Goal: Communication & Community: Answer question/provide support

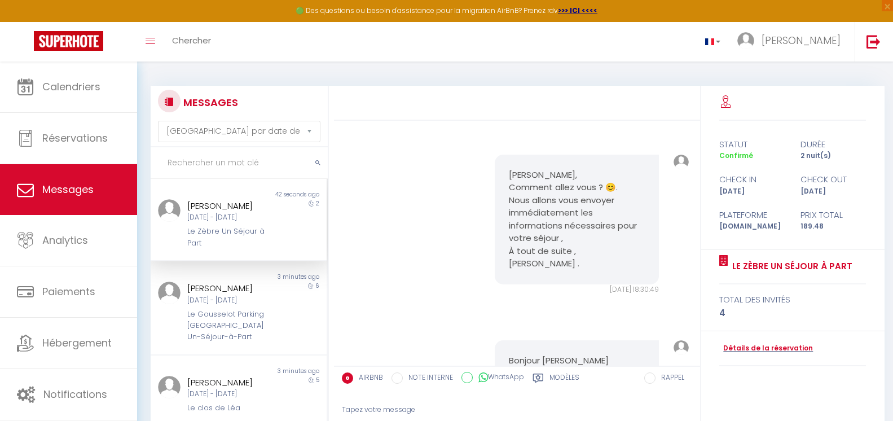
select select "message"
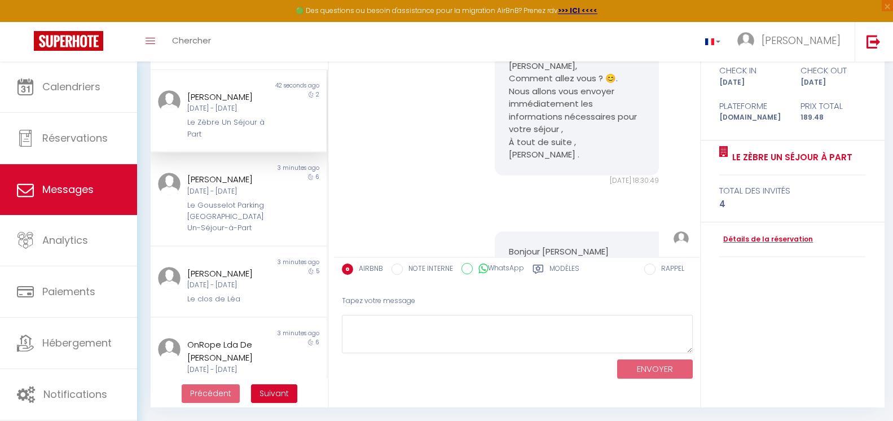
scroll to position [1628, 0]
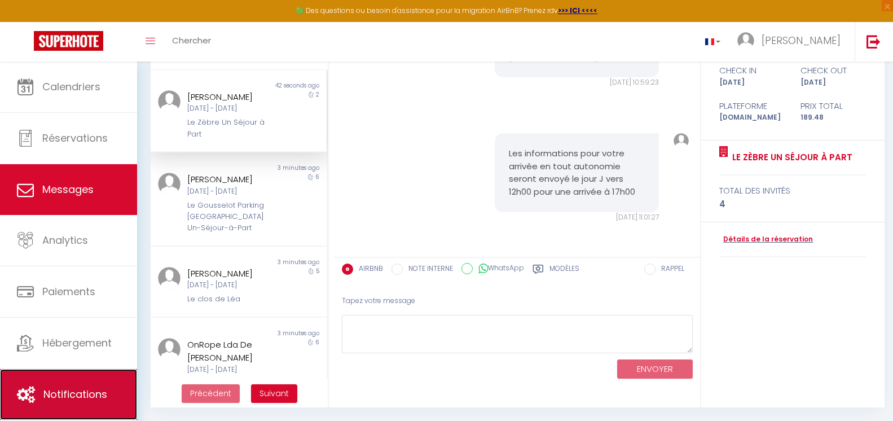
click at [71, 383] on link "Notifications" at bounding box center [68, 394] width 137 height 51
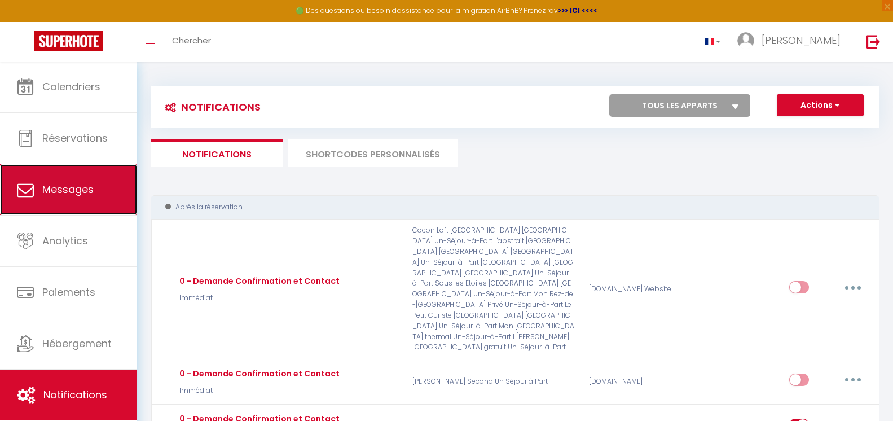
click at [73, 186] on span "Messages" at bounding box center [67, 189] width 51 height 14
select select "message"
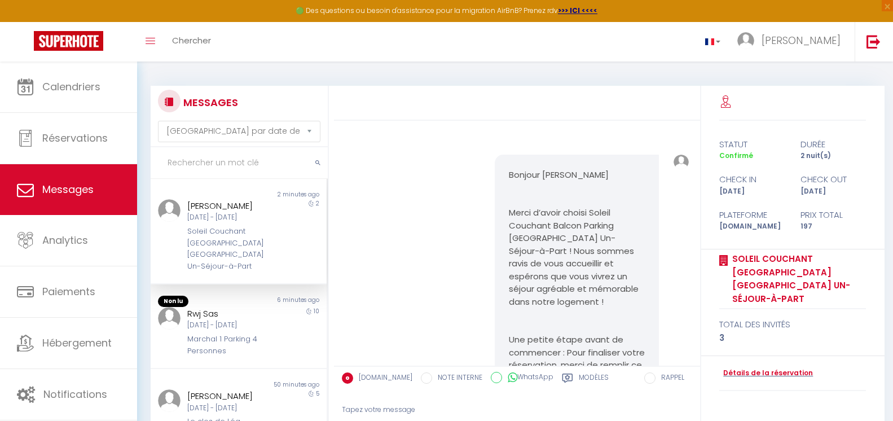
scroll to position [3701, 0]
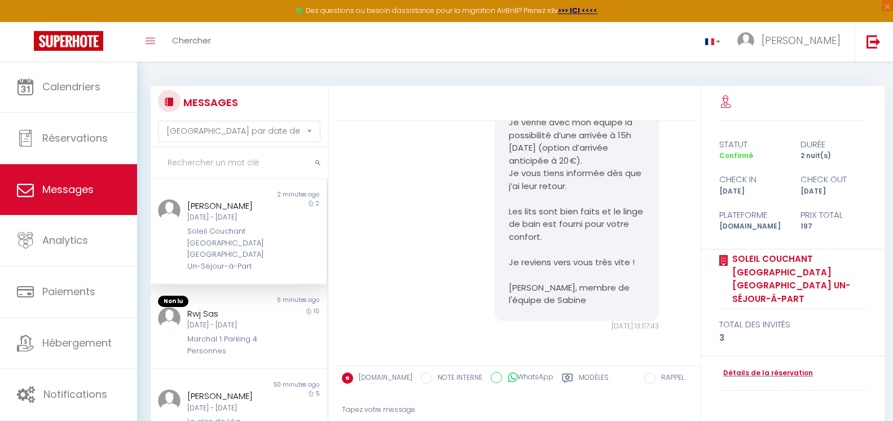
click at [283, 228] on div "2" at bounding box center [305, 235] width 44 height 73
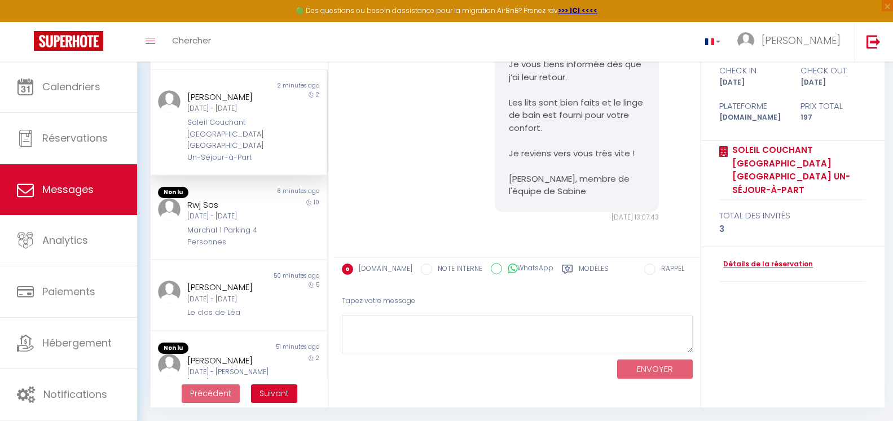
scroll to position [3362, 0]
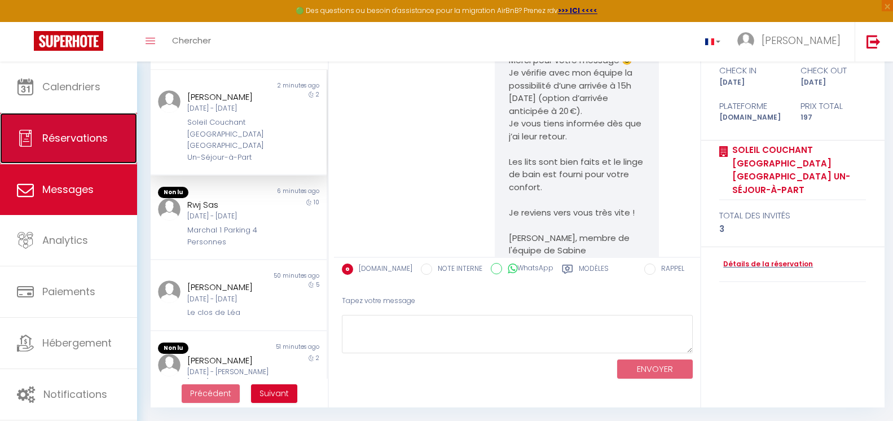
click at [19, 135] on icon at bounding box center [25, 138] width 17 height 17
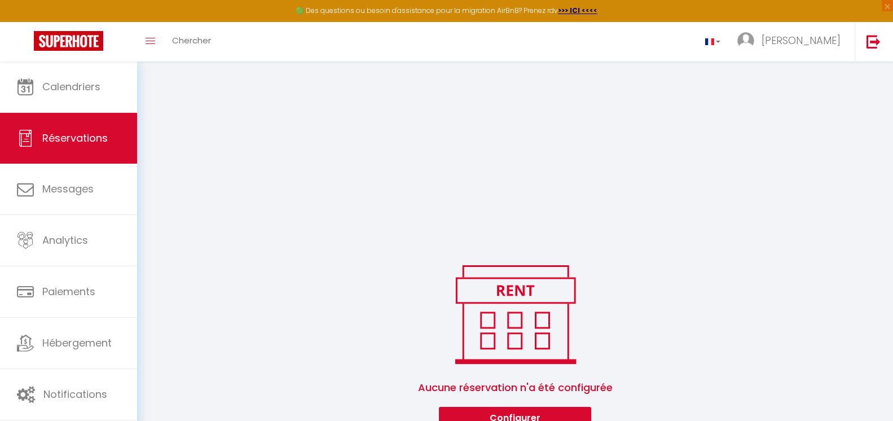
scroll to position [241, 0]
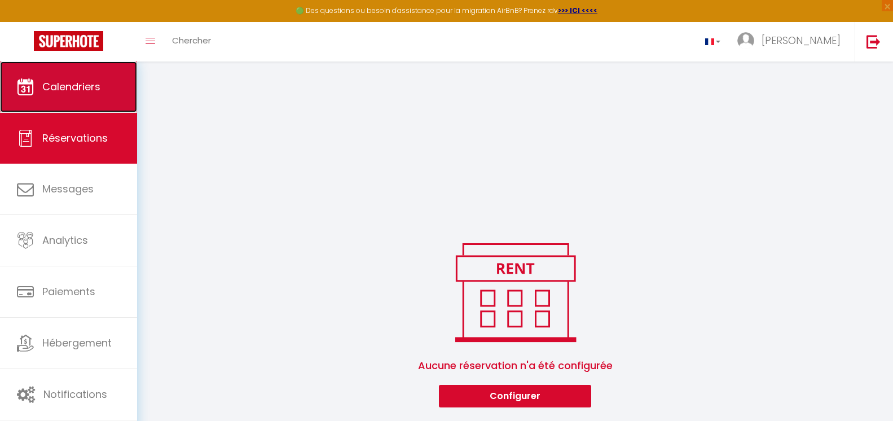
click at [44, 95] on link "Calendriers" at bounding box center [68, 87] width 137 height 51
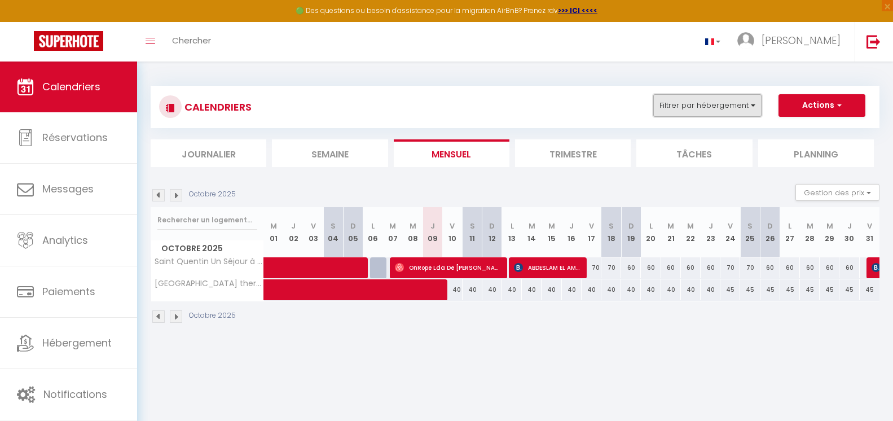
click at [734, 94] on button "Filtrer par hébergement" at bounding box center [708, 105] width 108 height 23
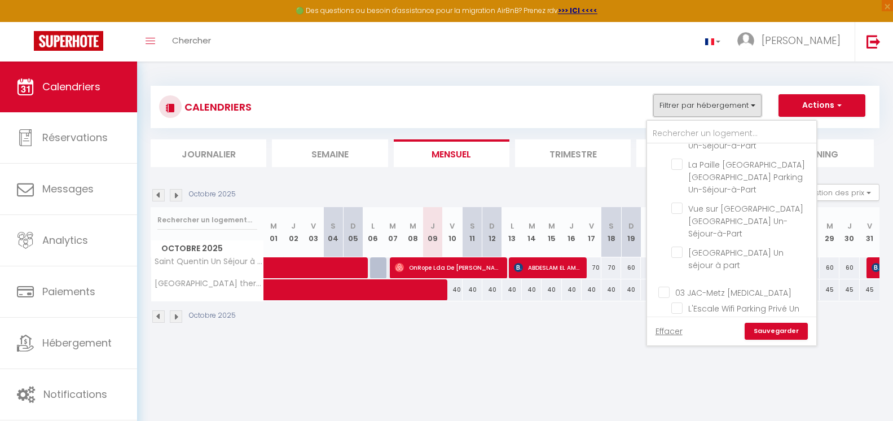
scroll to position [395, 0]
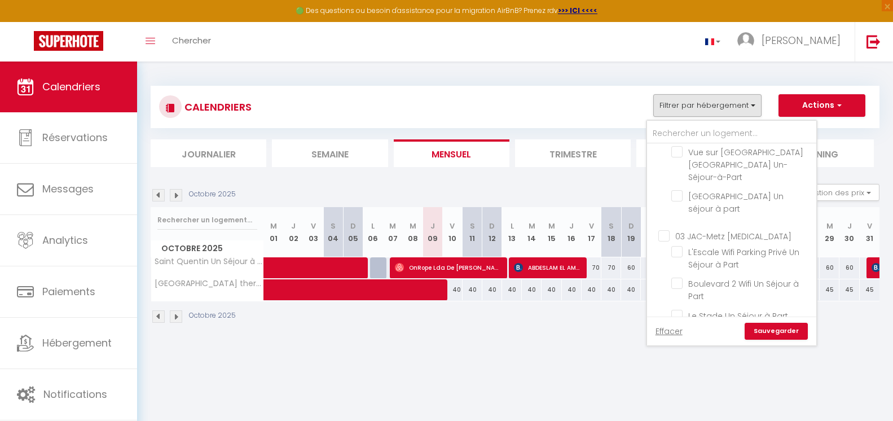
click at [718, 330] on label "Saint Quentin Un Séjour à Part" at bounding box center [745, 336] width 125 height 12
click at [718, 329] on input "Saint Quentin Un Séjour à Part" at bounding box center [742, 334] width 141 height 11
checkbox input "false"
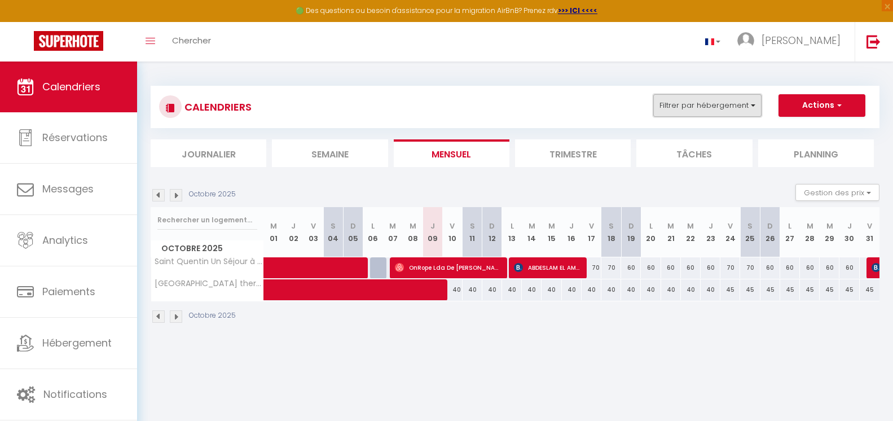
click at [735, 111] on button "Filtrer par hébergement" at bounding box center [708, 105] width 108 height 23
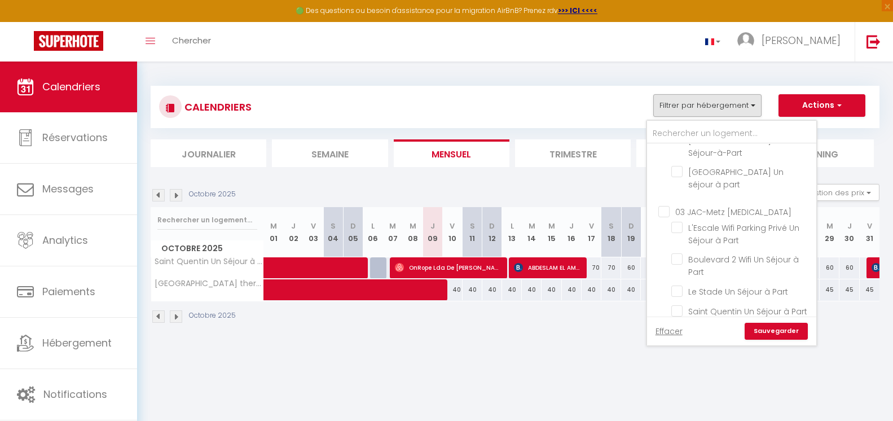
click at [722, 325] on input "Soleil Couchant [GEOGRAPHIC_DATA] [GEOGRAPHIC_DATA] Un-Séjour-à-Part" at bounding box center [742, 330] width 141 height 11
checkbox input "true"
checkbox input "false"
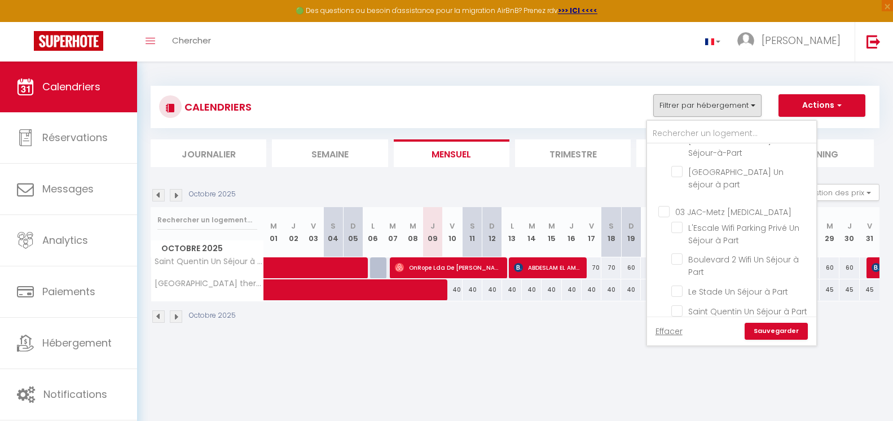
checkbox input "false"
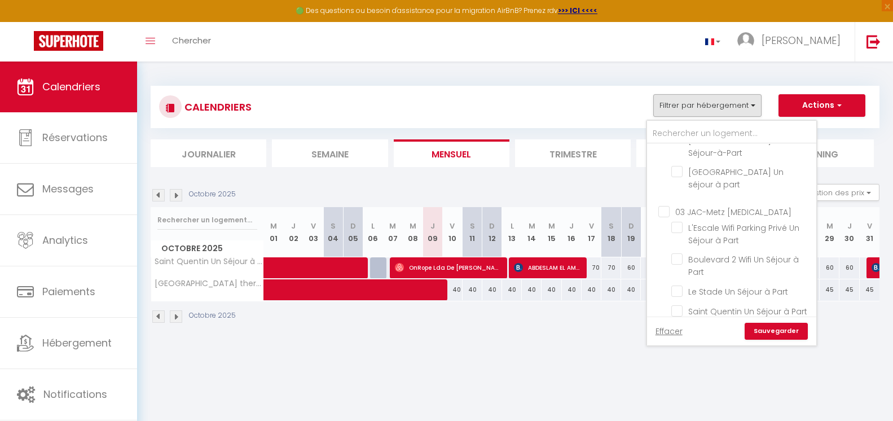
checkbox input "false"
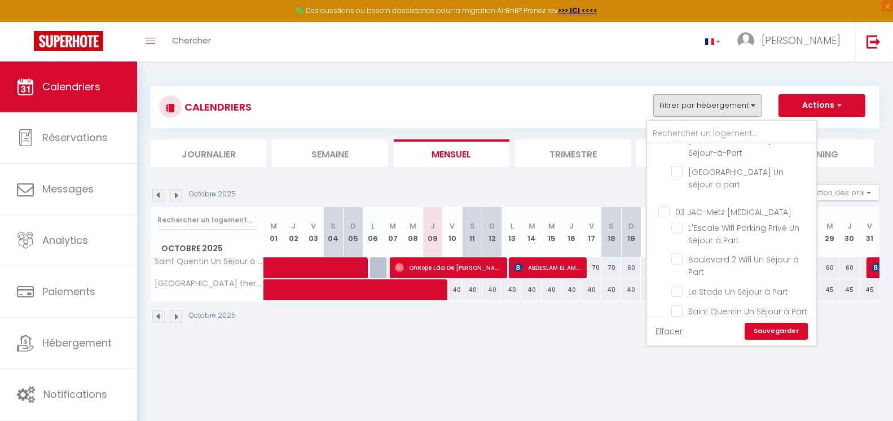
checkbox input "false"
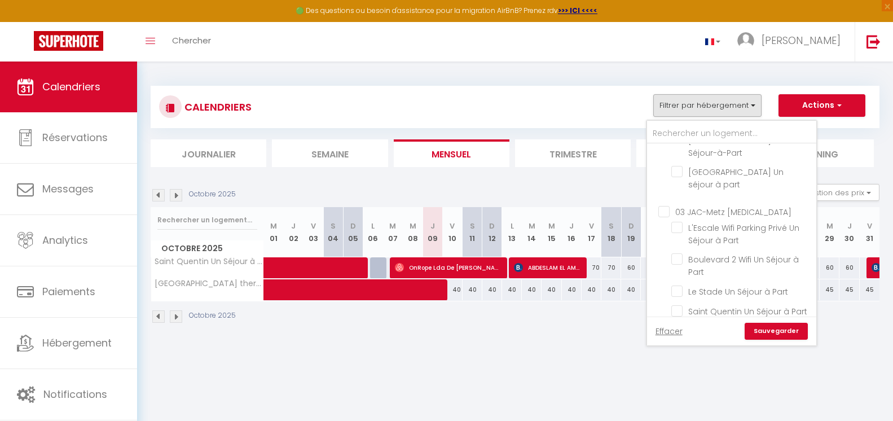
checkbox input "false"
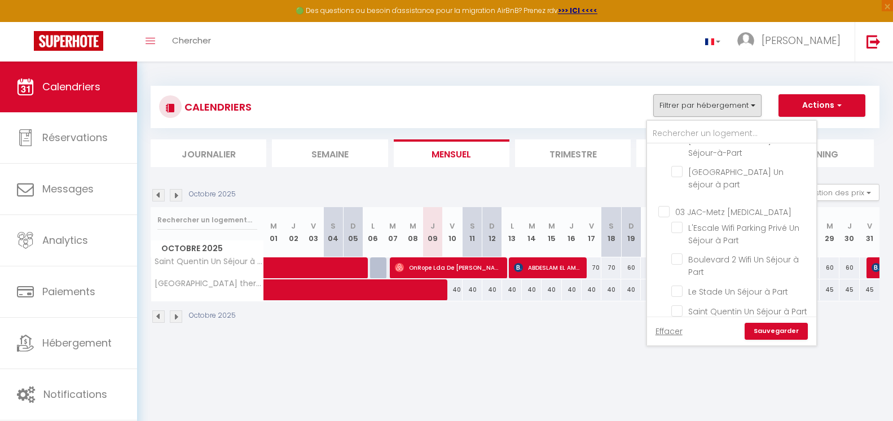
checkbox input "false"
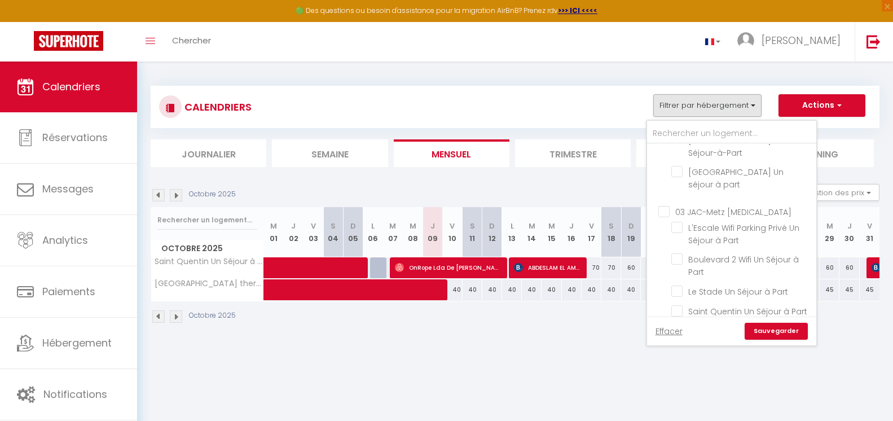
checkbox input "false"
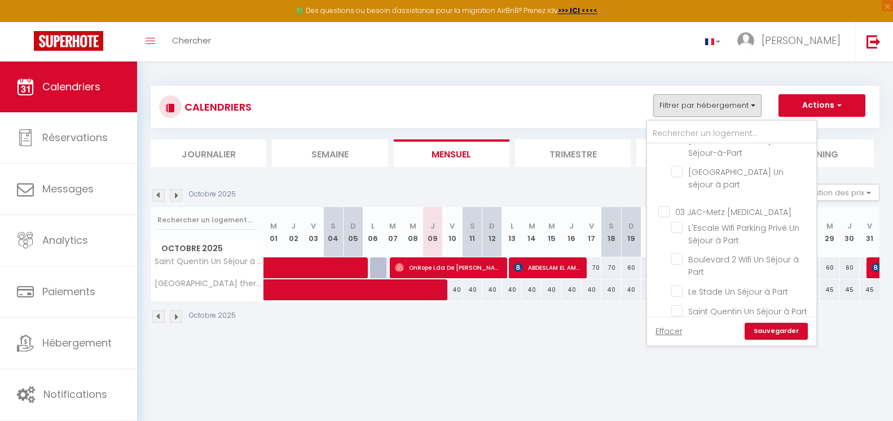
checkbox input "false"
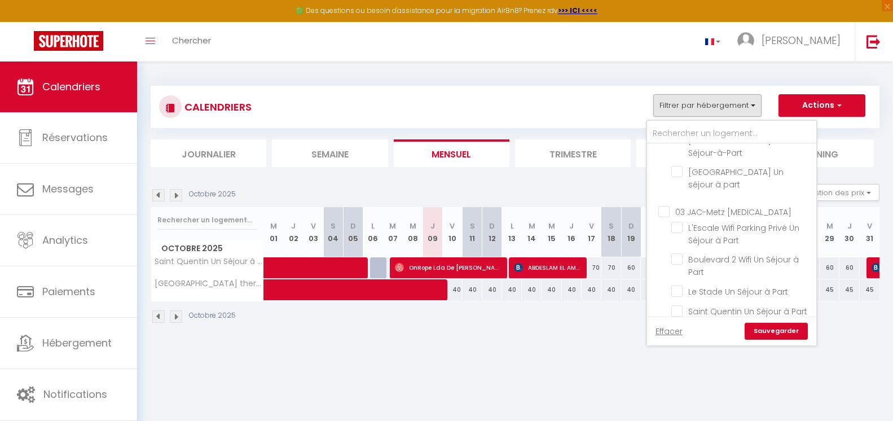
checkbox input "false"
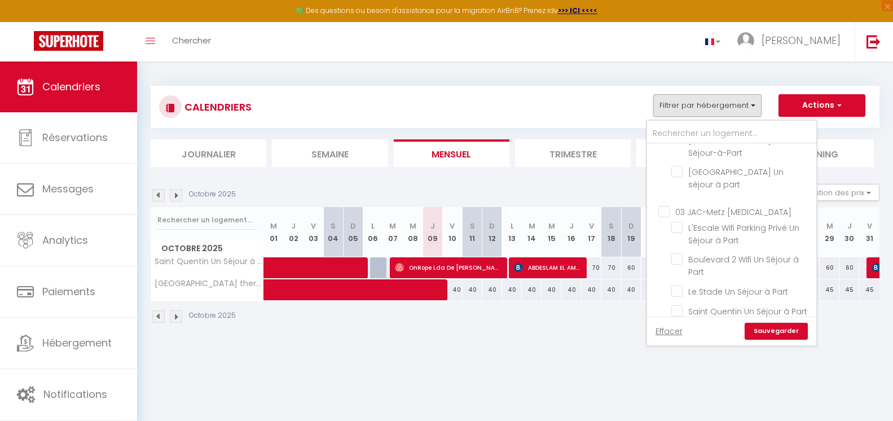
checkbox input "false"
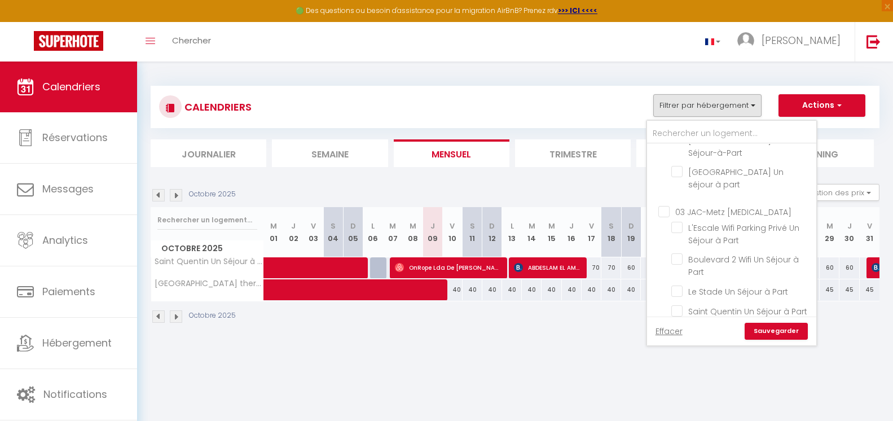
checkbox input "false"
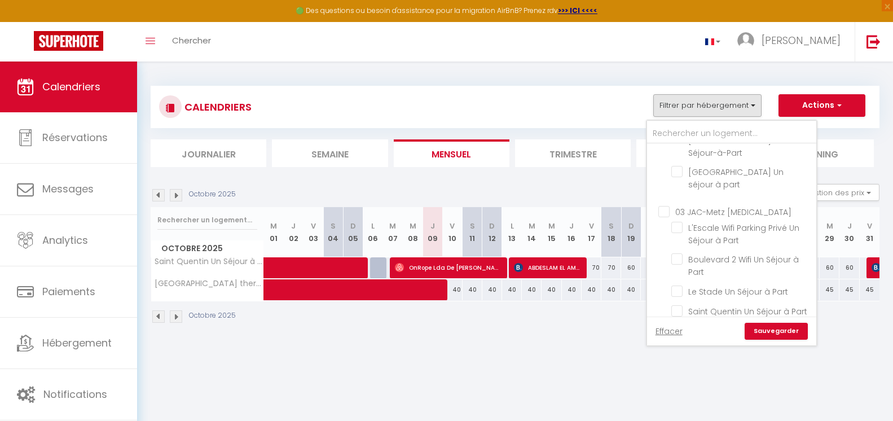
checkbox input "false"
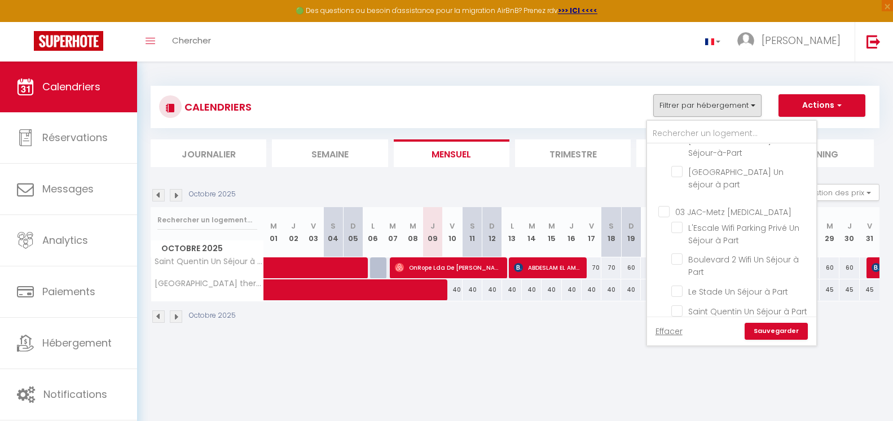
checkbox input "false"
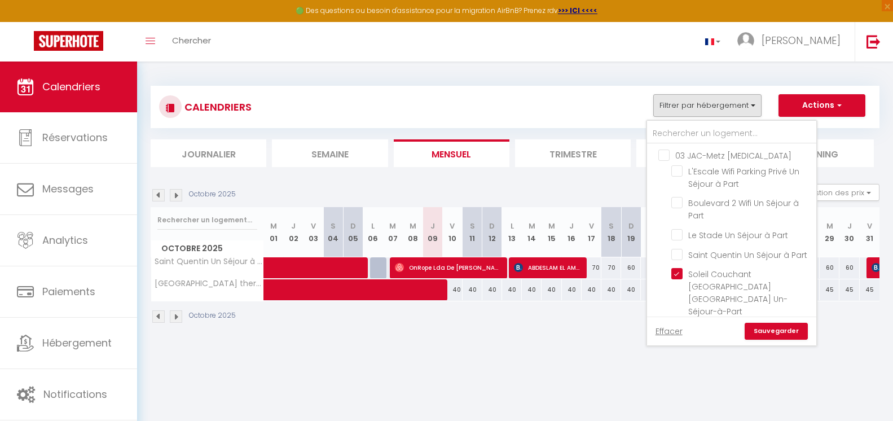
click at [783, 332] on link "Sauvegarder" at bounding box center [776, 331] width 63 height 17
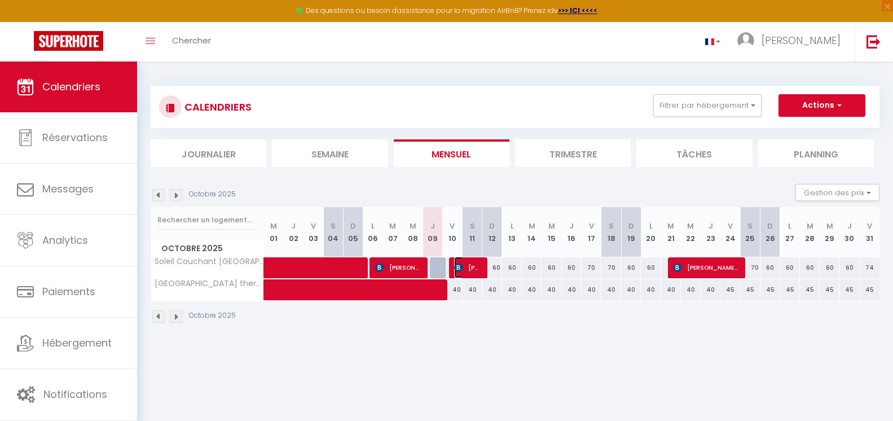
click at [478, 265] on span "[PERSON_NAME]" at bounding box center [467, 267] width 27 height 21
select select "OK"
select select "1"
select select "0"
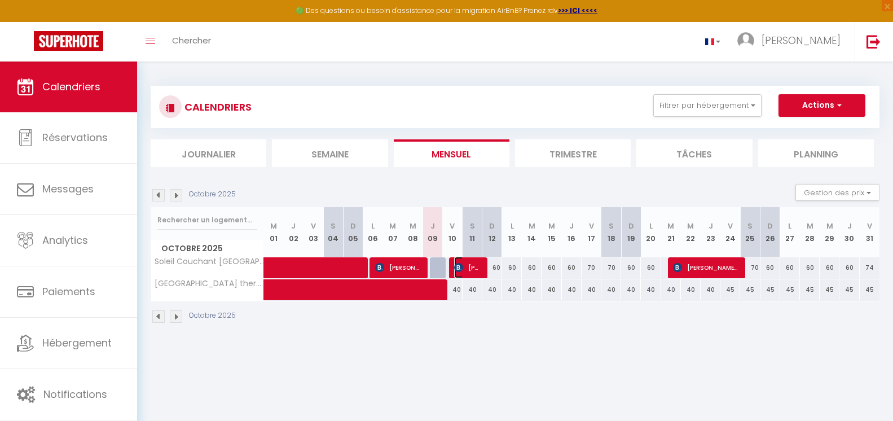
select select "1"
select select
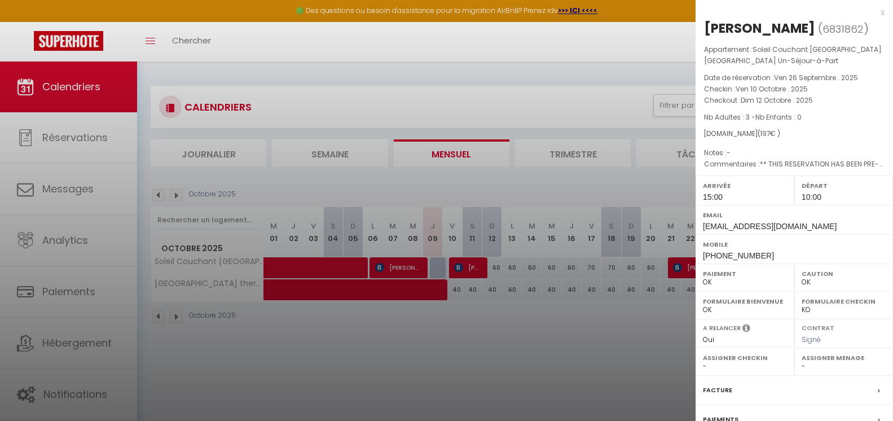
click at [440, 265] on div at bounding box center [446, 210] width 893 height 421
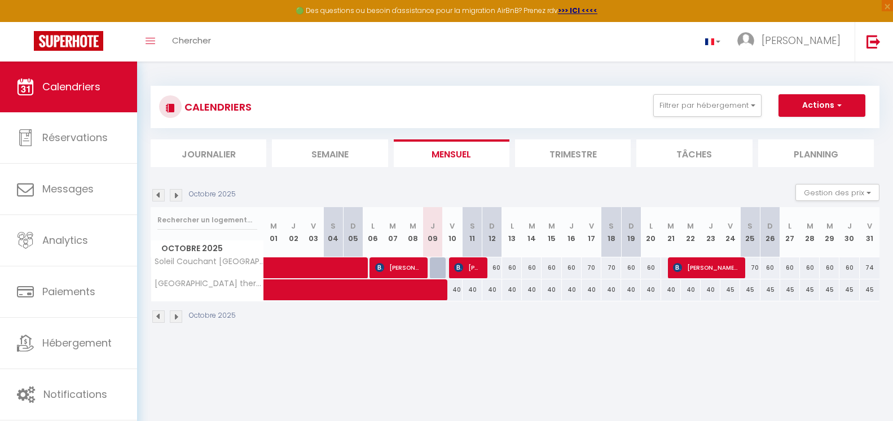
click at [440, 268] on div at bounding box center [440, 267] width 20 height 21
click at [442, 268] on div "70" at bounding box center [452, 267] width 20 height 21
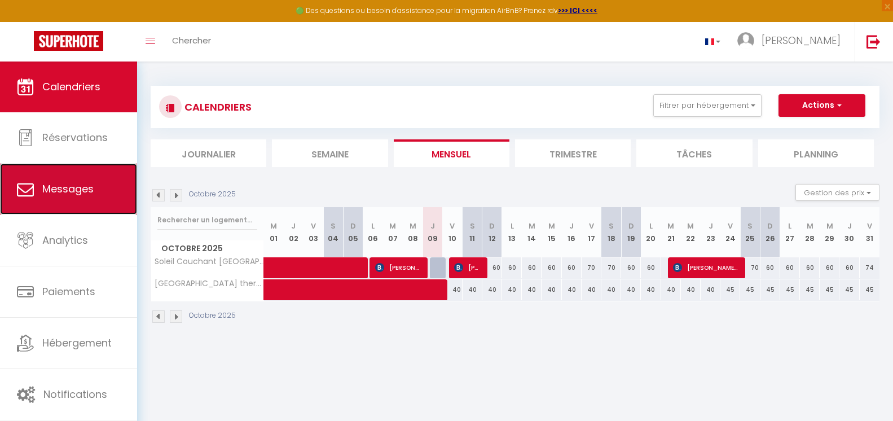
click at [78, 193] on span "Messages" at bounding box center [67, 189] width 51 height 14
select select "message"
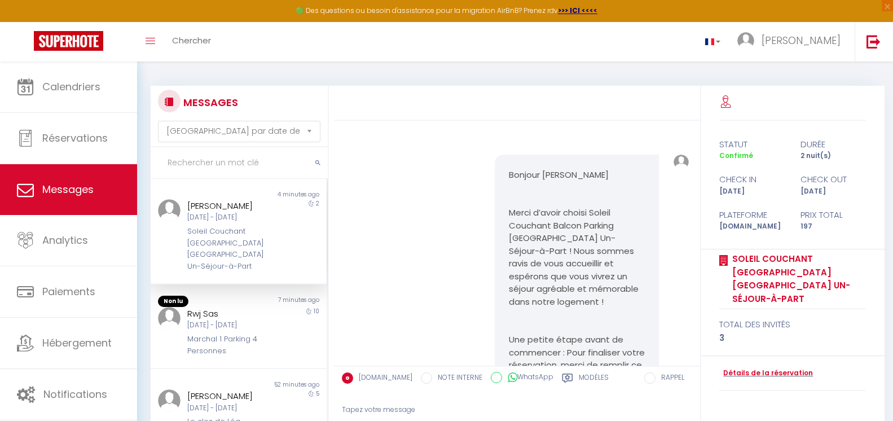
scroll to position [3701, 0]
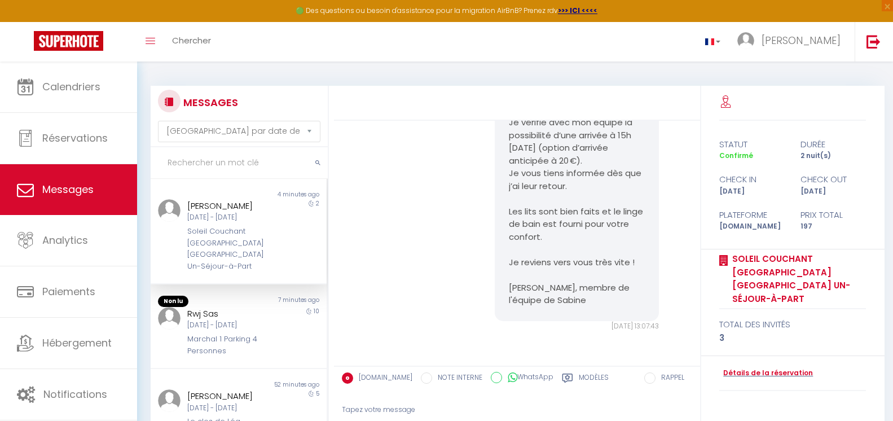
click at [285, 247] on div "2" at bounding box center [305, 235] width 44 height 73
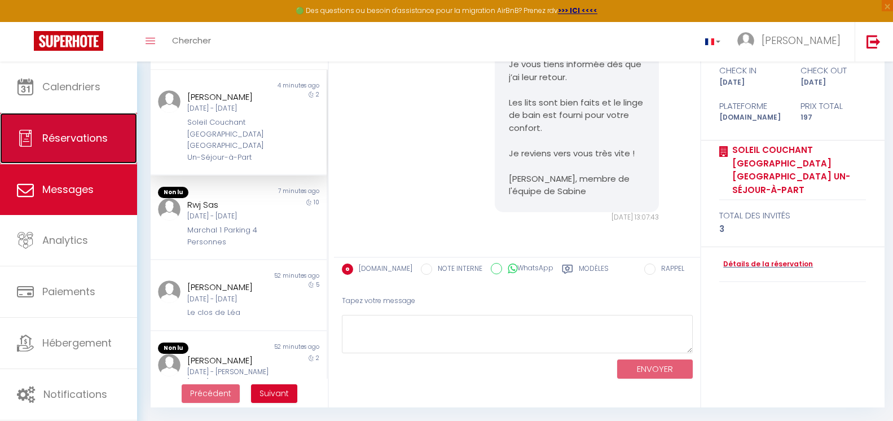
click at [38, 132] on link "Réservations" at bounding box center [68, 138] width 137 height 51
select select "not_cancelled"
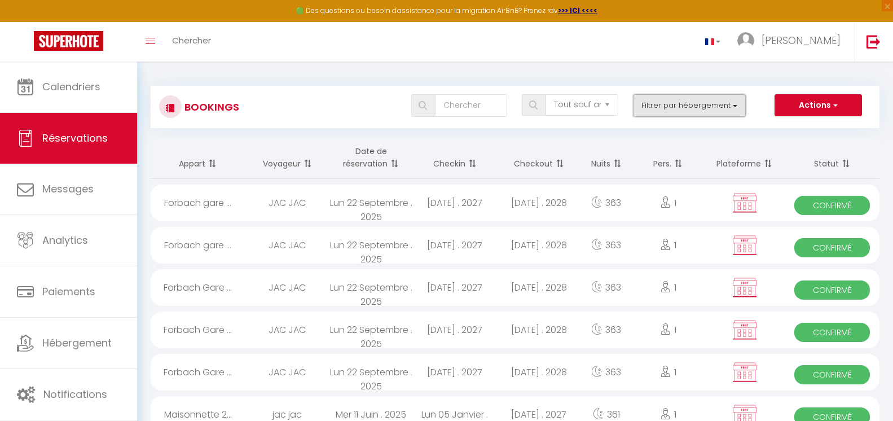
click at [707, 106] on button "Filtrer par hébergement" at bounding box center [689, 105] width 113 height 23
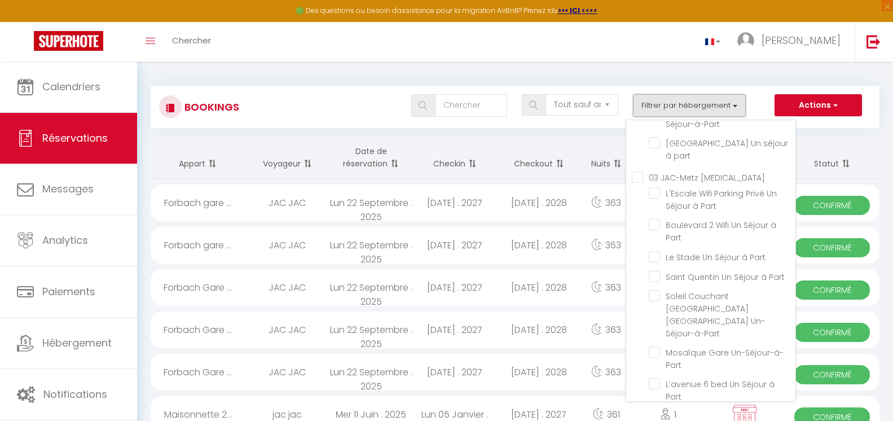
scroll to position [407, 0]
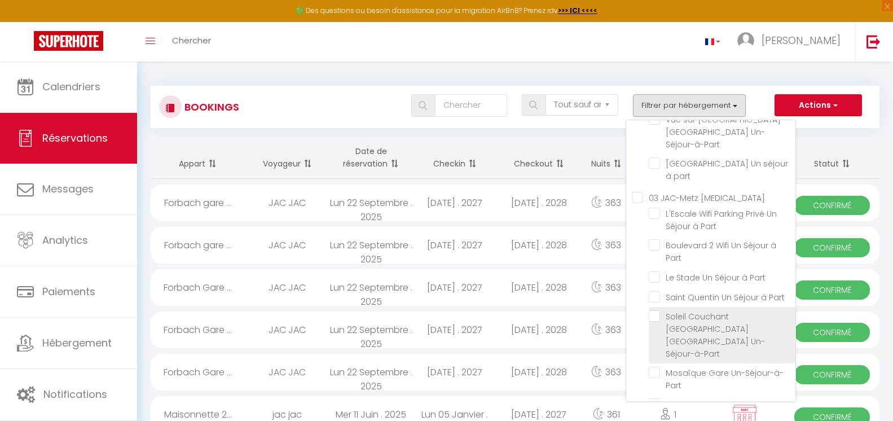
click at [698, 310] on label "Soleil Couchant [GEOGRAPHIC_DATA] [GEOGRAPHIC_DATA] Un-Séjour-à-Part" at bounding box center [724, 335] width 128 height 50
click at [698, 310] on input "Soleil Couchant [GEOGRAPHIC_DATA] [GEOGRAPHIC_DATA] Un-Séjour-à-Part" at bounding box center [722, 315] width 147 height 11
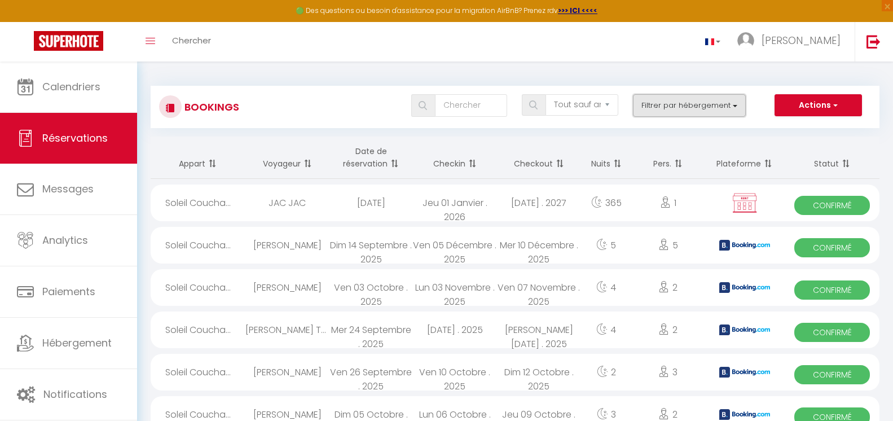
click at [721, 104] on button "Filtrer par hébergement" at bounding box center [689, 105] width 113 height 23
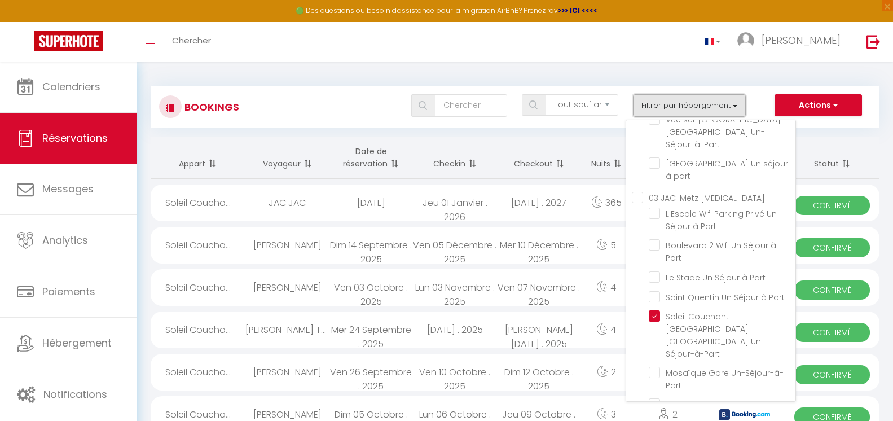
click at [721, 105] on button "Filtrer par hébergement" at bounding box center [689, 105] width 113 height 23
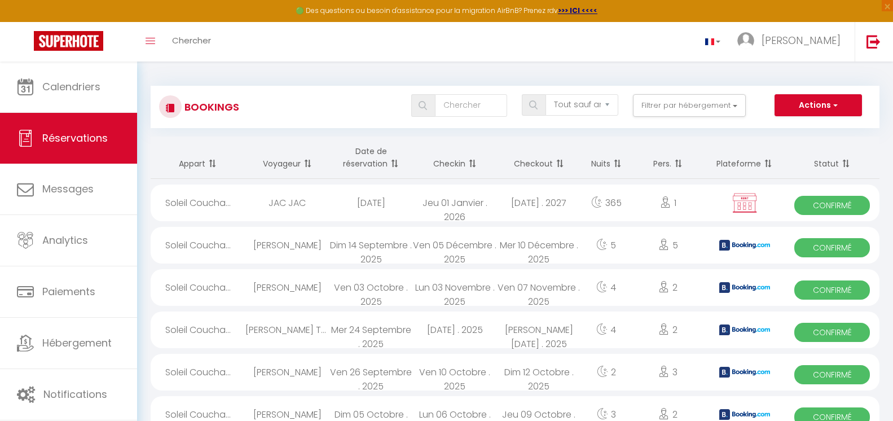
click at [757, 94] on div "Tous les statuts Annulé Confirmé Non Confirmé Tout sauf annulé No Show Request …" at bounding box center [545, 105] width 667 height 23
click at [798, 115] on button "Actions" at bounding box center [818, 105] width 87 height 23
click at [798, 109] on button "Actions" at bounding box center [818, 105] width 87 height 23
click at [743, 106] on button "Filtrer par hébergement" at bounding box center [689, 105] width 113 height 23
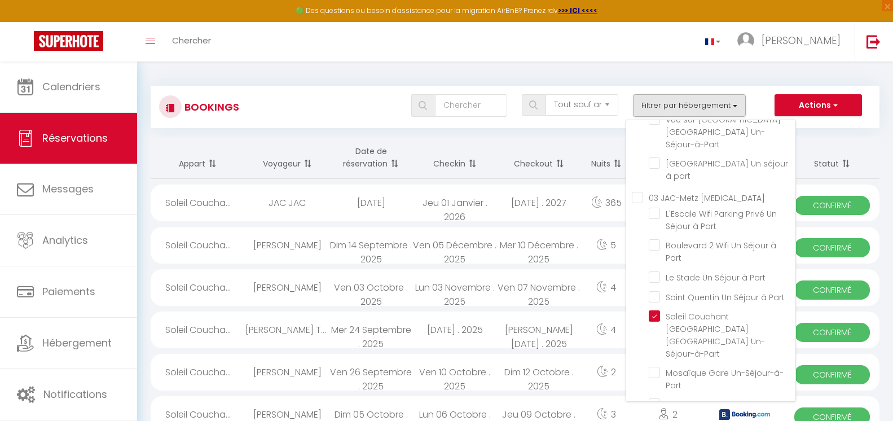
click at [755, 100] on div "Tous les statuts Annulé Confirmé Non Confirmé Tout sauf annulé No Show Request …" at bounding box center [545, 105] width 667 height 23
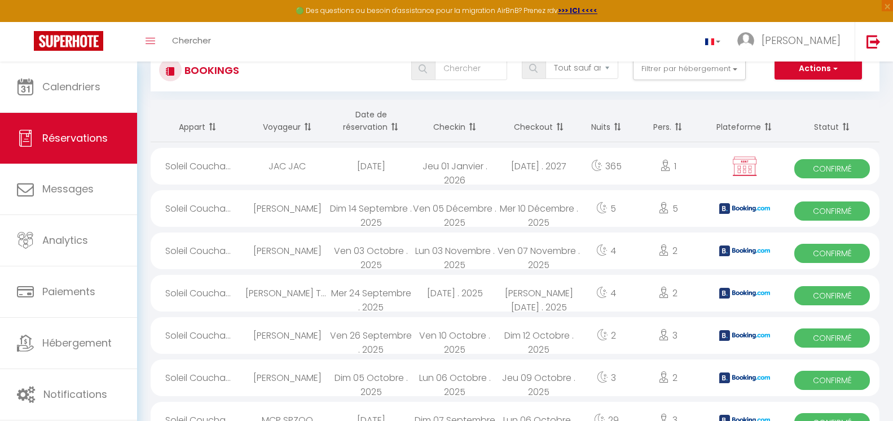
scroll to position [56, 0]
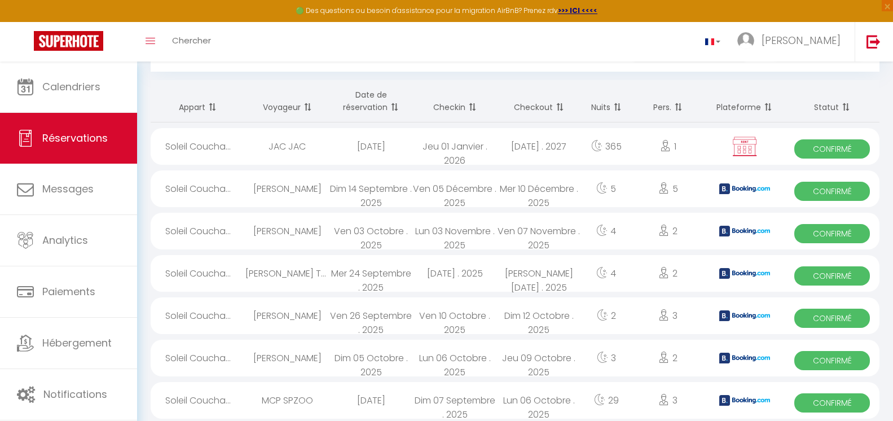
click at [562, 316] on div "Dim 12 Octobre . 2025" at bounding box center [539, 315] width 84 height 37
select select "OK"
select select "1"
select select "0"
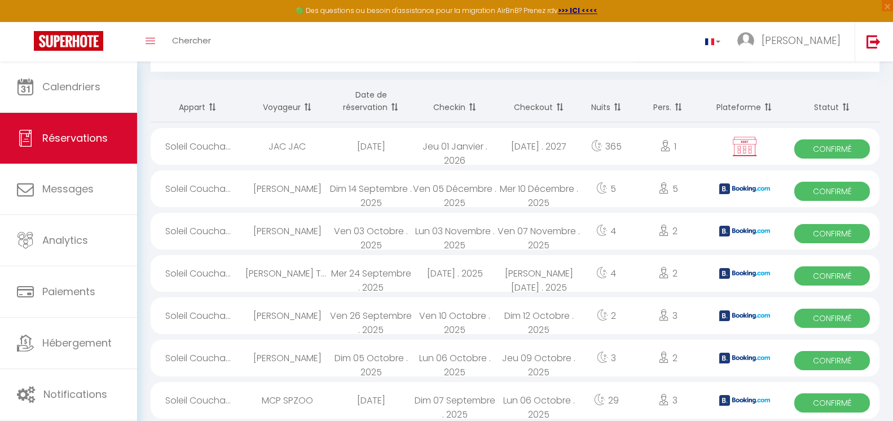
select select "1"
select select
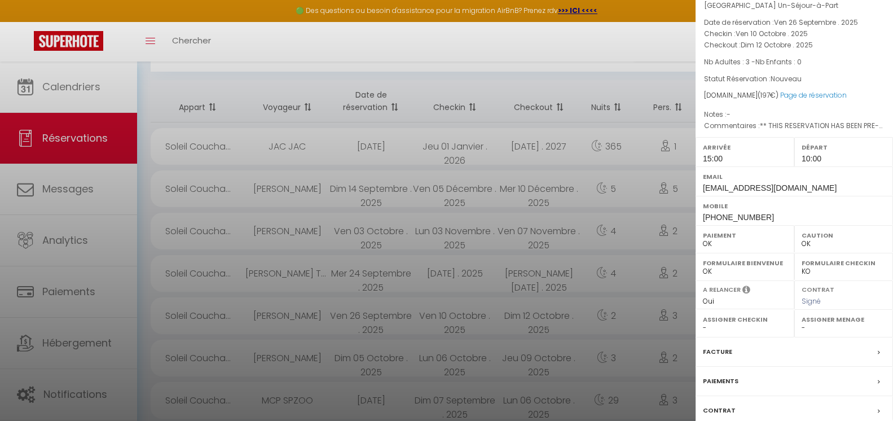
scroll to position [133, 0]
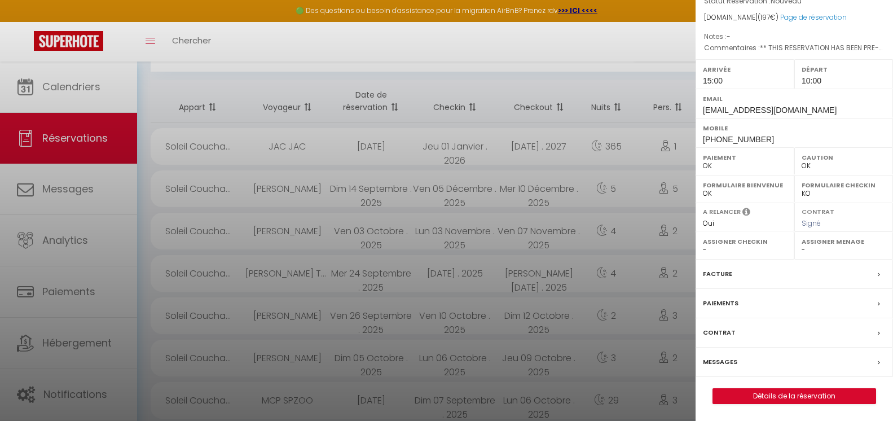
click at [827, 305] on div "Paiements" at bounding box center [795, 303] width 198 height 29
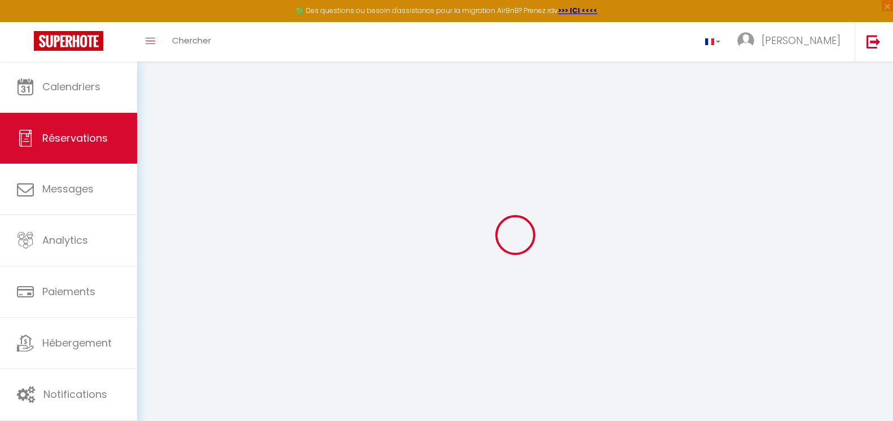
select select
checkbox input "false"
select select
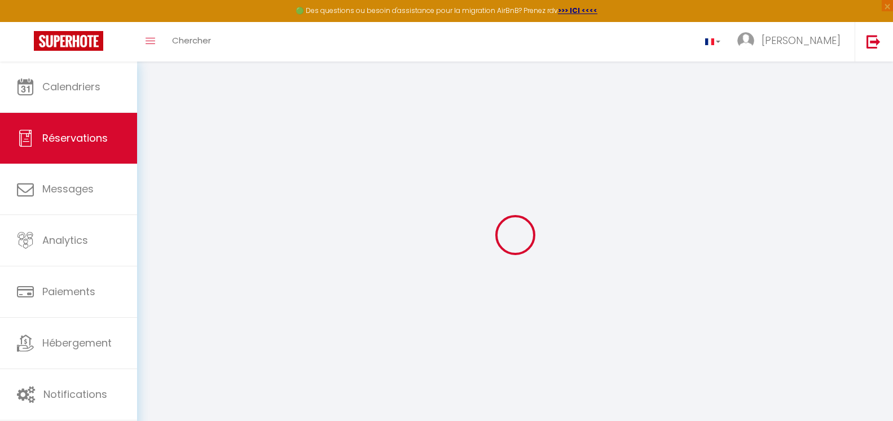
checkbox input "false"
type textarea "** THIS RESERVATION HAS BEEN PRE-PAID ** BOOKING NOTE : Payment charge is EUR 3…"
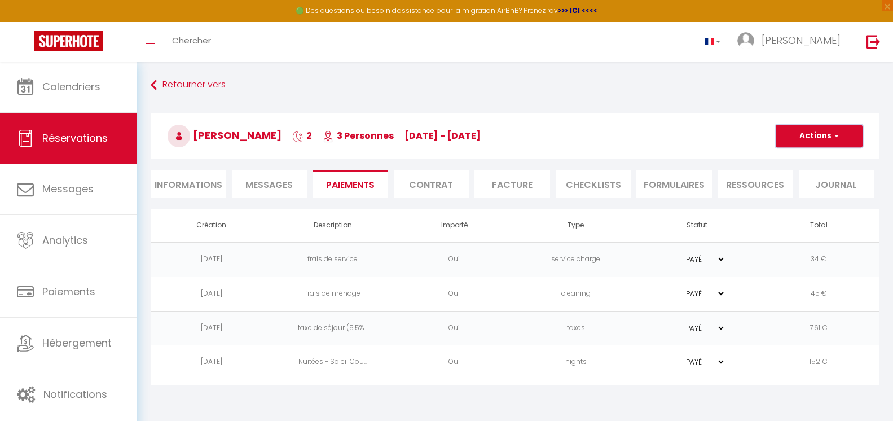
click at [789, 141] on button "Actions" at bounding box center [819, 136] width 87 height 23
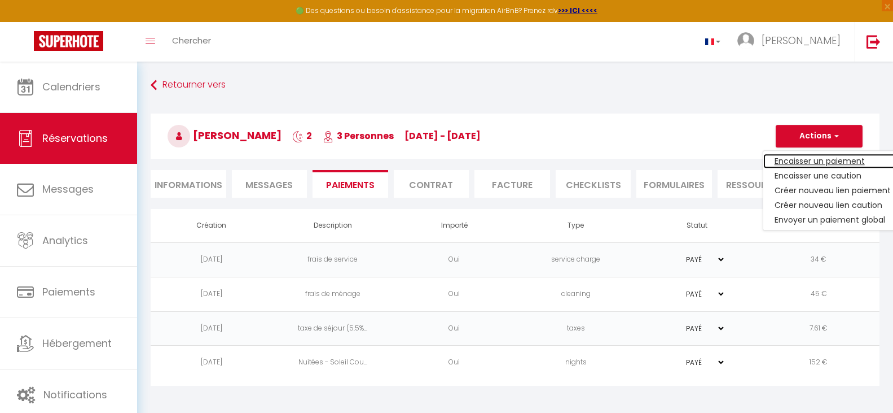
click at [782, 159] on link "Encaisser un paiement" at bounding box center [833, 161] width 139 height 15
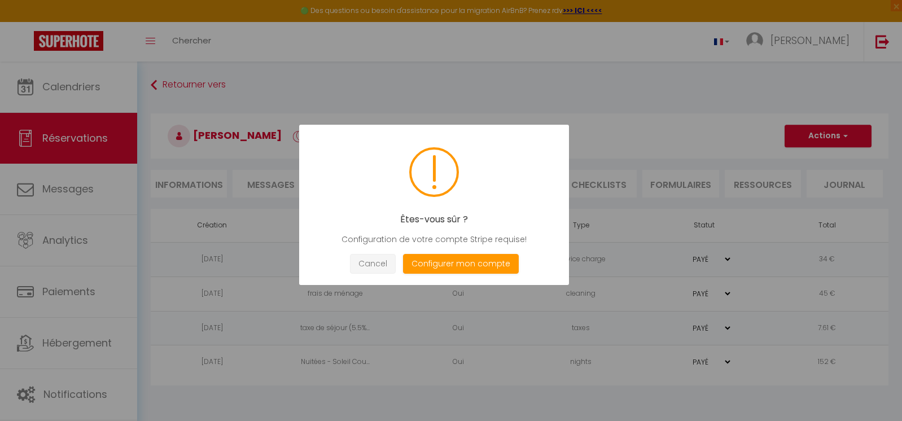
click at [378, 265] on button "Cancel" at bounding box center [373, 264] width 46 height 20
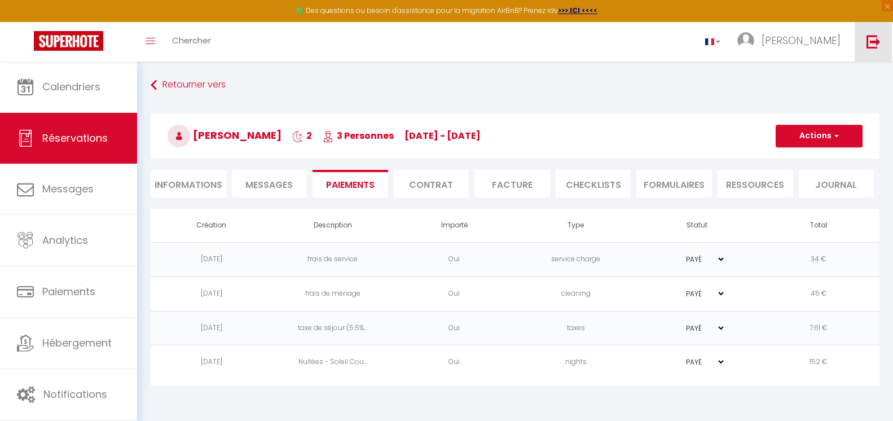
click at [865, 38] on link at bounding box center [873, 42] width 37 height 40
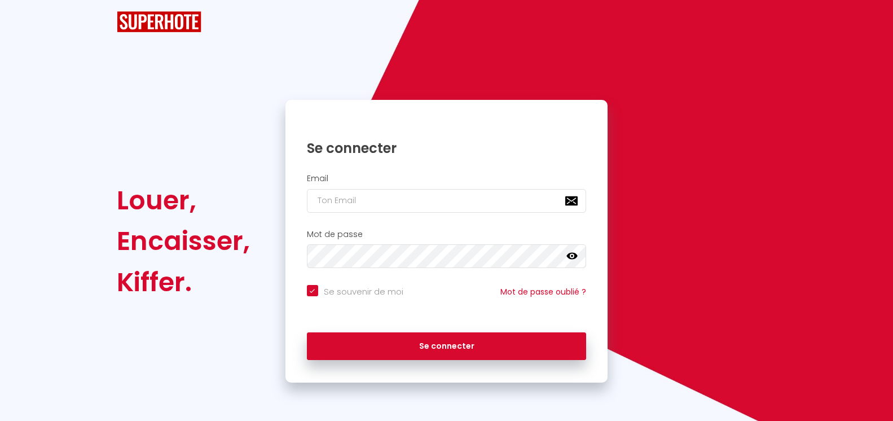
checkbox input "true"
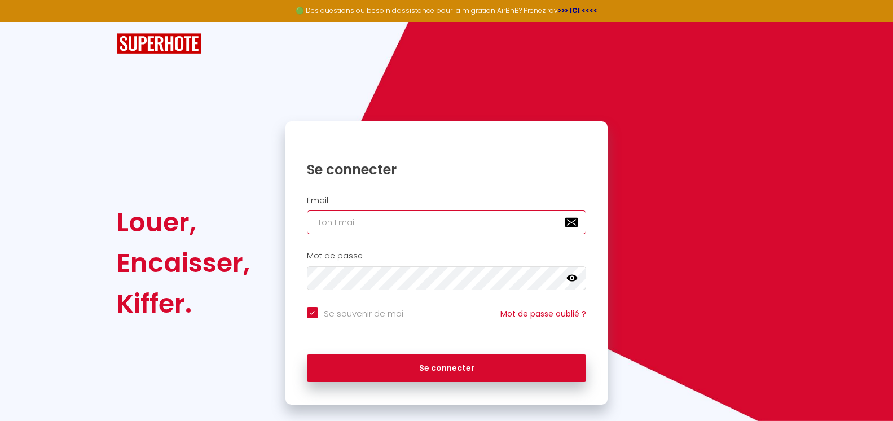
type input "[PERSON_NAME][EMAIL_ADDRESS][DOMAIN_NAME]"
checkbox input "true"
drag, startPoint x: 480, startPoint y: 229, endPoint x: 120, endPoint y: 257, distance: 361.2
click at [120, 257] on div "Louer, Encaisser, Kiffer. Se connecter Email [PERSON_NAME][EMAIL_ADDRESS][DOMAI…" at bounding box center [446, 262] width 675 height 283
type input "[PERSON_NAME][EMAIL_ADDRESS][DOMAIN_NAME]"
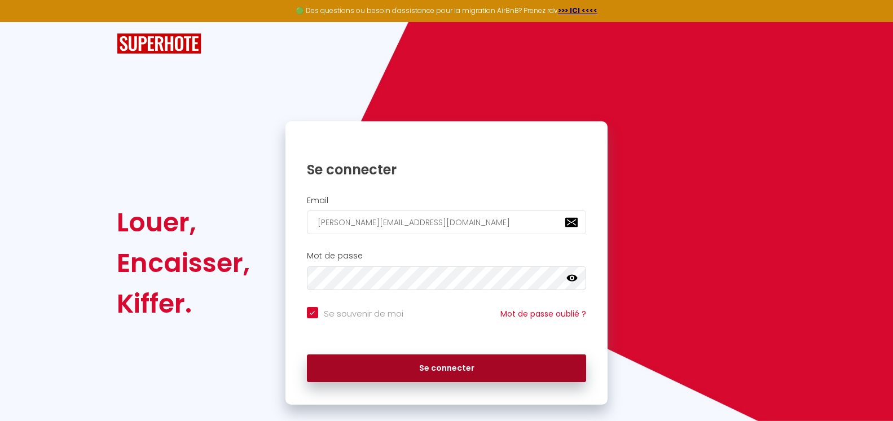
click at [477, 376] on button "Se connecter" at bounding box center [447, 368] width 280 height 28
checkbox input "true"
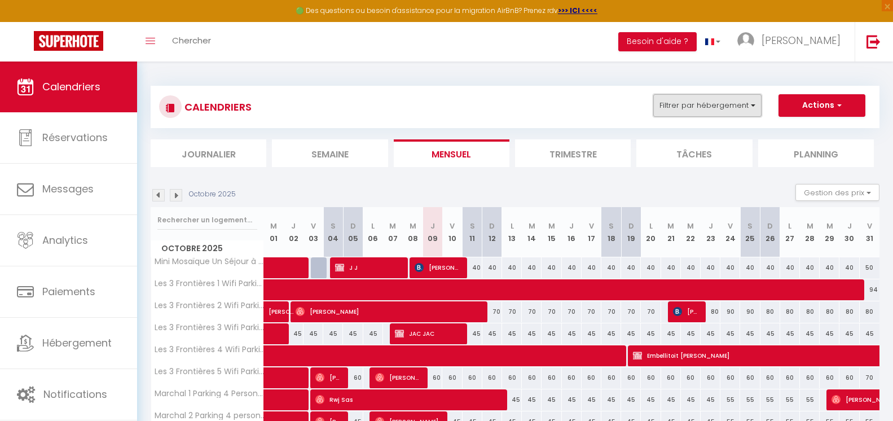
click at [741, 100] on button "Filtrer par hébergement" at bounding box center [708, 105] width 108 height 23
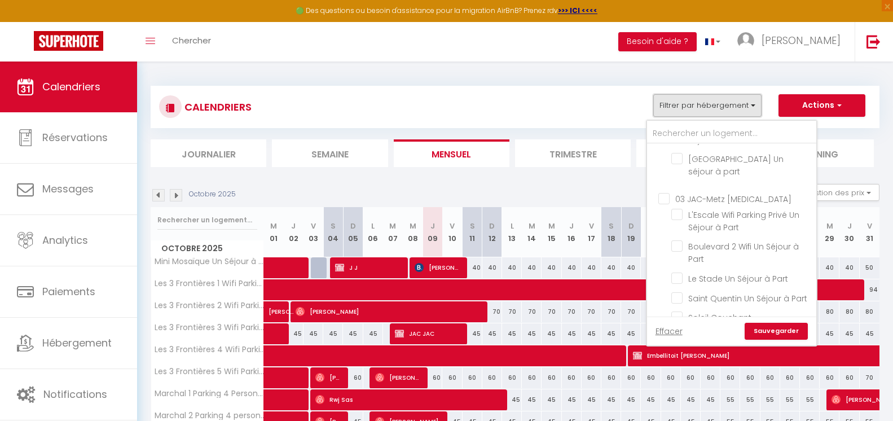
scroll to position [452, 0]
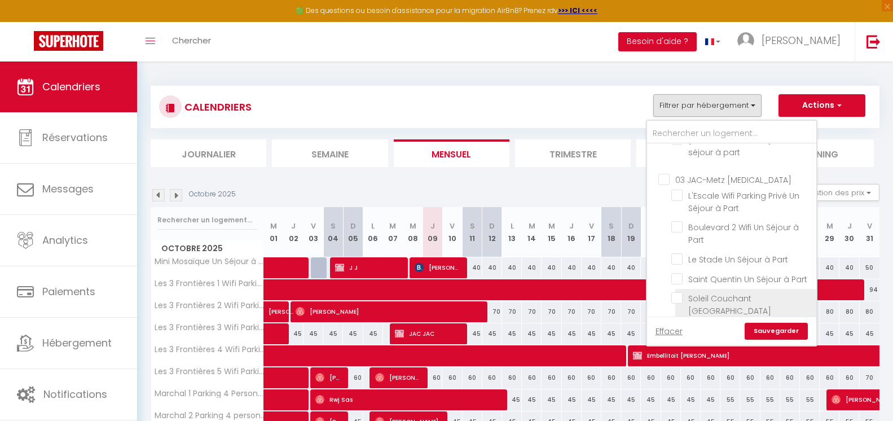
click at [748, 289] on li "Soleil Couchant [GEOGRAPHIC_DATA] [GEOGRAPHIC_DATA] Un-Séjour-à-Part" at bounding box center [746, 317] width 141 height 56
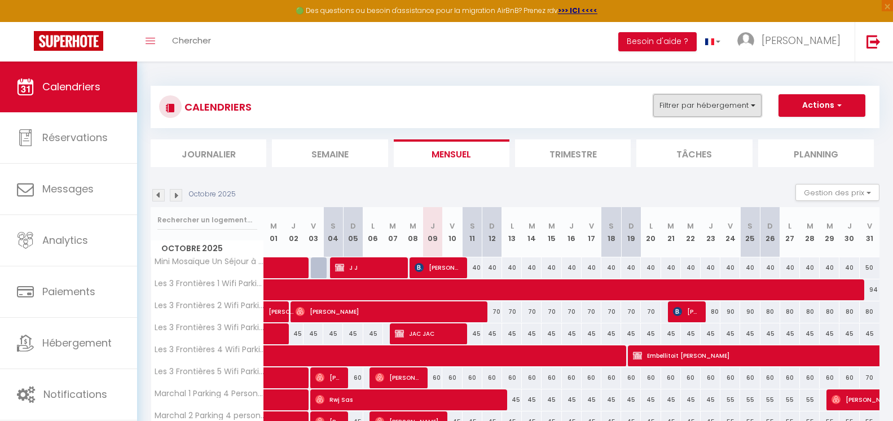
click at [731, 107] on button "Filtrer par hébergement" at bounding box center [708, 105] width 108 height 23
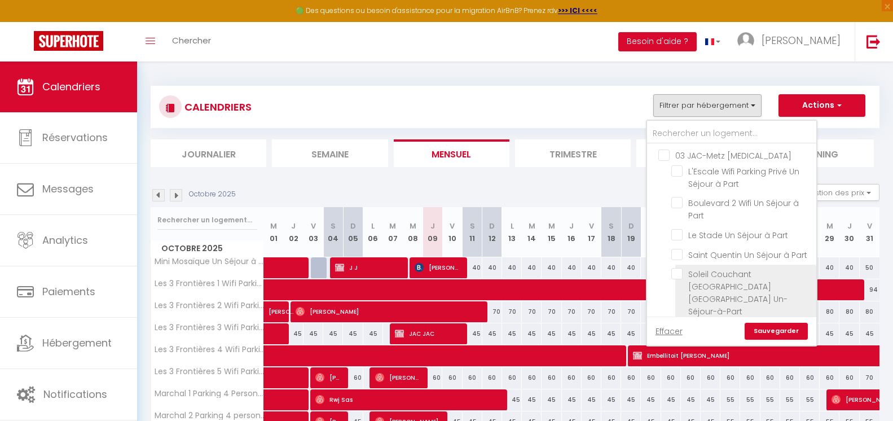
click at [742, 269] on span "Soleil Couchant [GEOGRAPHIC_DATA] [GEOGRAPHIC_DATA] Un-Séjour-à-Part" at bounding box center [738, 293] width 99 height 49
click at [742, 268] on input "Soleil Couchant [GEOGRAPHIC_DATA] [GEOGRAPHIC_DATA] Un-Séjour-à-Part" at bounding box center [742, 273] width 141 height 11
checkbox input "true"
checkbox input "false"
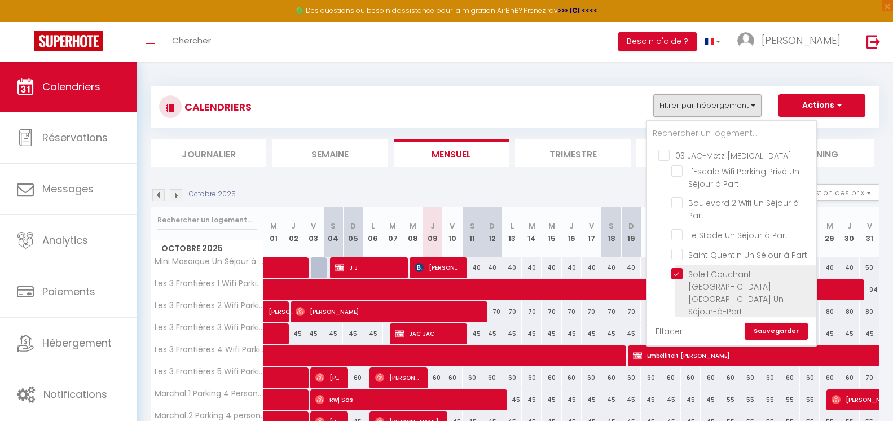
checkbox input "false"
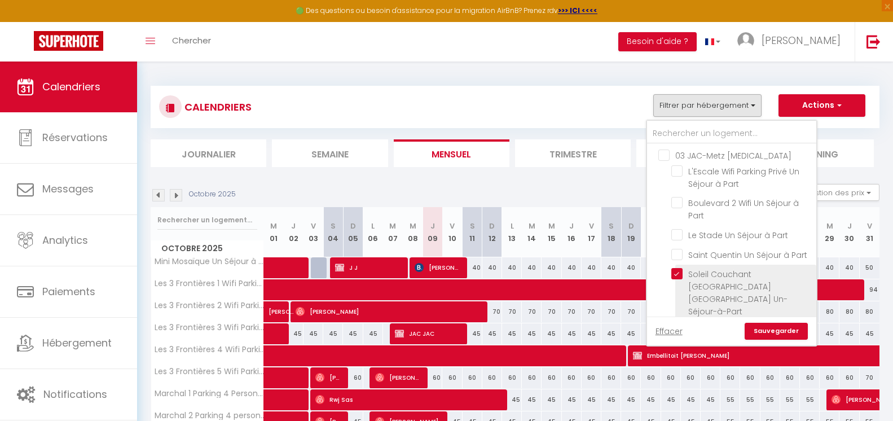
checkbox input "false"
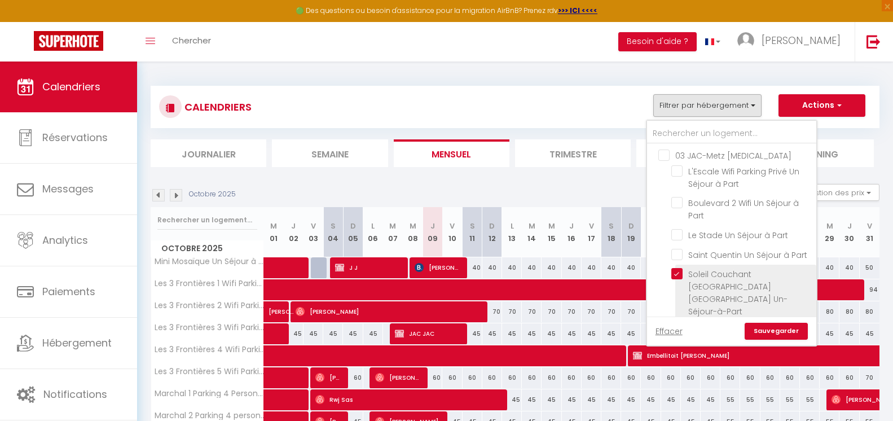
checkbox input "false"
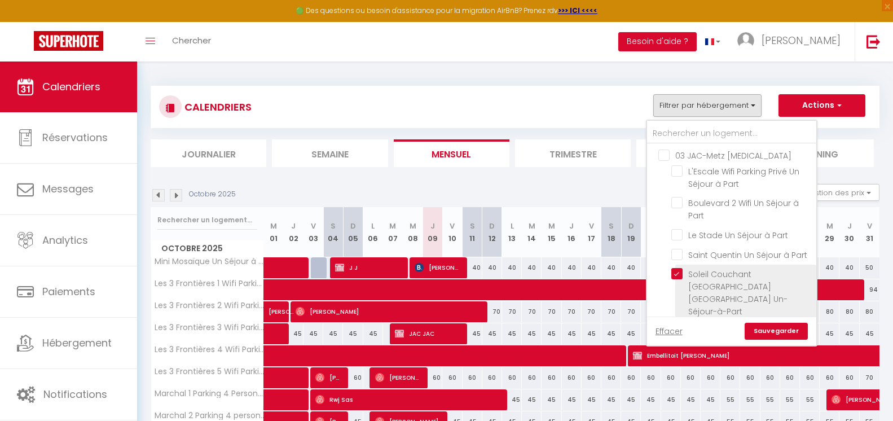
checkbox input "false"
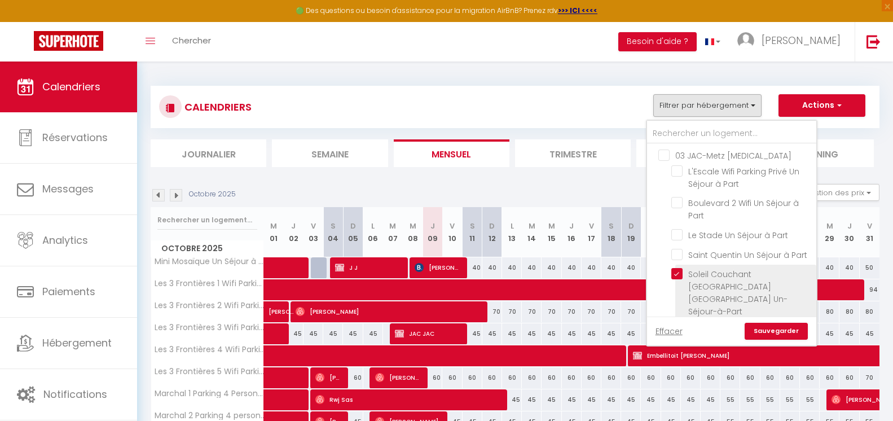
checkbox input "false"
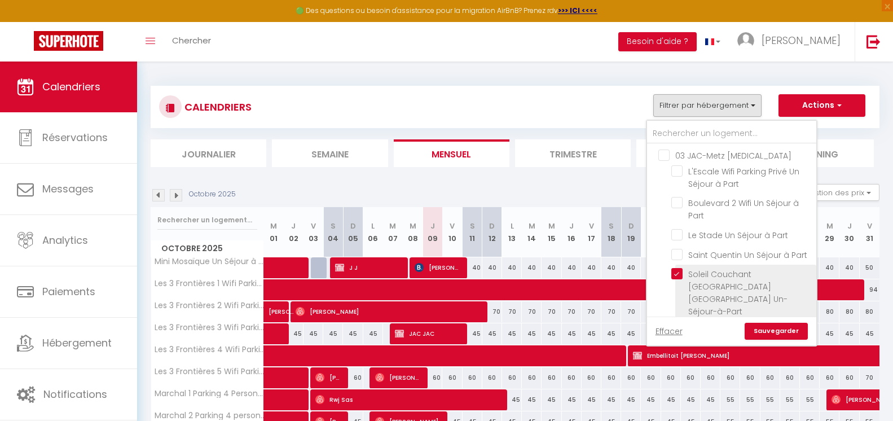
checkbox input "false"
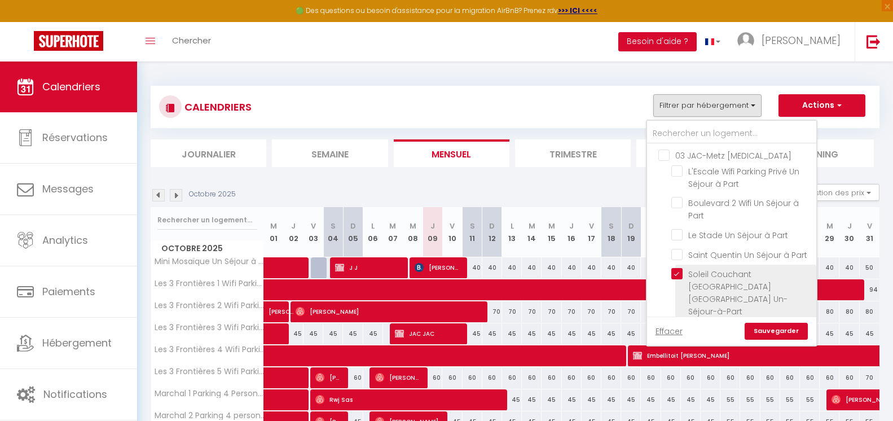
checkbox input "false"
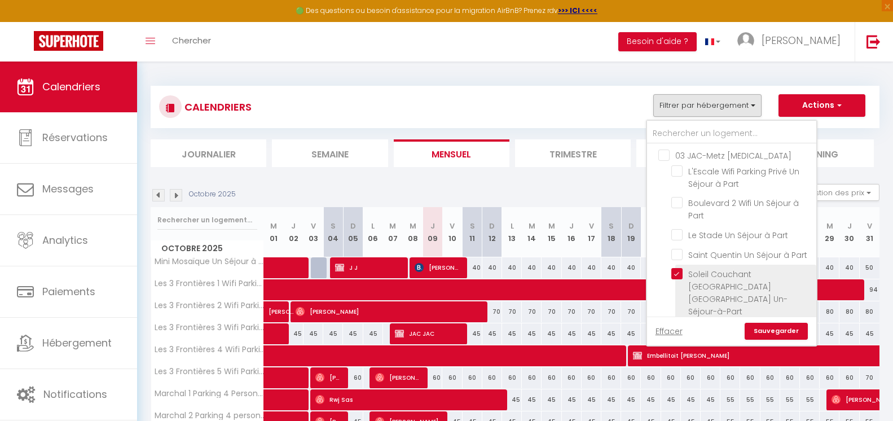
checkbox input "false"
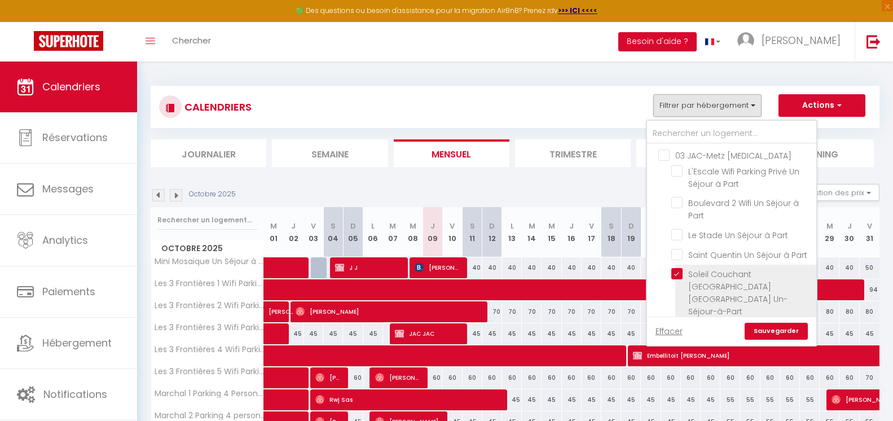
checkbox input "false"
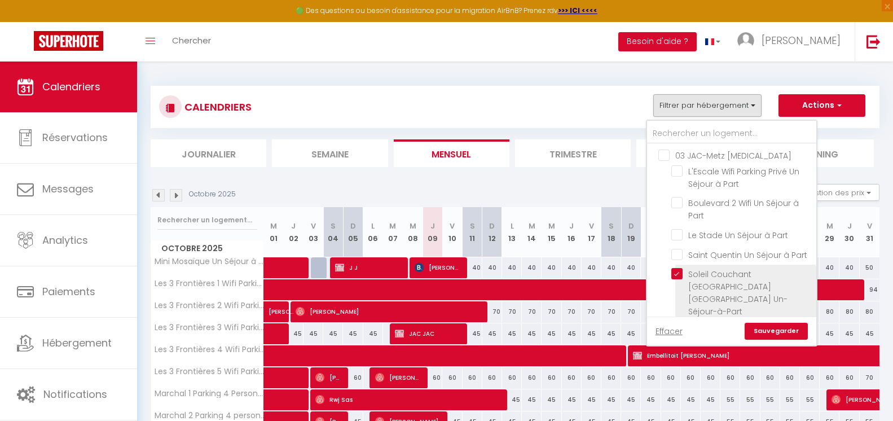
checkbox input "false"
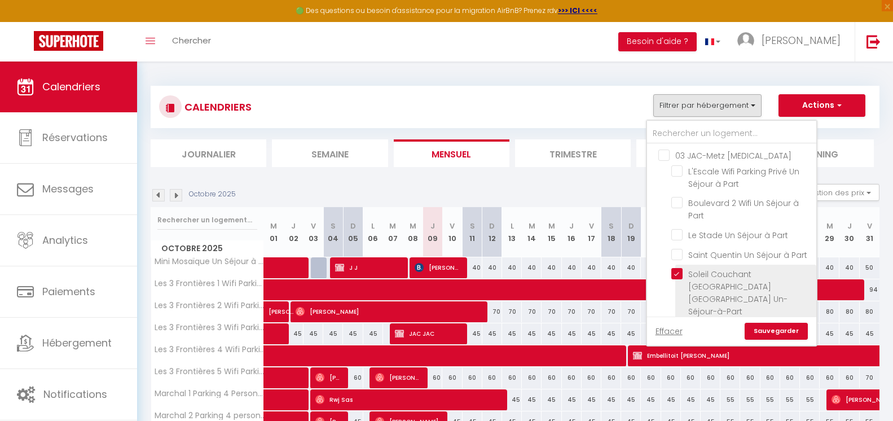
checkbox input "false"
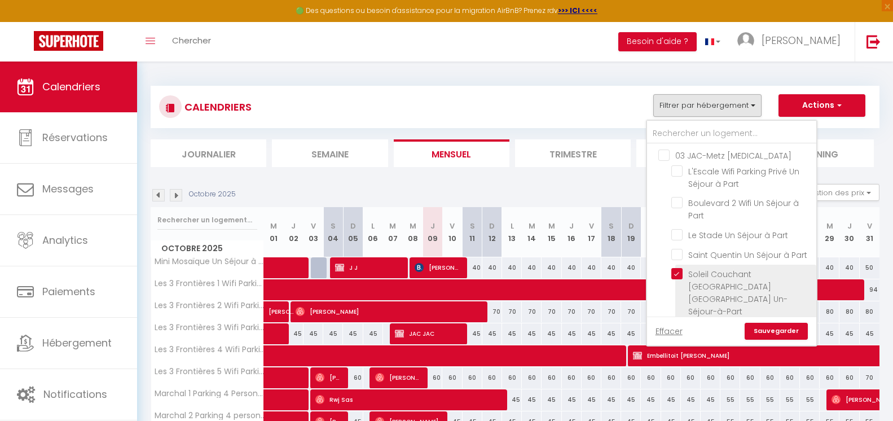
checkbox input "false"
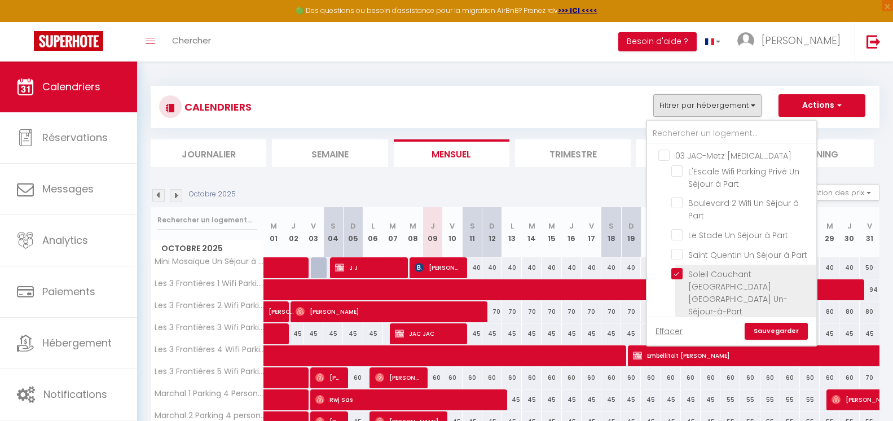
checkbox input "false"
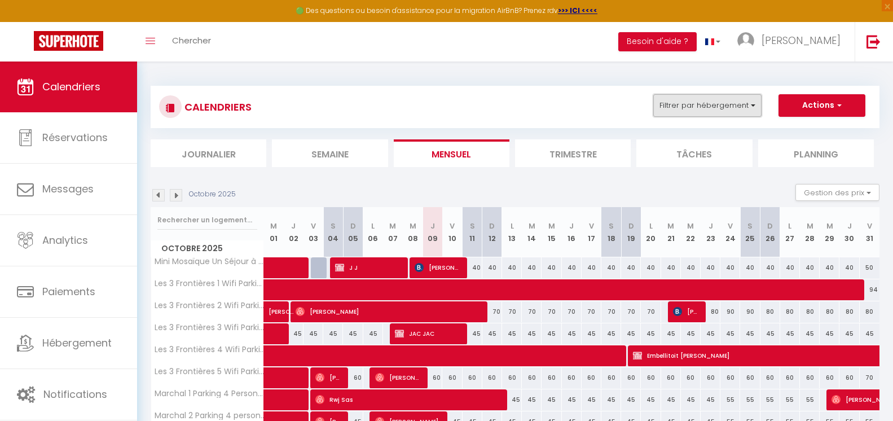
click at [718, 113] on button "Filtrer par hébergement" at bounding box center [708, 105] width 108 height 23
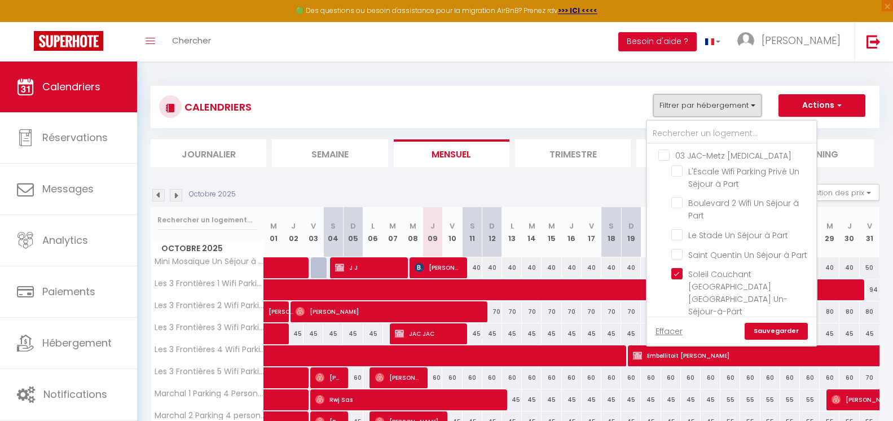
scroll to position [500, 0]
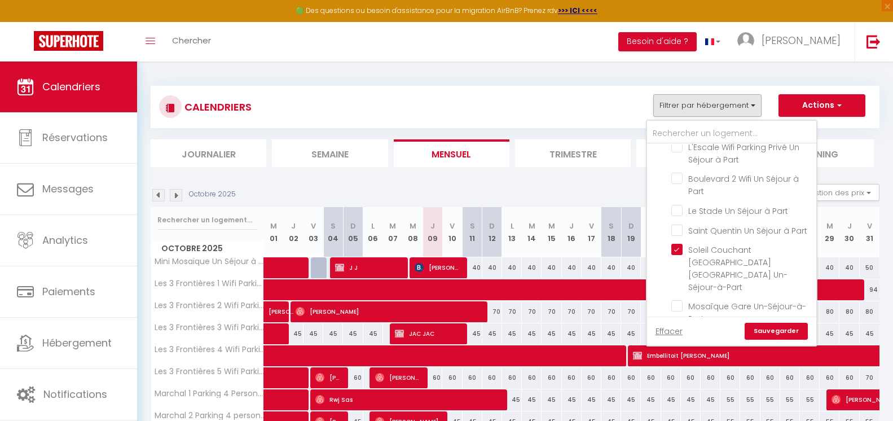
click at [776, 334] on link "Sauvegarder" at bounding box center [776, 331] width 63 height 17
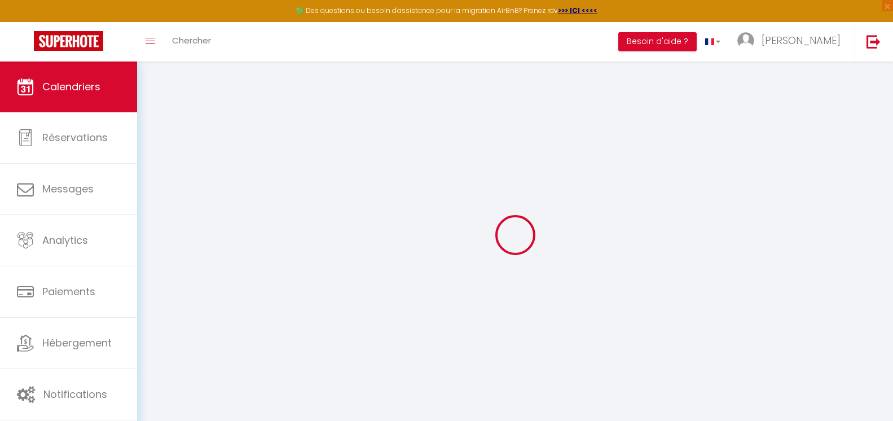
select select
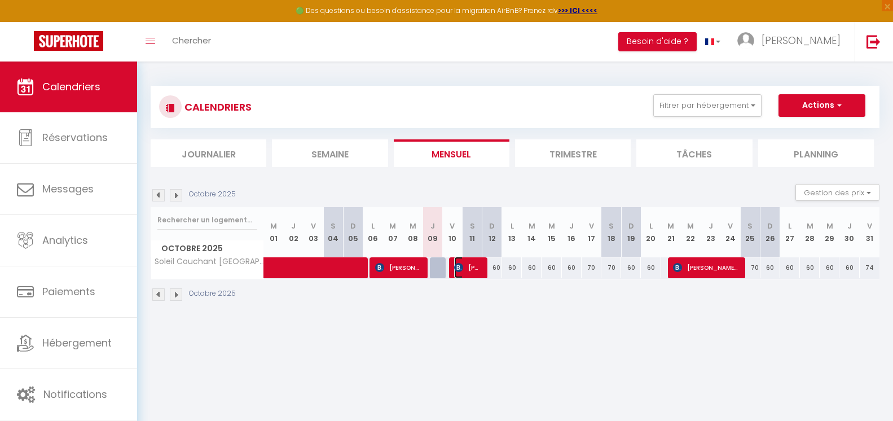
click at [460, 267] on img at bounding box center [458, 267] width 9 height 9
select select "OK"
select select "1"
select select "0"
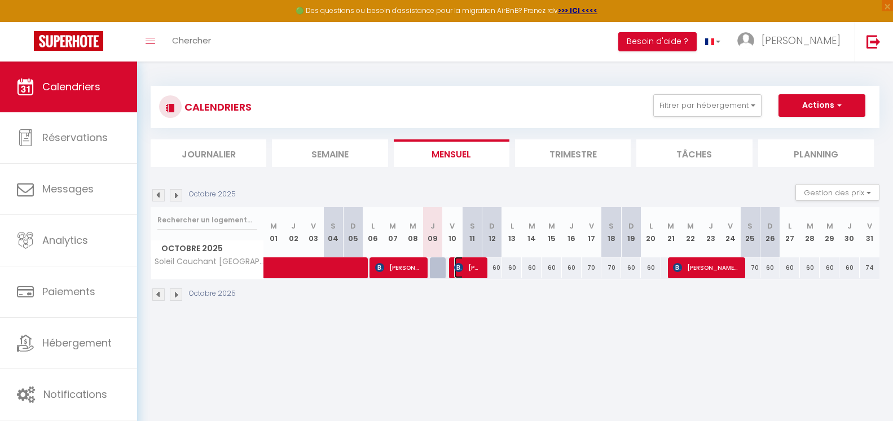
select select "1"
select select
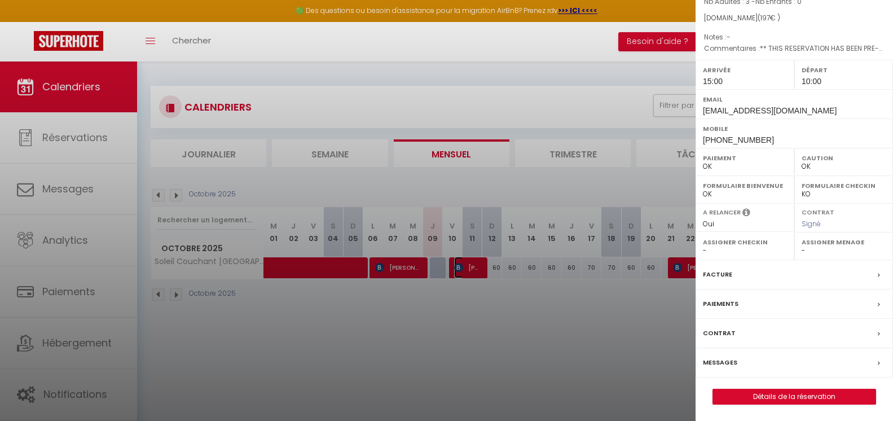
scroll to position [116, 0]
click at [878, 301] on icon at bounding box center [879, 304] width 2 height 7
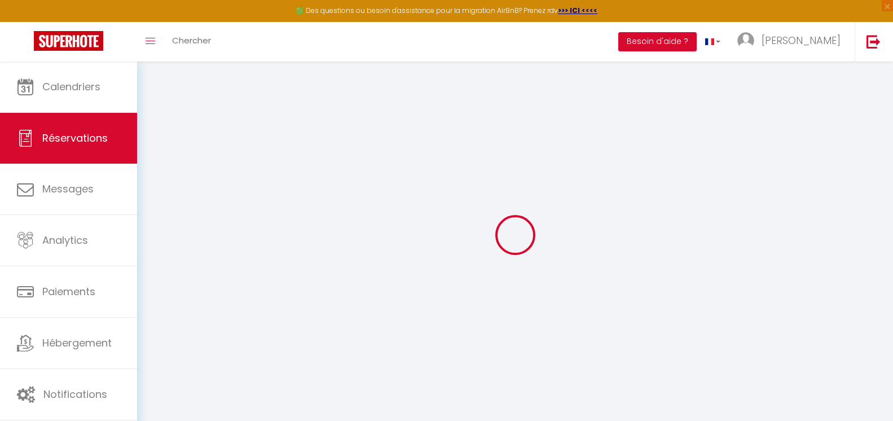
select select
type input "6831862"
select select
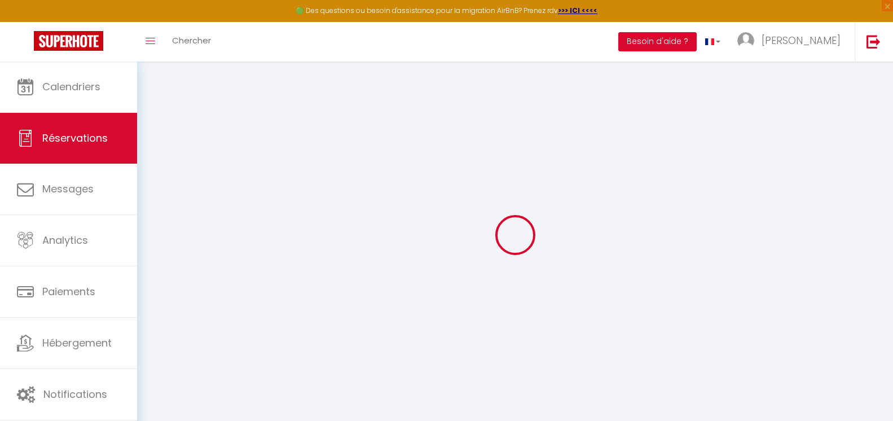
select select
checkbox input "false"
select select
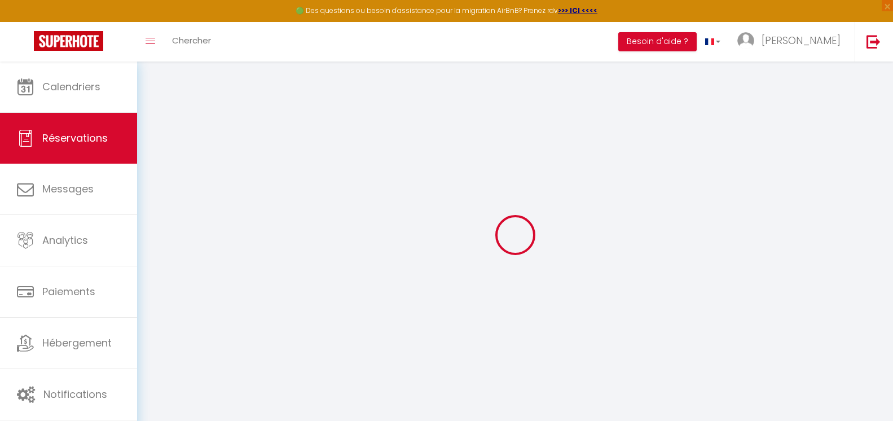
select select
checkbox input "false"
select select
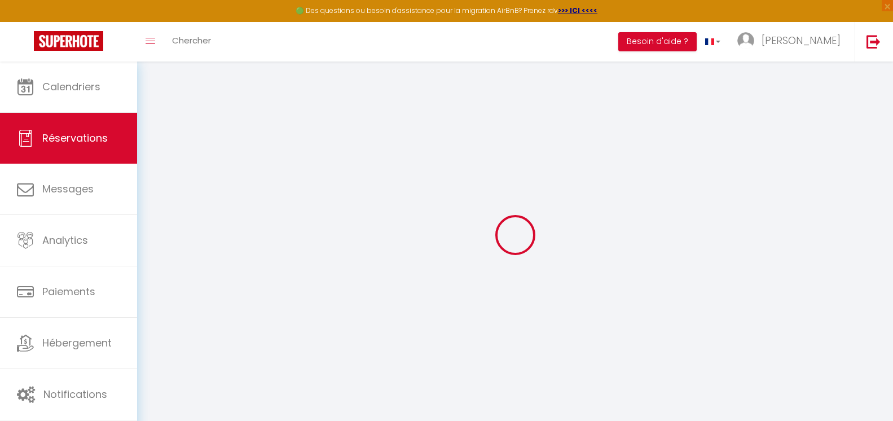
select select
checkbox input "false"
select select
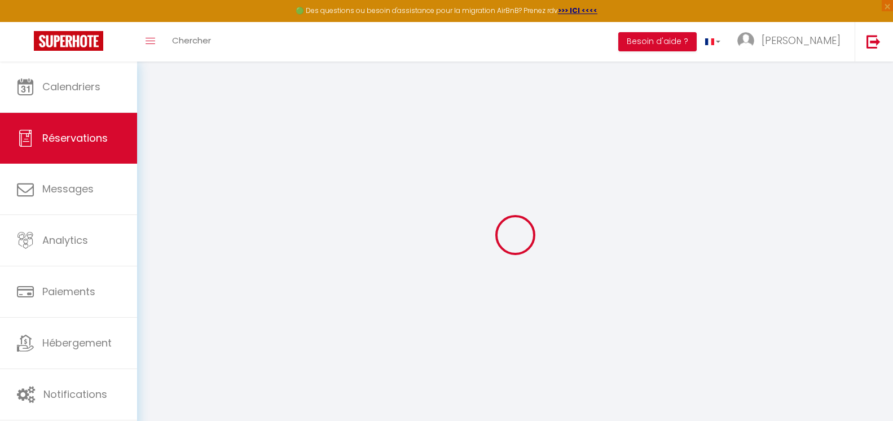
type textarea "** THIS RESERVATION HAS BEEN PRE-PAID ** BOOKING NOTE : Payment charge is EUR 3…"
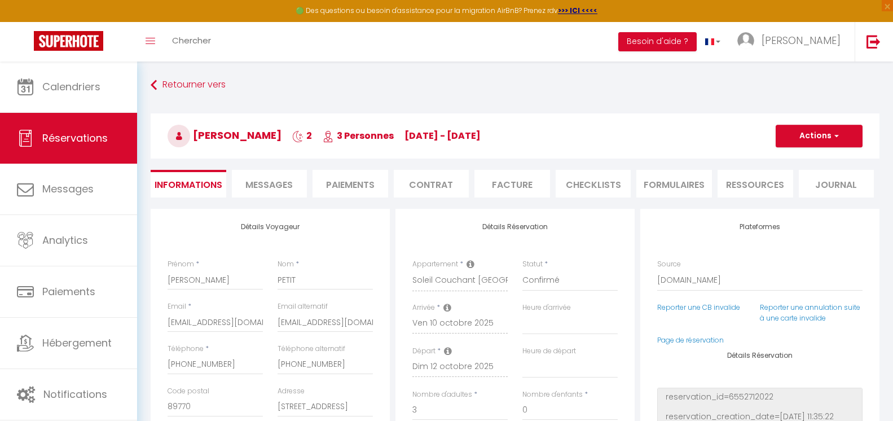
select select
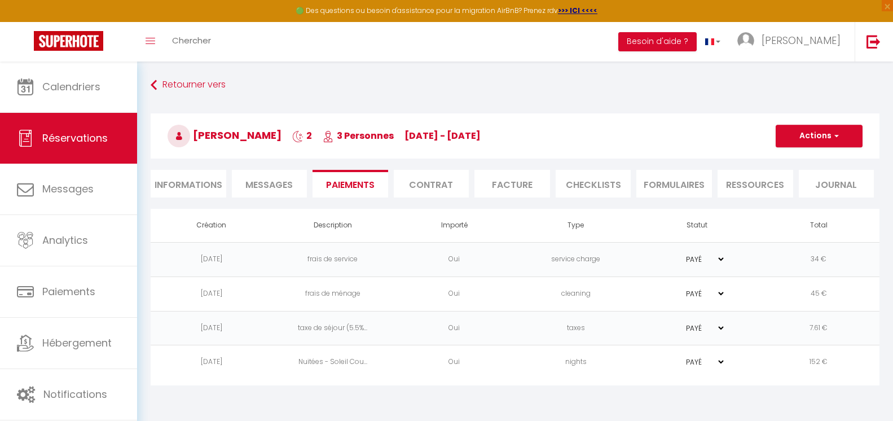
select select
click at [818, 137] on button "Actions" at bounding box center [819, 136] width 87 height 23
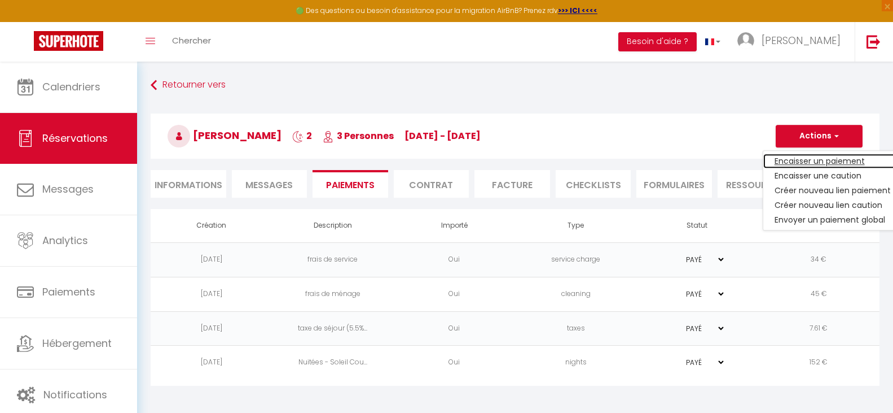
click at [825, 164] on link "Encaisser un paiement" at bounding box center [833, 161] width 139 height 15
select select "nights"
type input "[EMAIL_ADDRESS][DOMAIN_NAME]"
select select "8780"
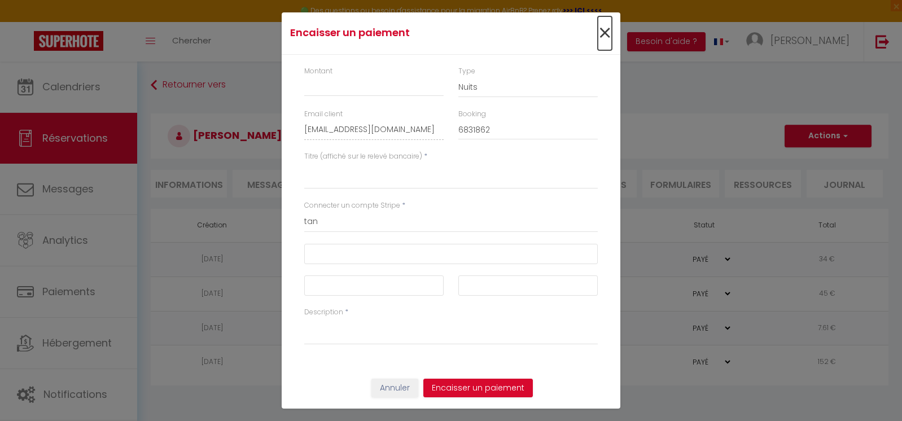
click at [608, 36] on span "×" at bounding box center [605, 33] width 14 height 34
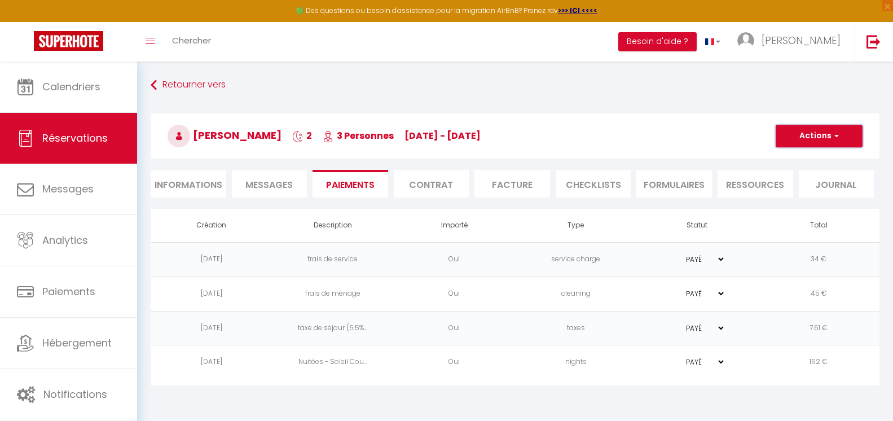
click at [841, 132] on button "Actions" at bounding box center [819, 136] width 87 height 23
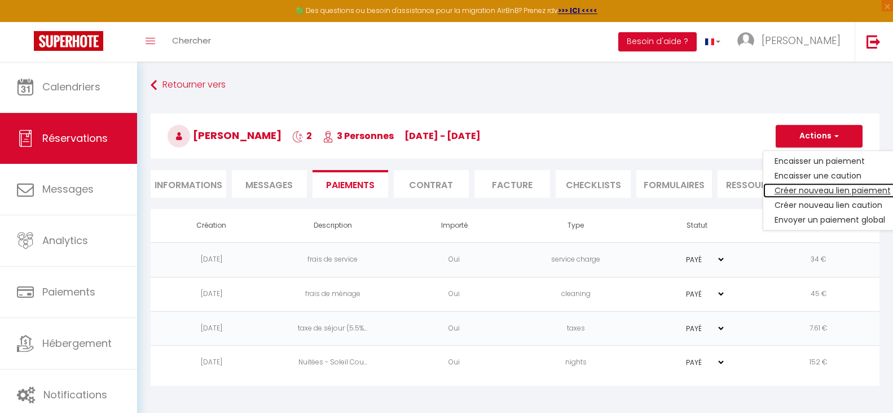
click at [854, 185] on link "Créer nouveau lien paiement" at bounding box center [833, 190] width 139 height 15
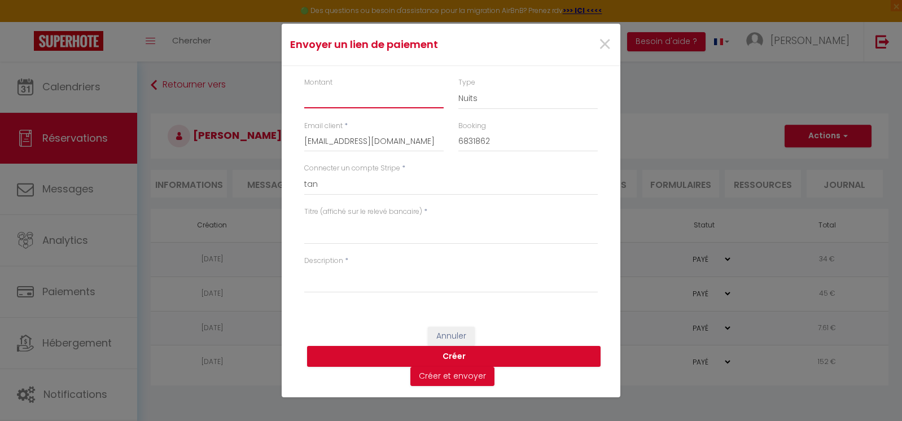
click at [330, 94] on input "Montant" at bounding box center [373, 98] width 139 height 20
click at [605, 40] on span "×" at bounding box center [605, 45] width 14 height 34
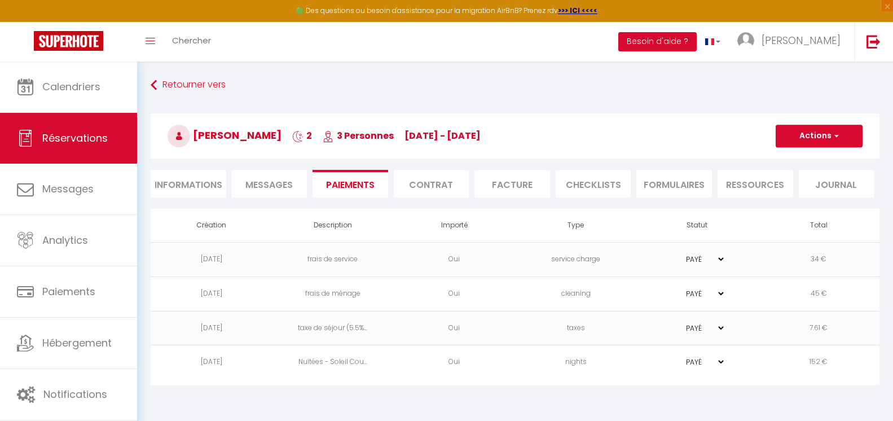
click at [273, 67] on div "Retourner vers [PERSON_NAME] 2 3 Personnes [DATE] - [DATE] Actions Enregistrer …" at bounding box center [515, 231] width 756 height 338
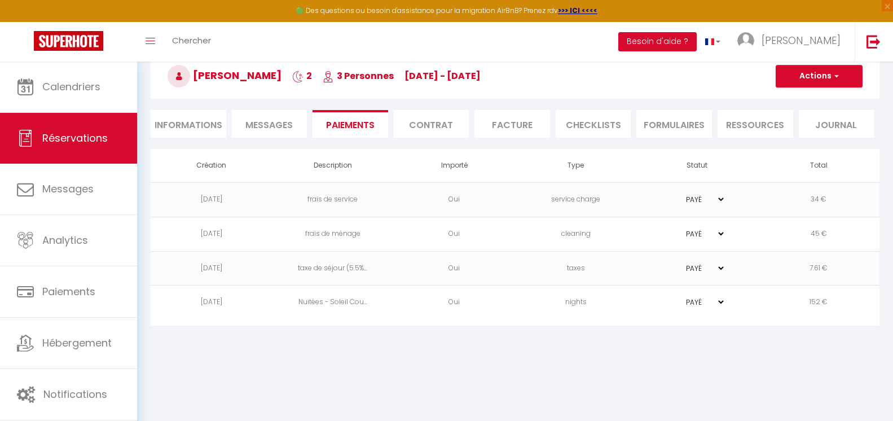
scroll to position [62, 0]
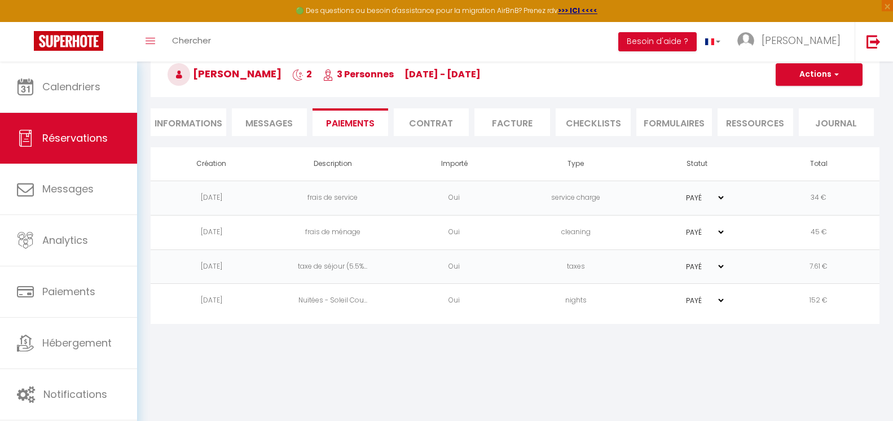
click at [200, 125] on li "Informations" at bounding box center [189, 122] width 76 height 28
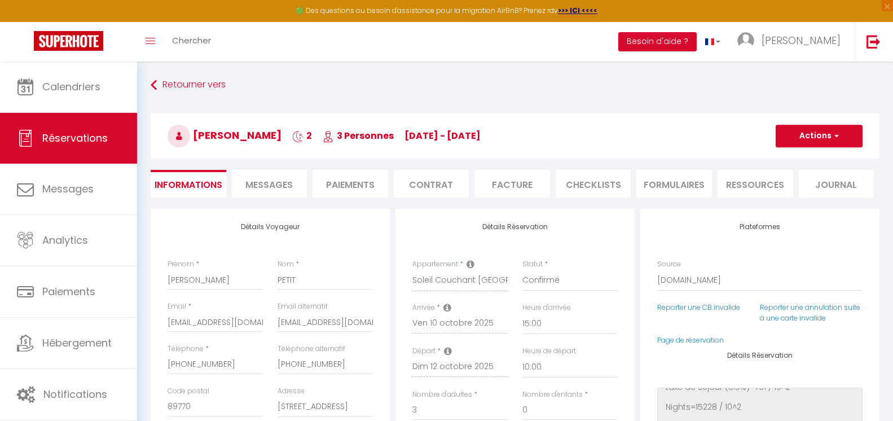
click at [274, 191] on li "Messages" at bounding box center [270, 184] width 76 height 28
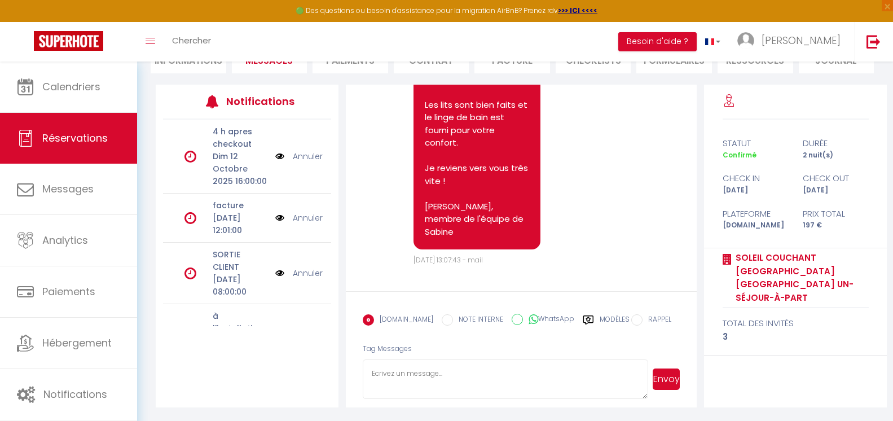
scroll to position [4291, 0]
click at [608, 325] on label "Modèles" at bounding box center [615, 324] width 30 height 20
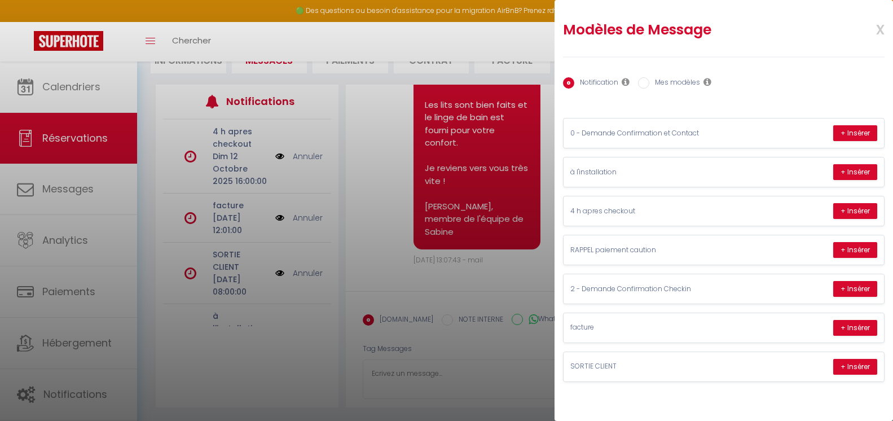
click at [885, 23] on div "x" at bounding box center [871, 29] width 59 height 29
click at [883, 30] on span "x" at bounding box center [867, 28] width 36 height 27
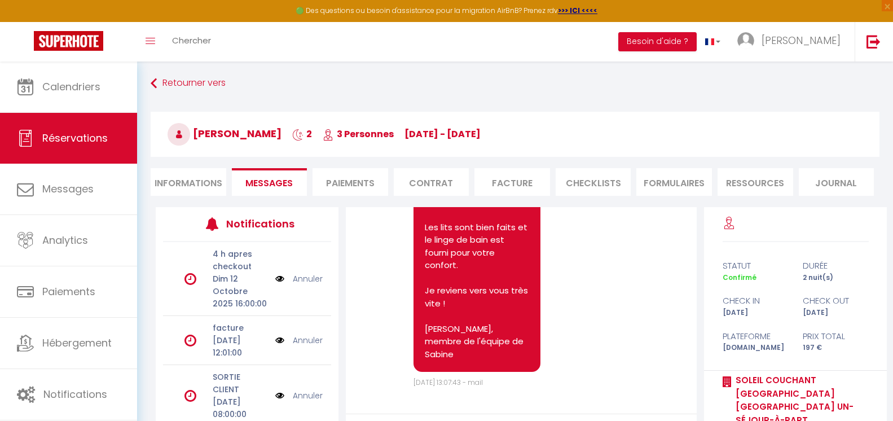
scroll to position [0, 0]
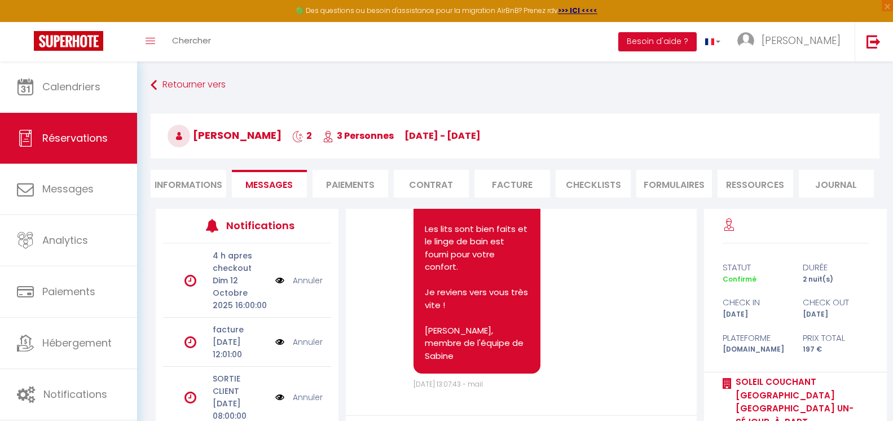
click at [455, 182] on li "Contrat" at bounding box center [432, 184] width 76 height 28
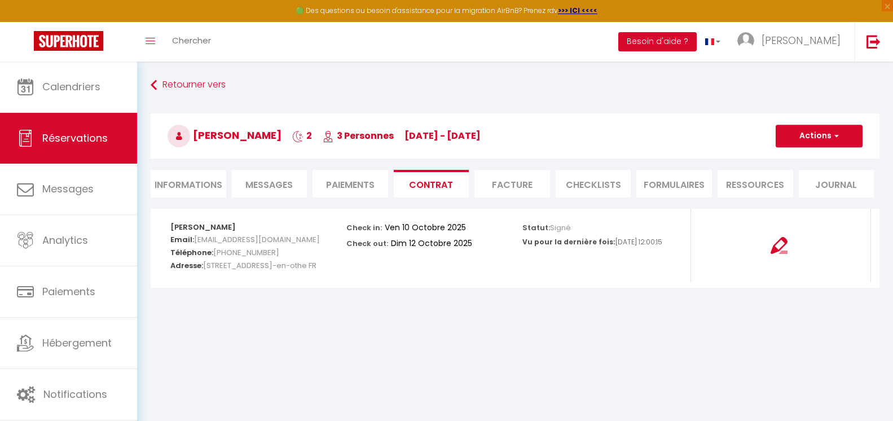
click at [190, 183] on li "Informations" at bounding box center [189, 184] width 76 height 28
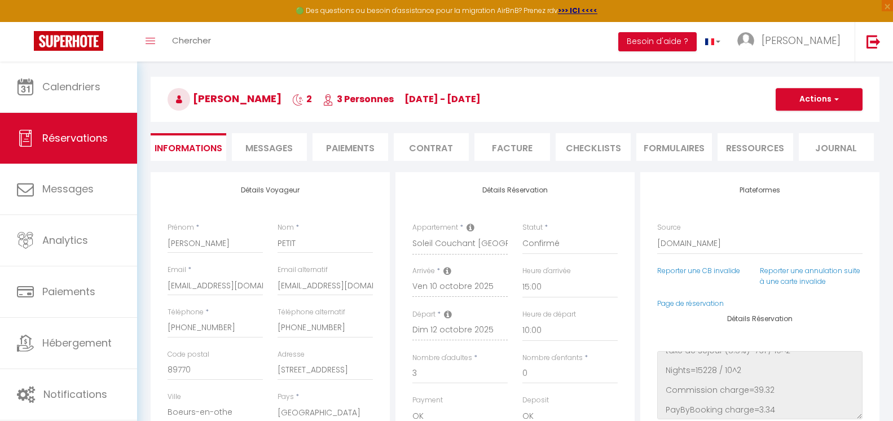
scroll to position [56, 0]
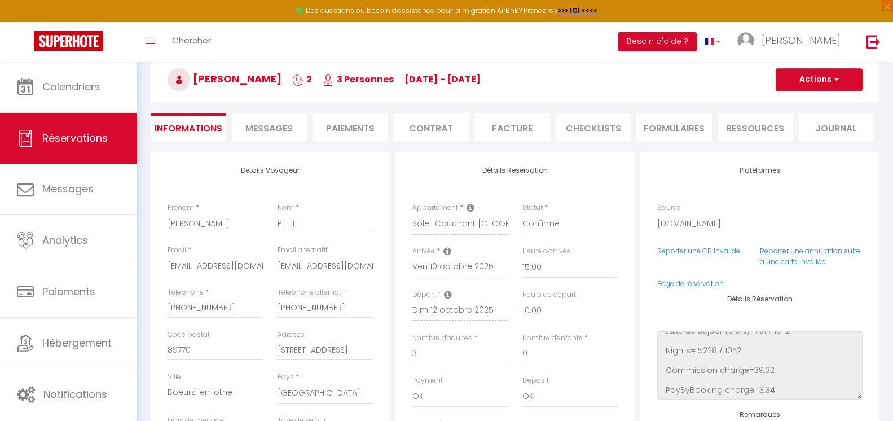
checkbox input "false"
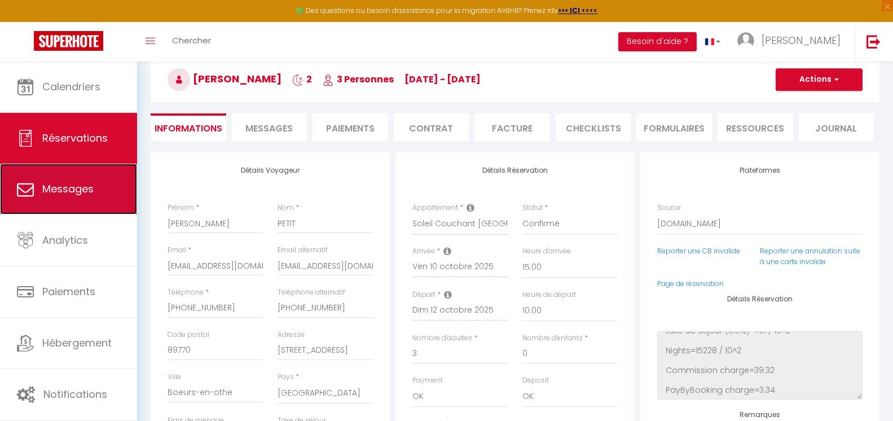
click at [67, 189] on span "Messages" at bounding box center [67, 189] width 51 height 14
select select "message"
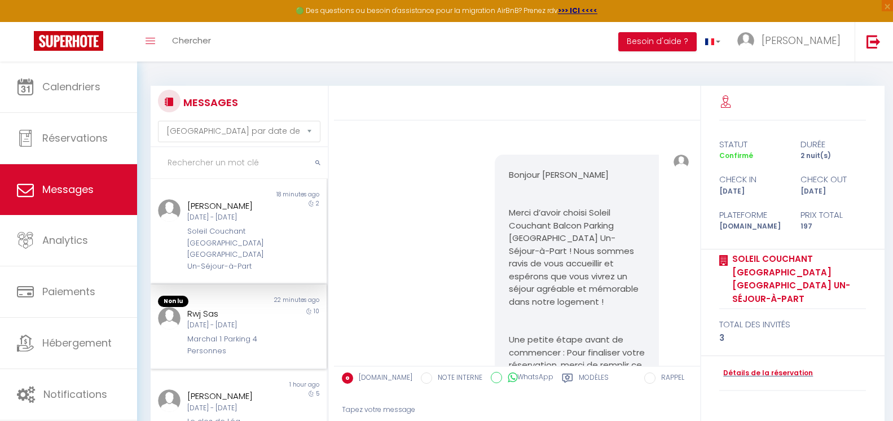
scroll to position [3701, 0]
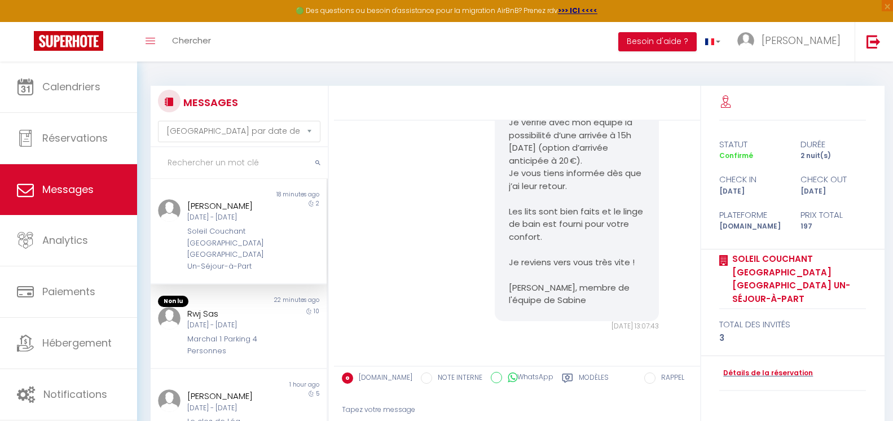
click at [234, 214] on div "[DATE] - [DATE]" at bounding box center [231, 217] width 88 height 11
click at [283, 236] on div "2" at bounding box center [305, 235] width 44 height 73
click at [764, 366] on div "Détails de la réservation" at bounding box center [793, 373] width 147 height 35
click at [768, 368] on link "Détails de la réservation" at bounding box center [767, 373] width 94 height 11
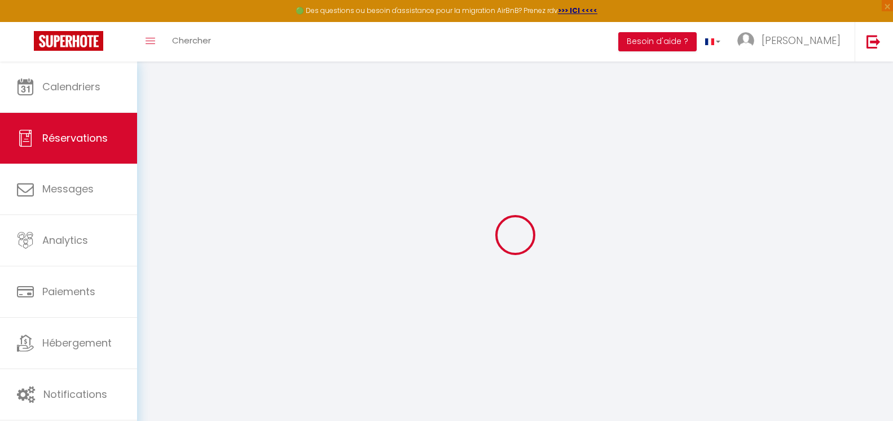
type input "[PERSON_NAME]"
type input "PETIT"
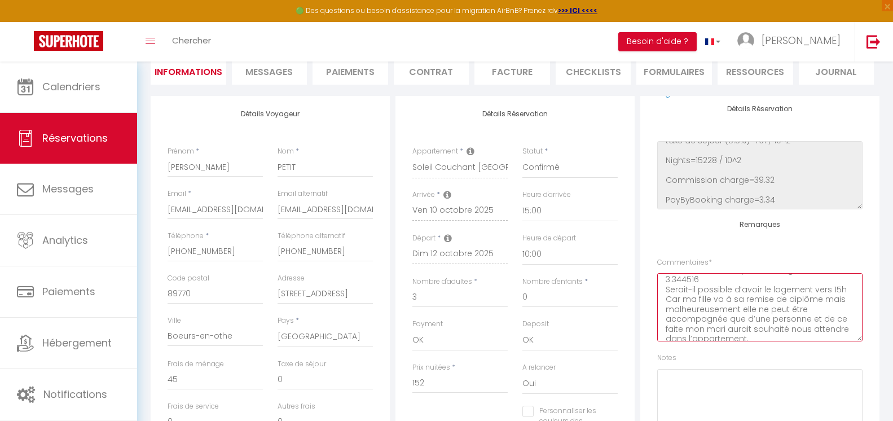
scroll to position [69, 0]
click at [794, 329] on textarea "** THIS RESERVATION HAS BEEN PRE-PAID ** BOOKING NOTE : Payment charge is EUR 3…" at bounding box center [760, 307] width 205 height 68
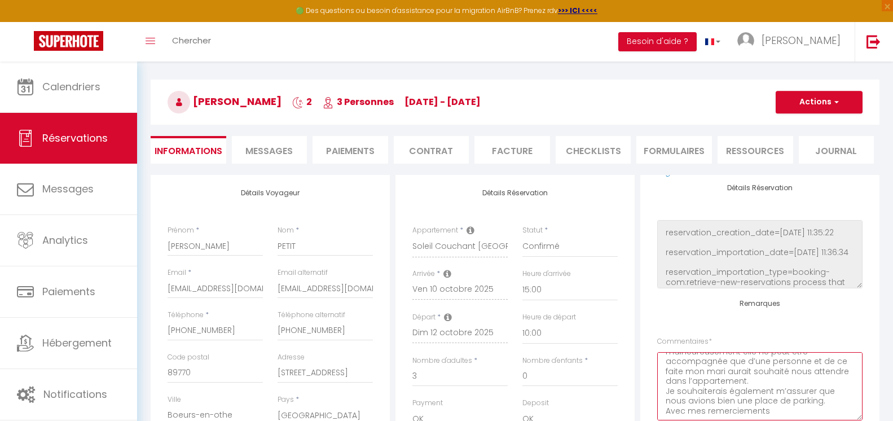
scroll to position [0, 0]
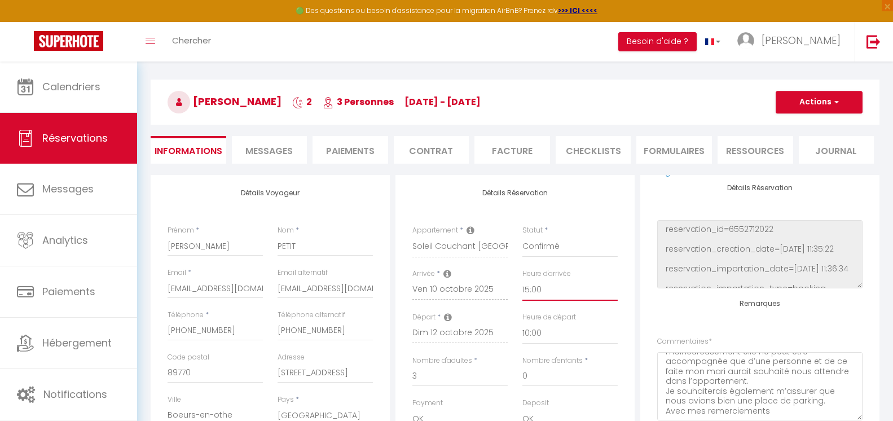
click at [556, 290] on select "00:00 00:30 01:00 01:30 02:00 02:30 03:00 03:30 04:00 04:30 05:00 05:30 06:00 0…" at bounding box center [570, 289] width 95 height 21
click at [523, 279] on select "00:00 00:30 01:00 01:30 02:00 02:30 03:00 03:30 04:00 04:30 05:00 05:30 06:00 0…" at bounding box center [570, 289] width 95 height 21
click at [651, 268] on div "Plateformes Source Direct [DOMAIN_NAME] [DOMAIN_NAME] Chalet montagne Expedia G…" at bounding box center [760, 358] width 239 height 367
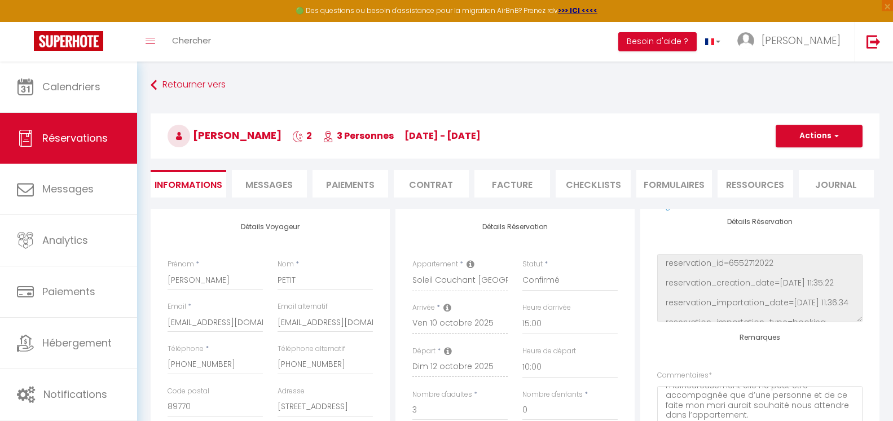
click at [522, 185] on li "Facture" at bounding box center [513, 184] width 76 height 28
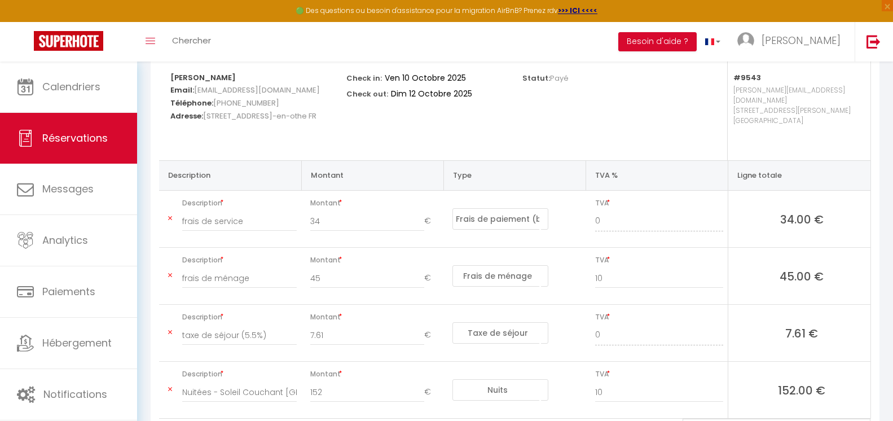
scroll to position [213, 0]
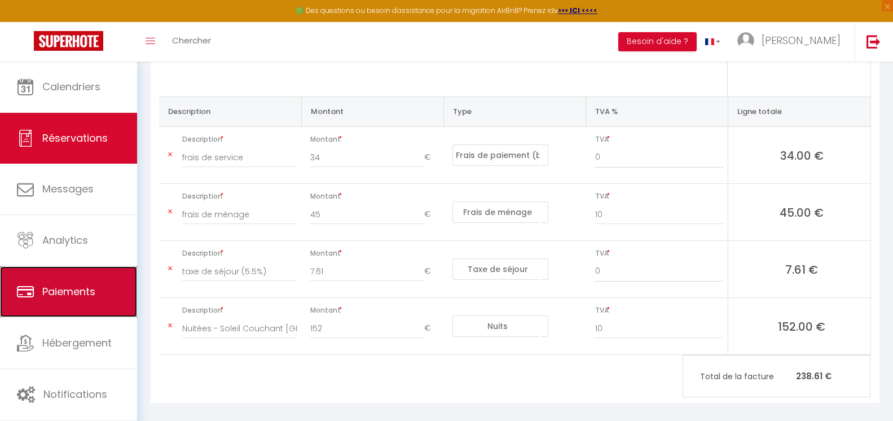
click at [92, 283] on link "Paiements" at bounding box center [68, 291] width 137 height 51
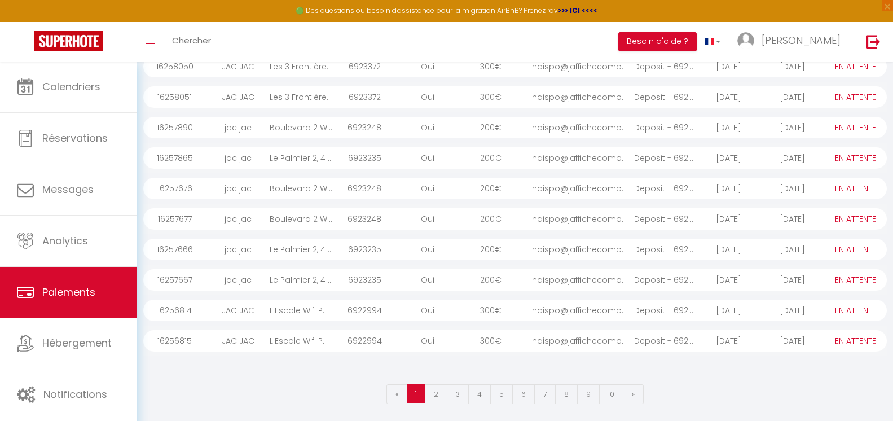
scroll to position [145, 0]
click at [440, 384] on link "2" at bounding box center [436, 393] width 23 height 20
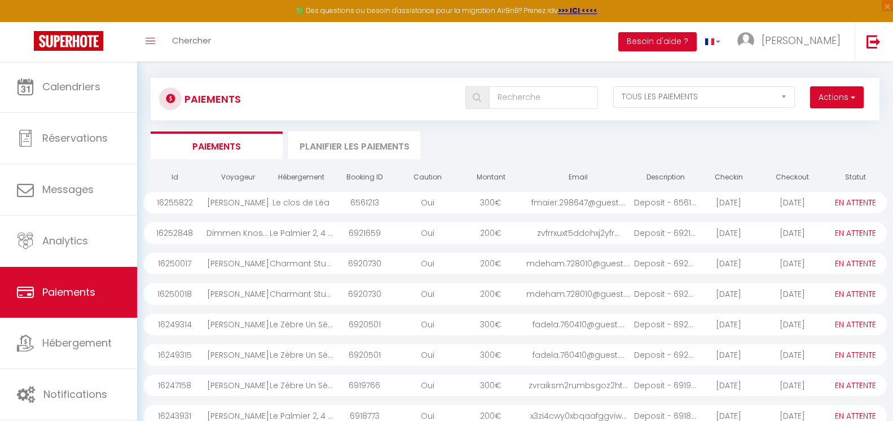
scroll to position [0, 0]
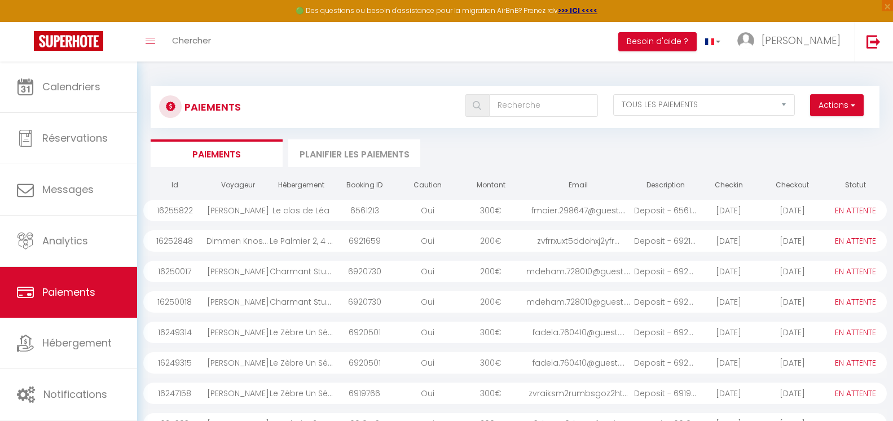
click at [857, 205] on select "PAYÉ EN ATTENTE" at bounding box center [855, 210] width 56 height 12
click at [657, 152] on ul "Paiements Planifier les paiements" at bounding box center [515, 153] width 729 height 28
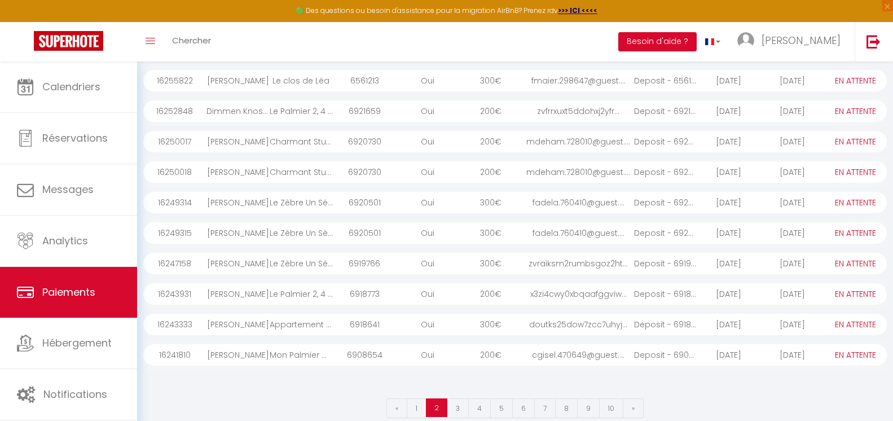
scroll to position [145, 0]
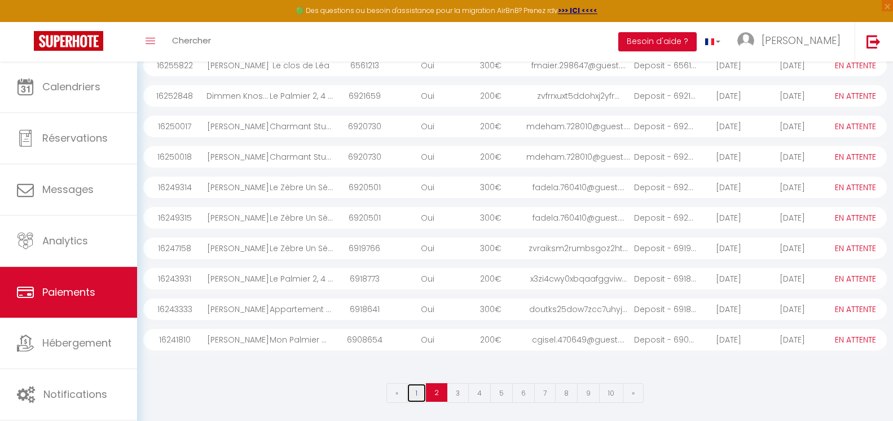
click at [417, 393] on link "1" at bounding box center [417, 393] width 20 height 20
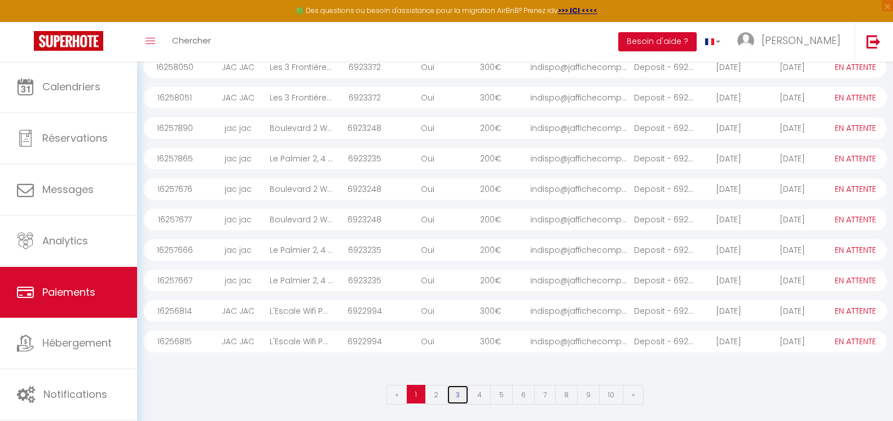
click at [463, 392] on link "3" at bounding box center [458, 395] width 22 height 20
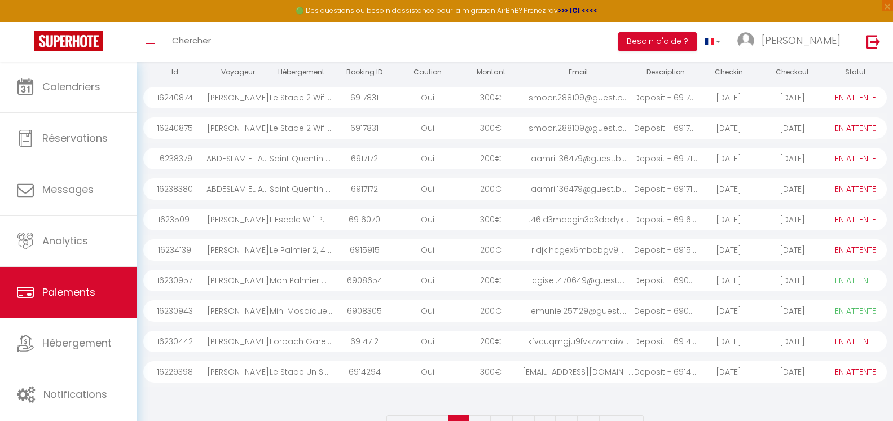
scroll to position [145, 0]
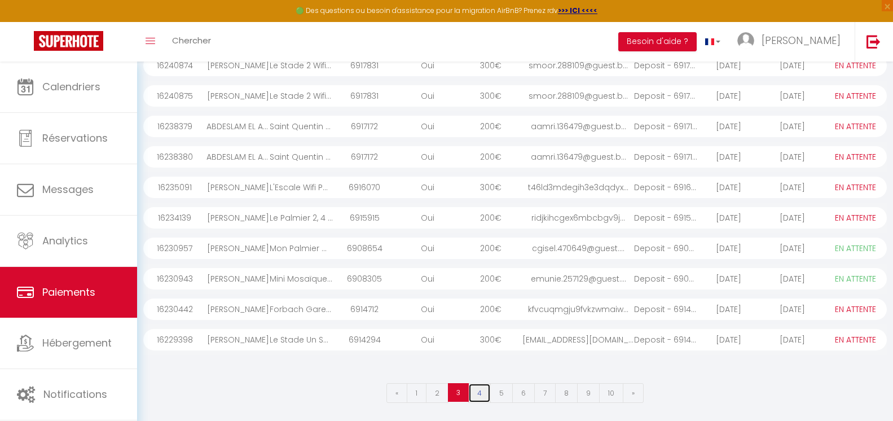
click at [489, 387] on link "4" at bounding box center [479, 393] width 23 height 20
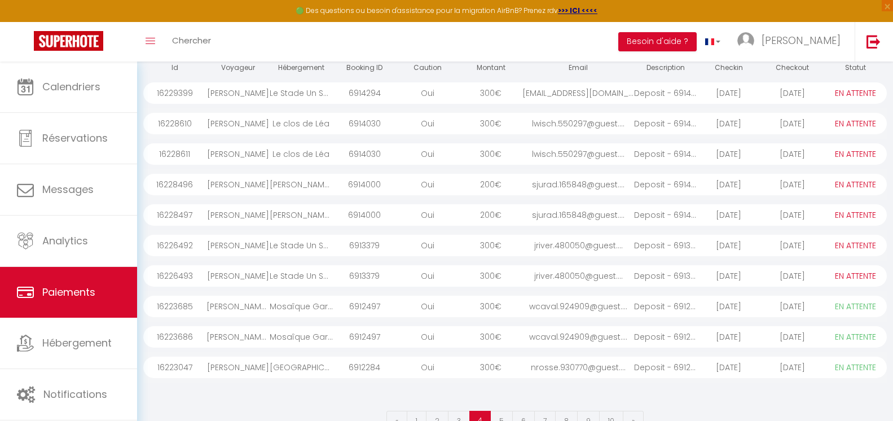
scroll to position [143, 0]
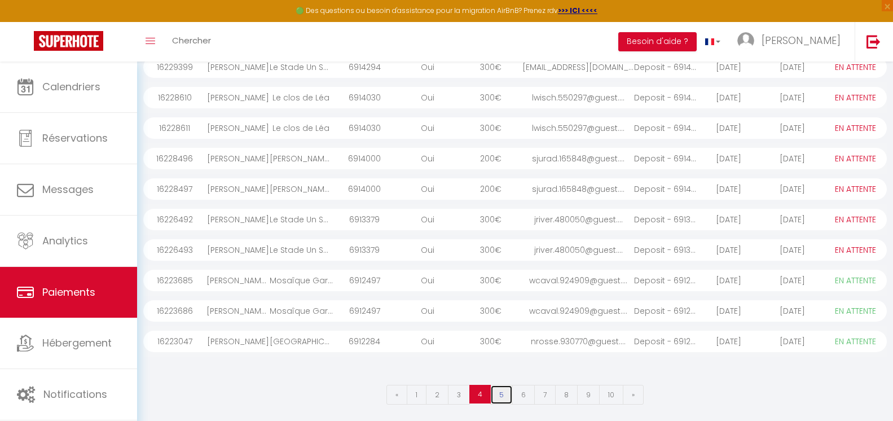
click at [498, 393] on link "5" at bounding box center [501, 395] width 23 height 20
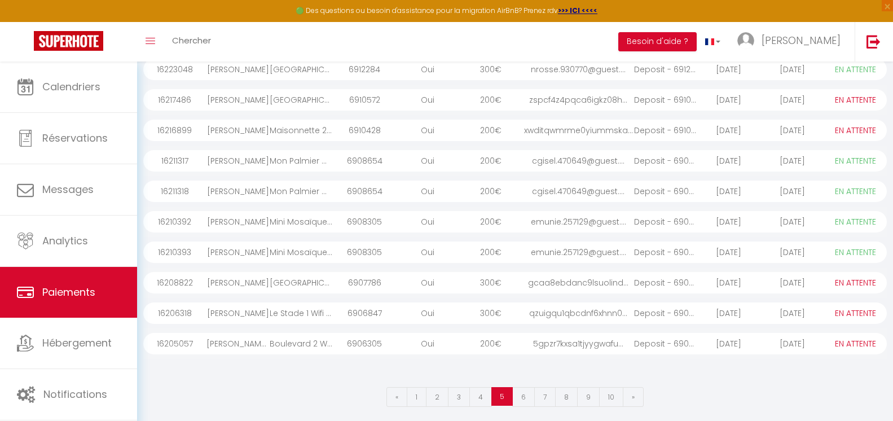
scroll to position [145, 0]
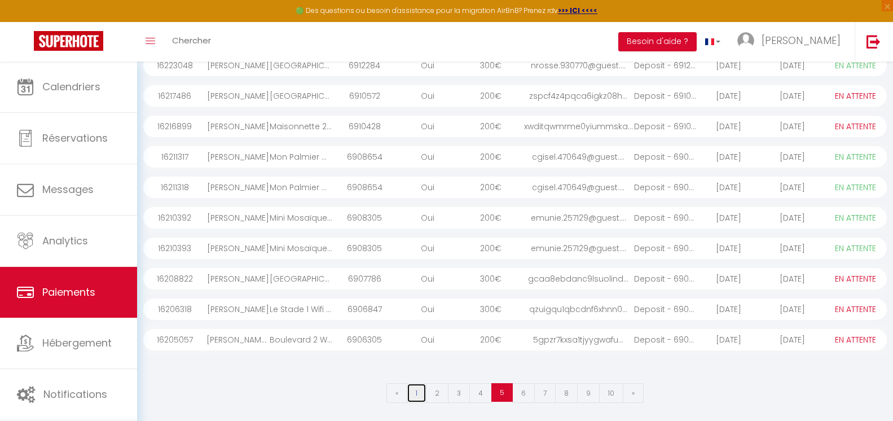
click at [416, 395] on link "1" at bounding box center [417, 393] width 20 height 20
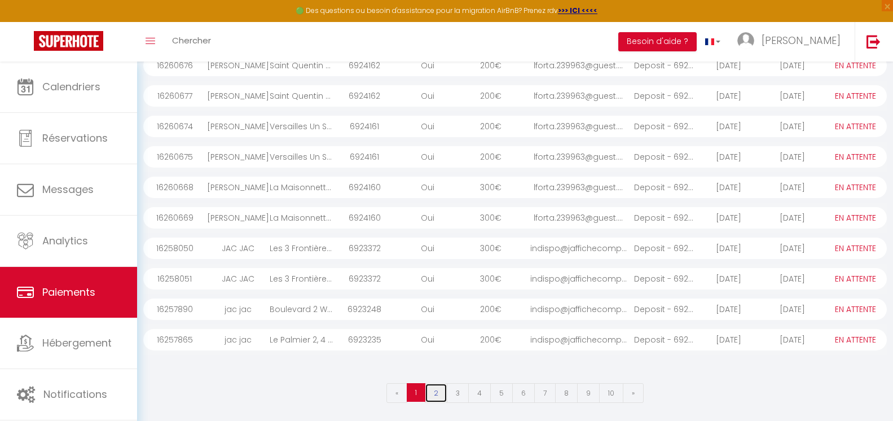
click at [435, 392] on link "2" at bounding box center [436, 393] width 23 height 20
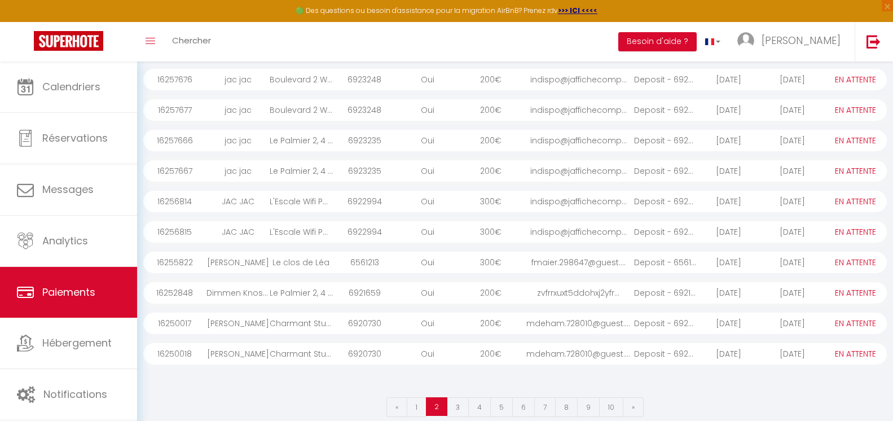
scroll to position [143, 0]
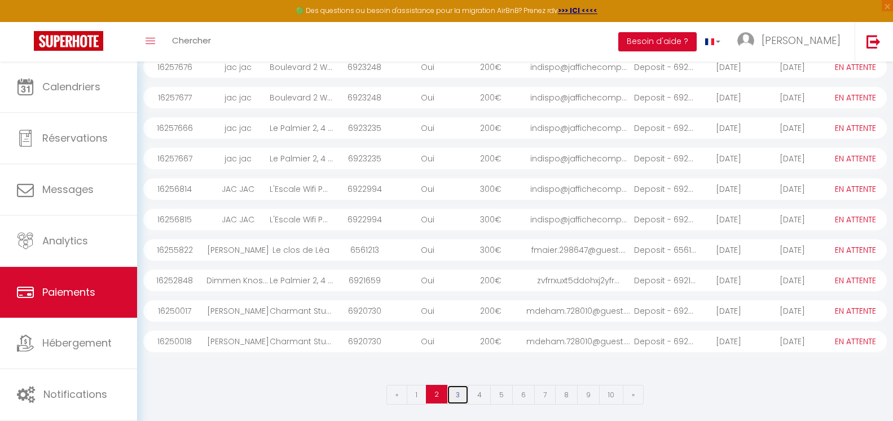
click at [462, 396] on link "3" at bounding box center [458, 395] width 22 height 20
click at [477, 397] on link "4" at bounding box center [479, 395] width 23 height 20
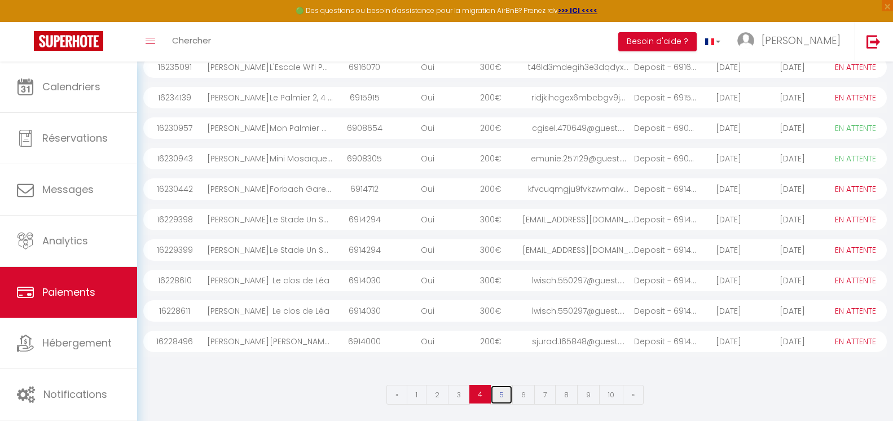
click at [498, 398] on link "5" at bounding box center [501, 395] width 23 height 20
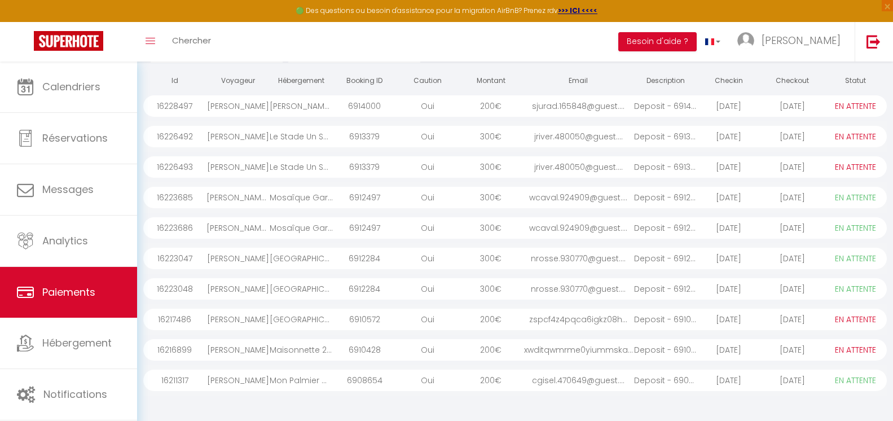
scroll to position [87, 0]
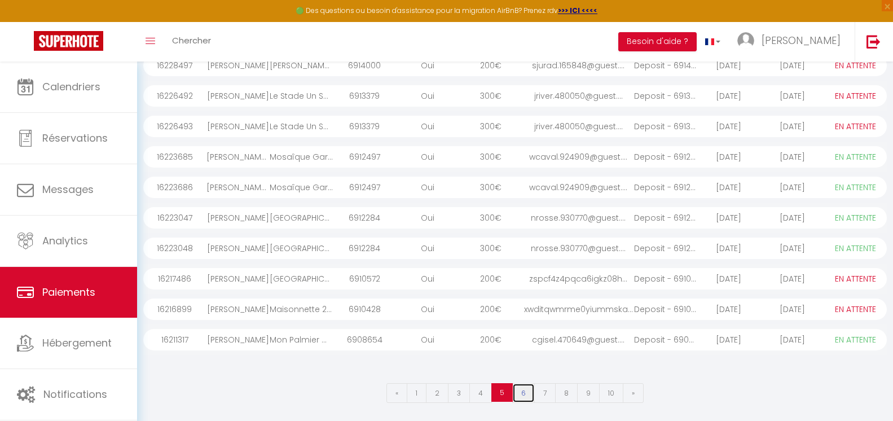
click at [529, 391] on link "6" at bounding box center [523, 393] width 23 height 20
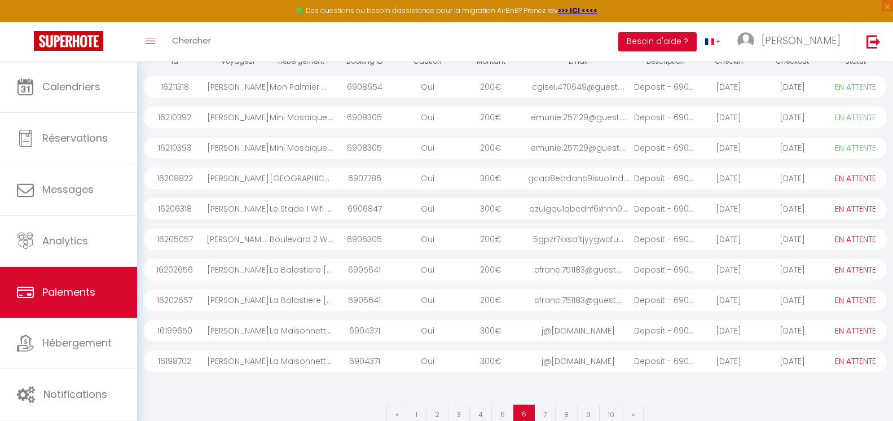
scroll to position [143, 0]
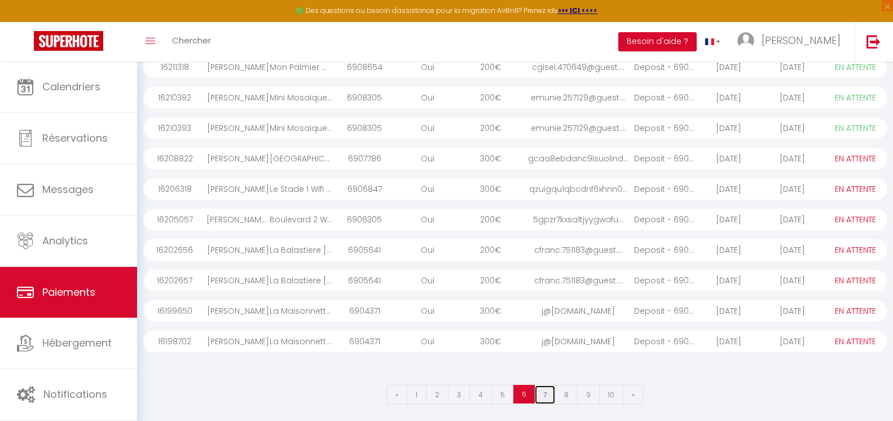
click at [549, 397] on link "7" at bounding box center [545, 395] width 21 height 20
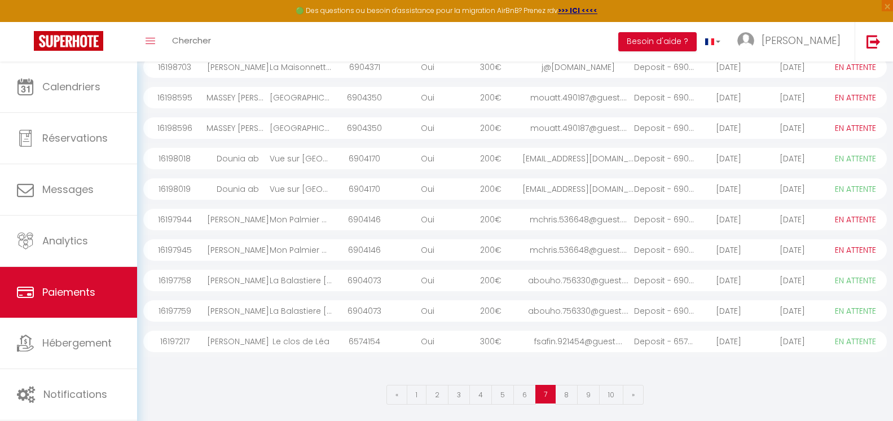
click at [848, 341] on select "PAYÉ EN ATTENTE" at bounding box center [855, 341] width 56 height 12
click at [827, 335] on select "PAYÉ EN ATTENTE" at bounding box center [855, 341] width 56 height 12
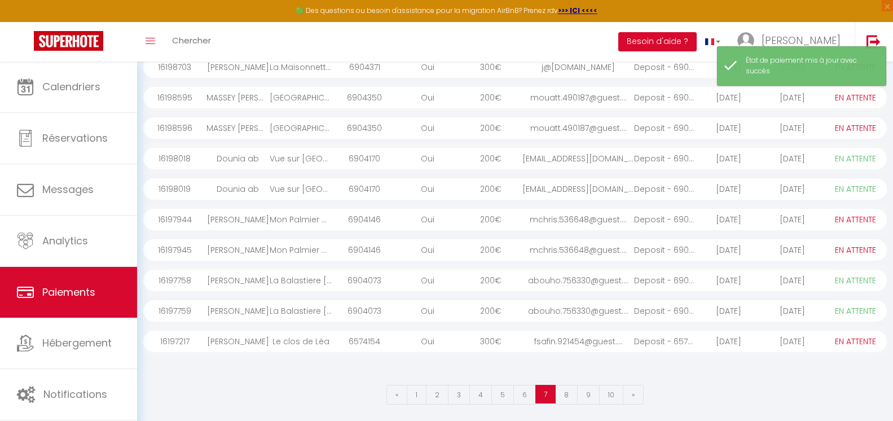
click at [852, 342] on select "PAYÉ EN ATTENTE" at bounding box center [855, 341] width 56 height 12
click at [827, 335] on select "PAYÉ EN ATTENTE" at bounding box center [855, 341] width 56 height 12
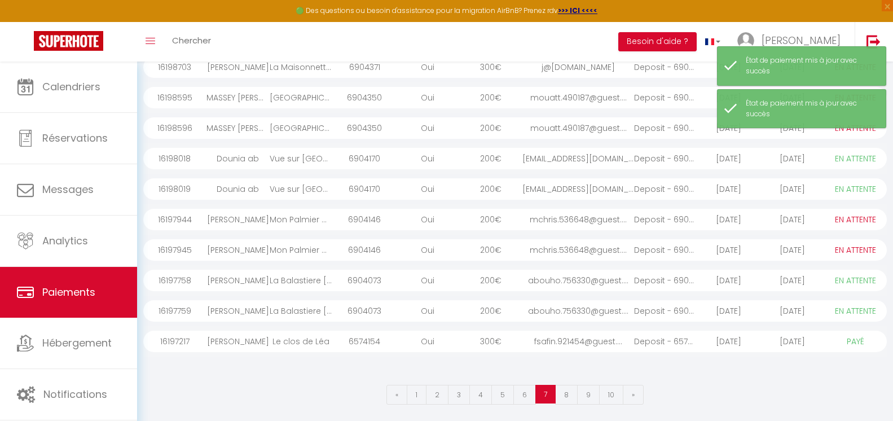
click at [681, 366] on div at bounding box center [515, 368] width 744 height 23
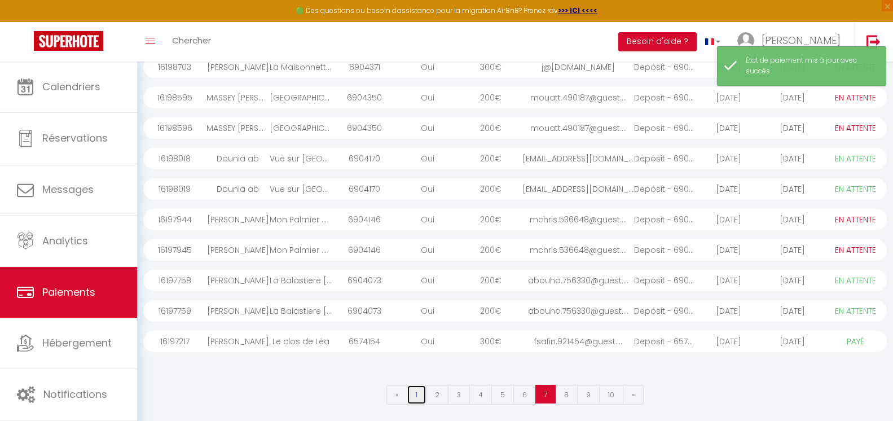
click at [421, 392] on link "1" at bounding box center [417, 395] width 20 height 20
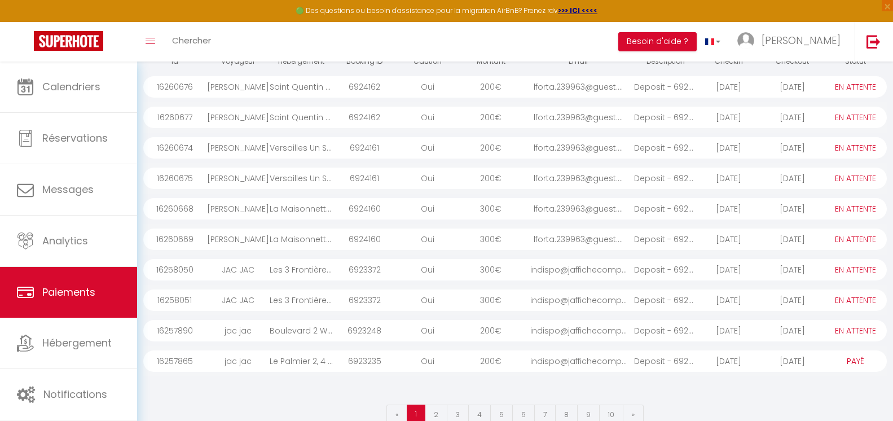
scroll to position [145, 0]
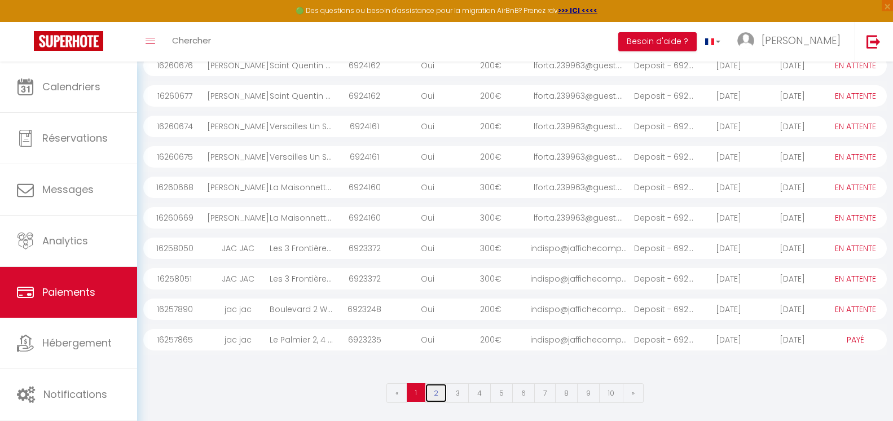
click at [436, 389] on link "2" at bounding box center [436, 393] width 23 height 20
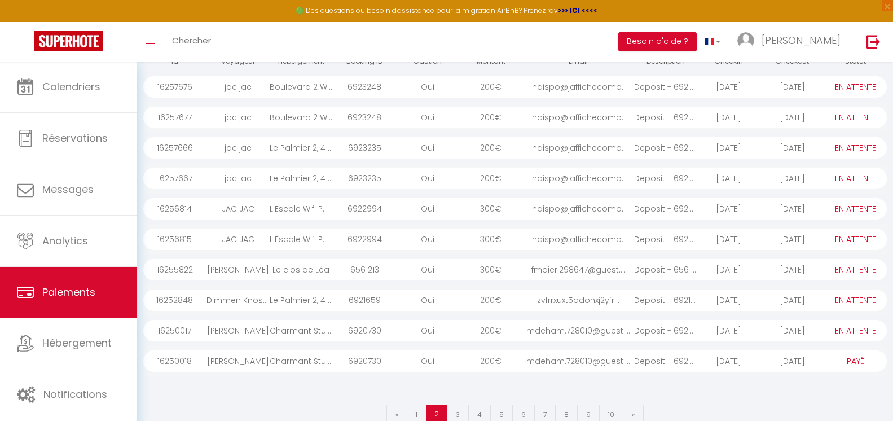
scroll to position [143, 0]
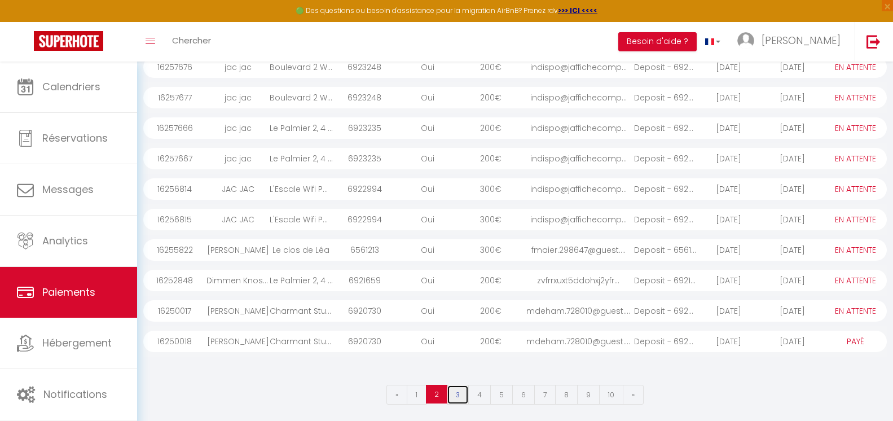
click at [464, 394] on link "3" at bounding box center [458, 395] width 22 height 20
click at [481, 395] on link "4" at bounding box center [479, 395] width 23 height 20
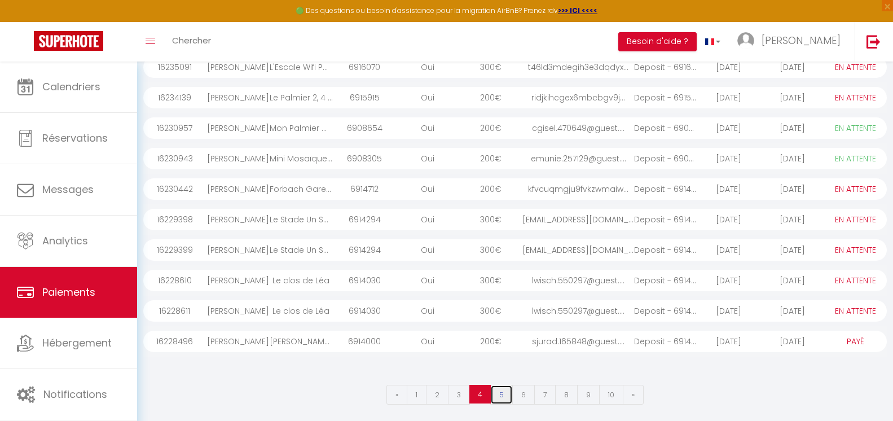
click at [503, 397] on link "5" at bounding box center [501, 395] width 23 height 20
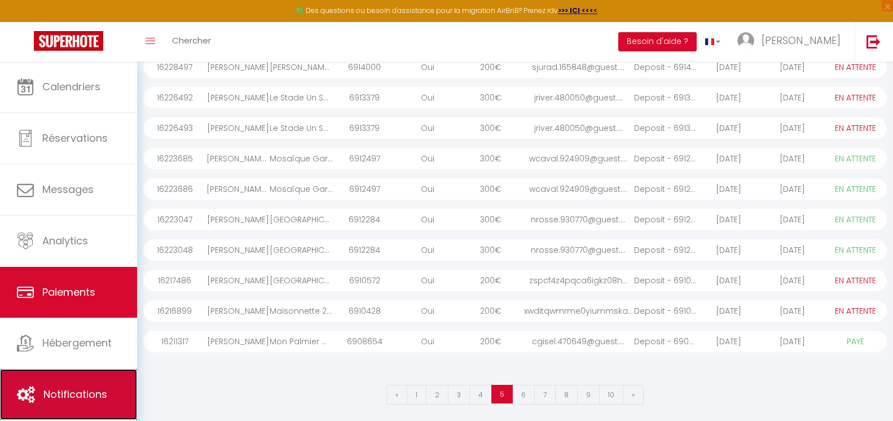
click at [72, 397] on span "Notifications" at bounding box center [75, 394] width 64 height 14
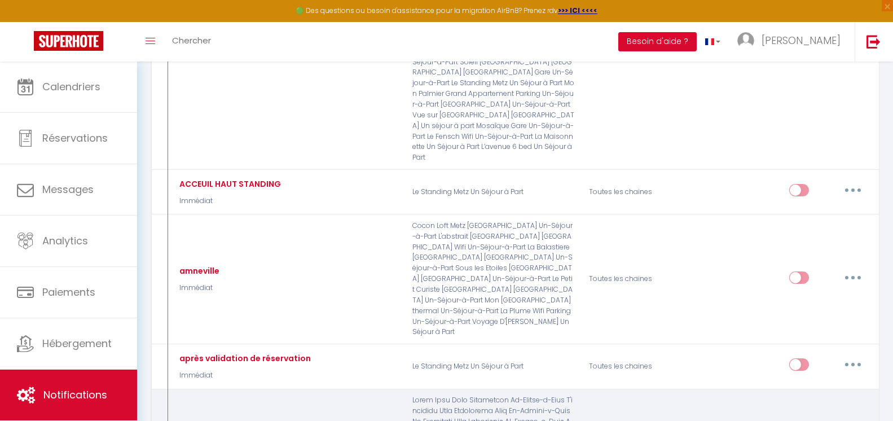
scroll to position [2258, 0]
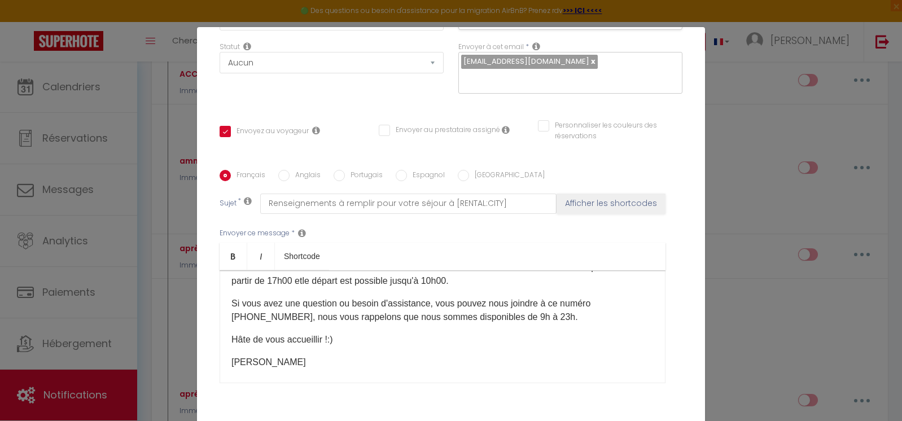
scroll to position [0, 0]
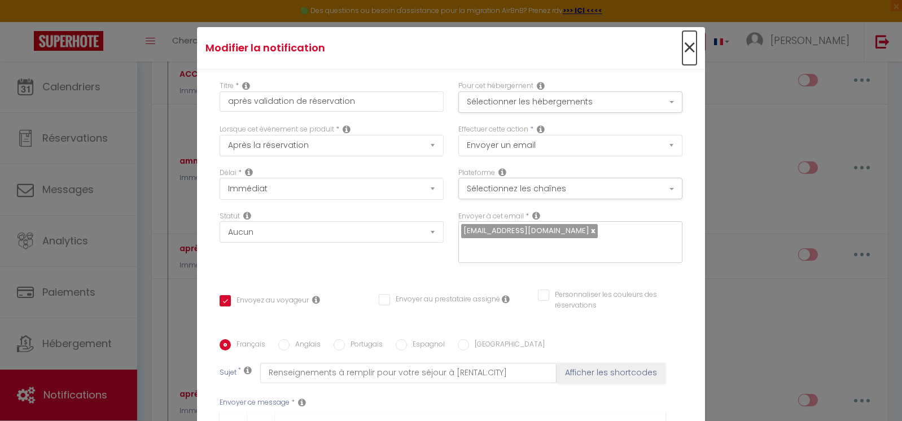
click at [682, 58] on span "×" at bounding box center [689, 48] width 14 height 34
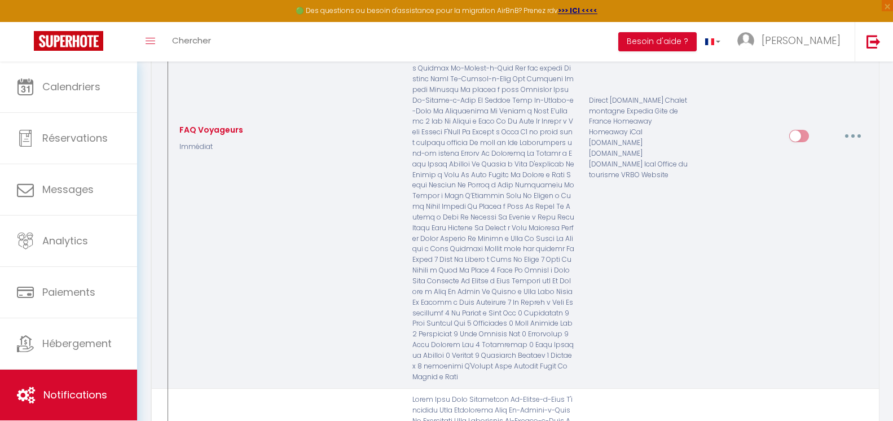
scroll to position [3669, 0]
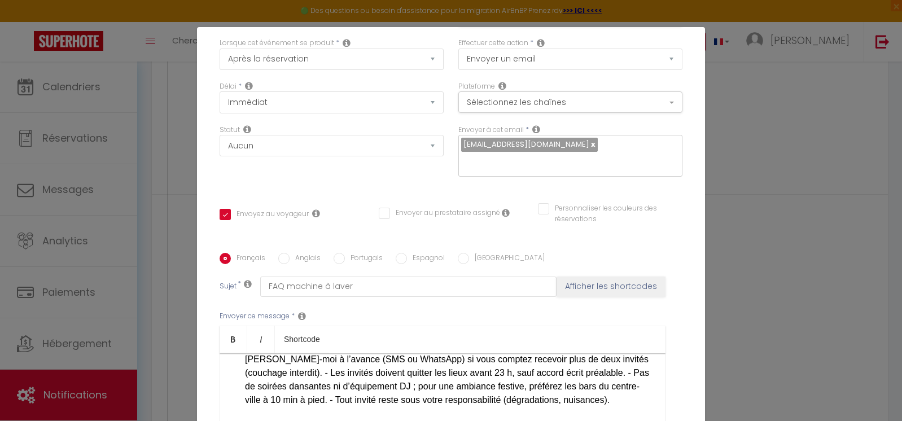
scroll to position [0, 0]
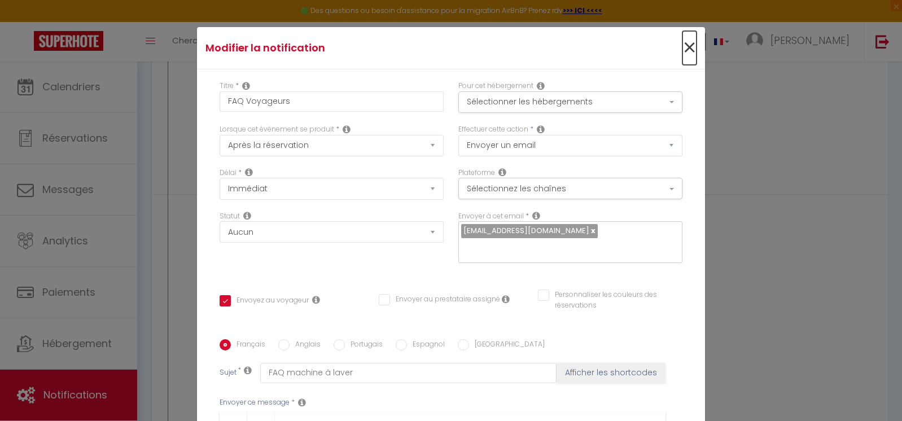
click at [682, 50] on span "×" at bounding box center [689, 48] width 14 height 34
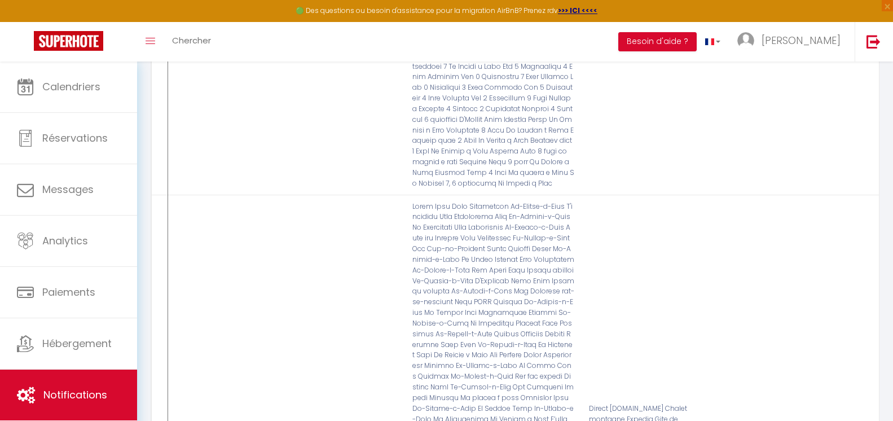
scroll to position [3161, 0]
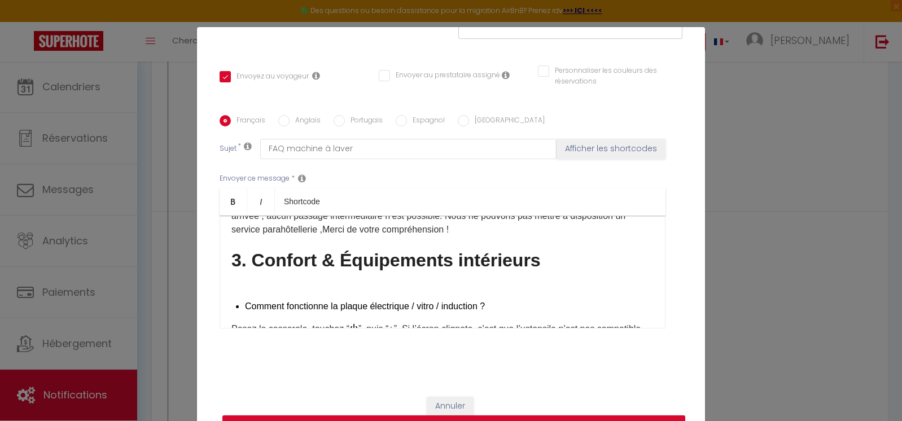
scroll to position [0, 0]
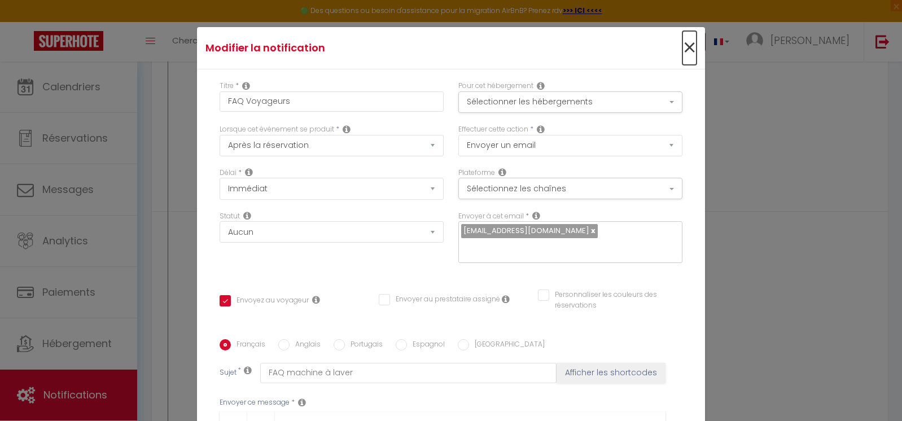
click at [682, 46] on span "×" at bounding box center [689, 48] width 14 height 34
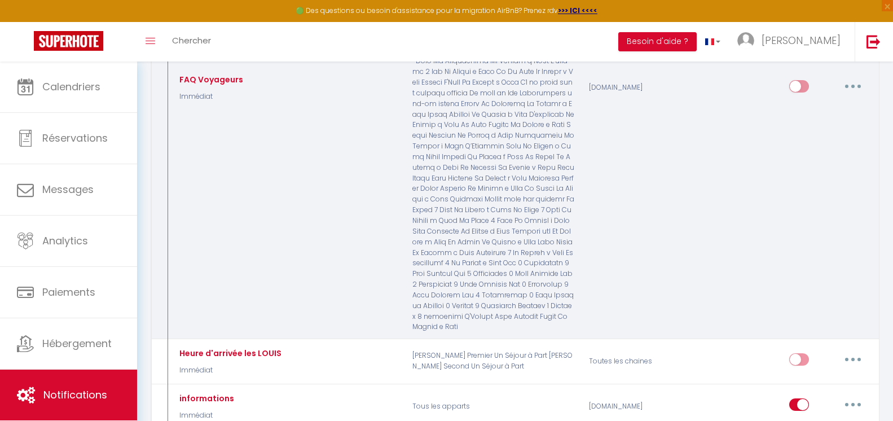
scroll to position [4177, 0]
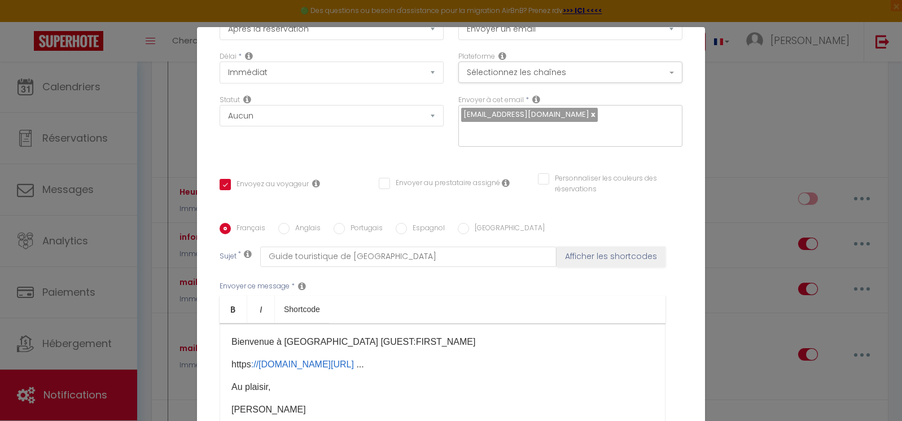
scroll to position [0, 0]
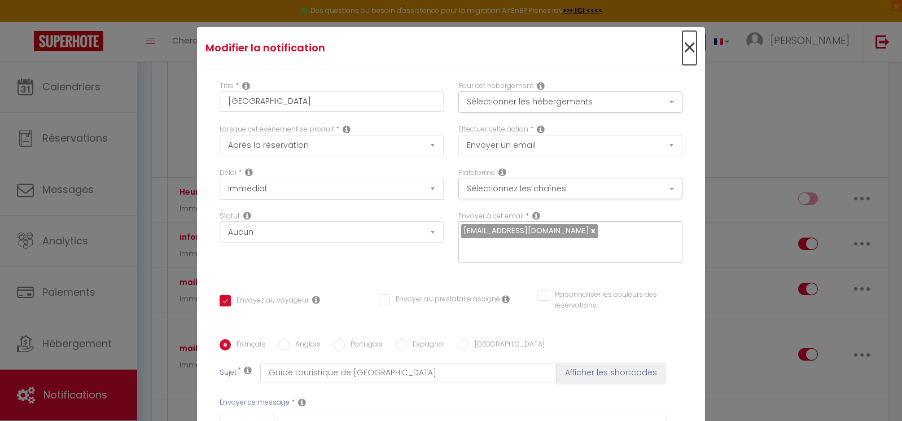
click at [682, 45] on span "×" at bounding box center [689, 48] width 14 height 34
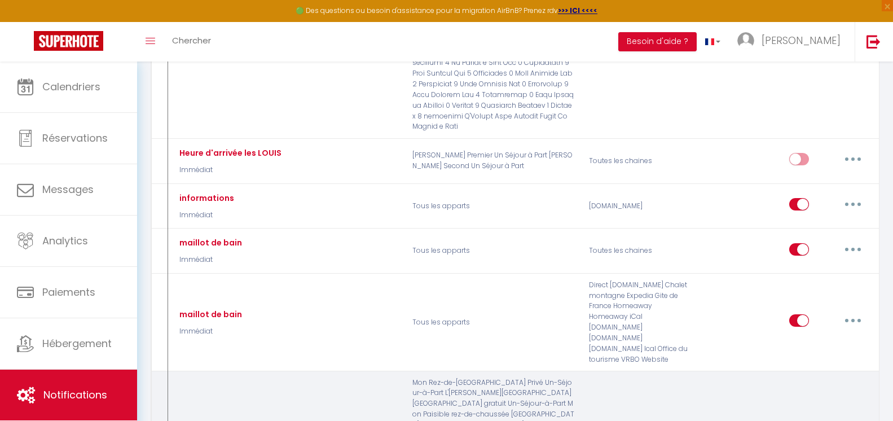
scroll to position [4290, 0]
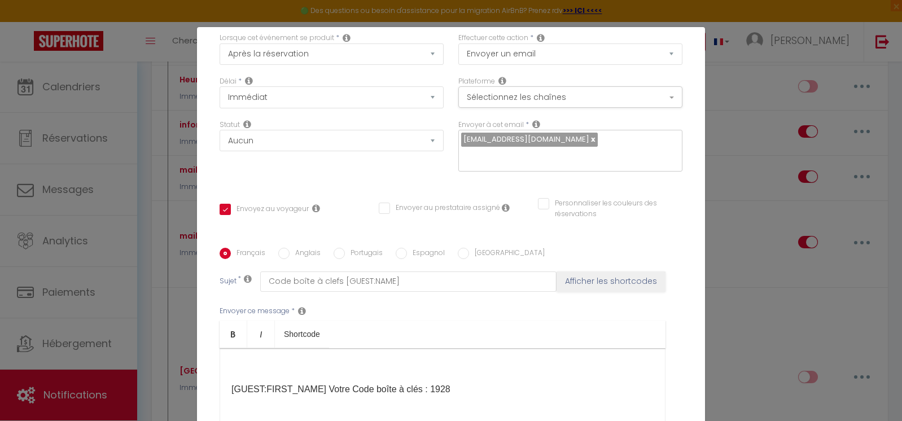
scroll to position [0, 0]
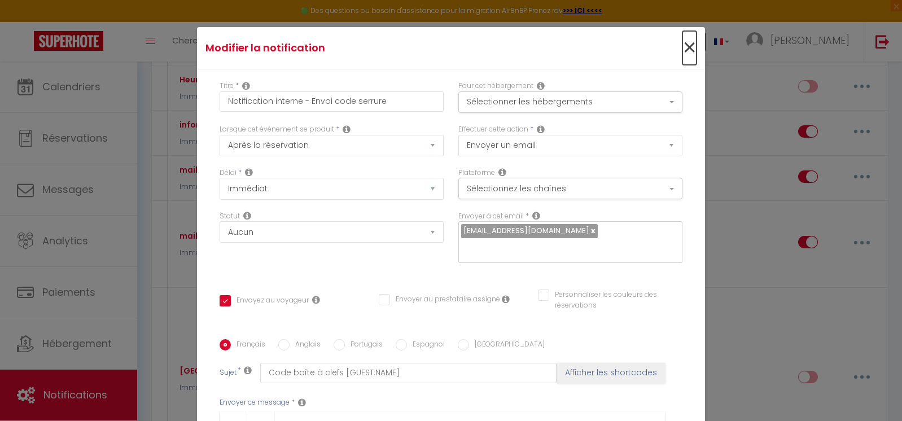
click at [682, 46] on span "×" at bounding box center [689, 48] width 14 height 34
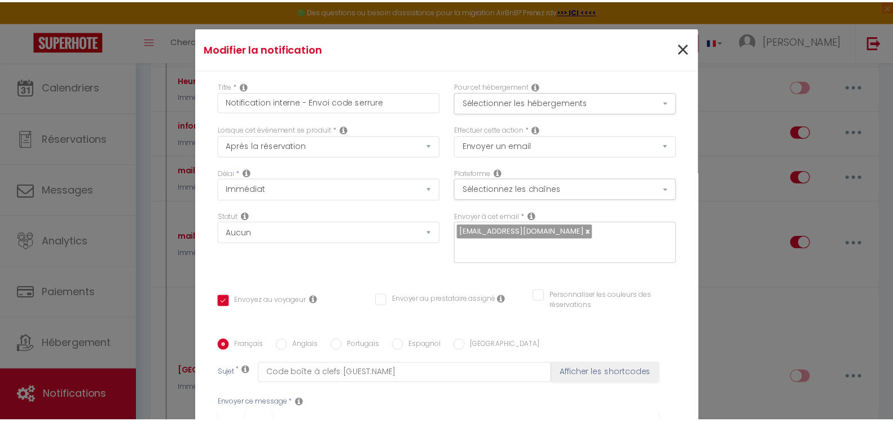
scroll to position [4290, 0]
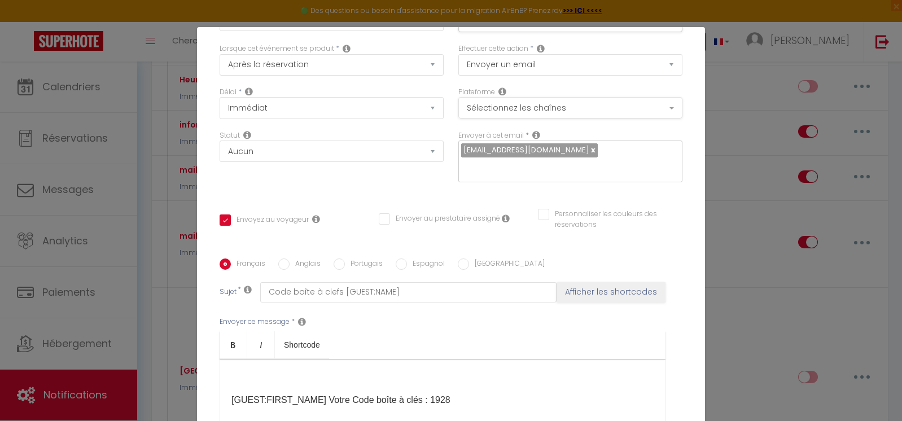
scroll to position [0, 0]
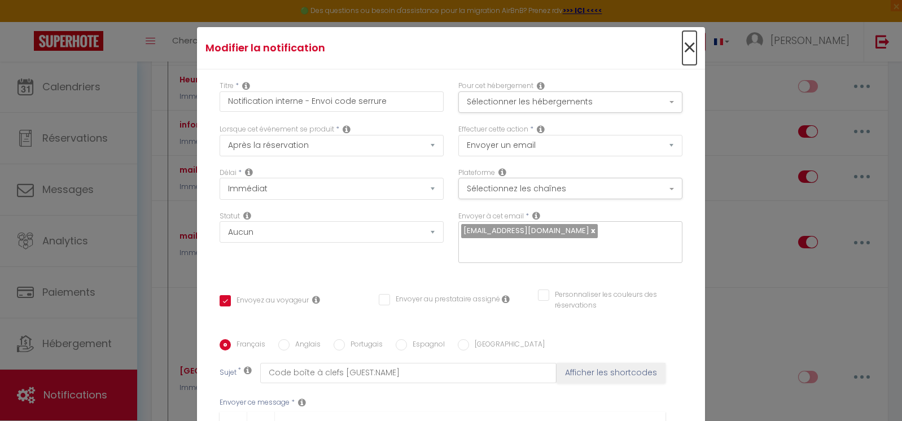
click at [682, 46] on span "×" at bounding box center [689, 48] width 14 height 34
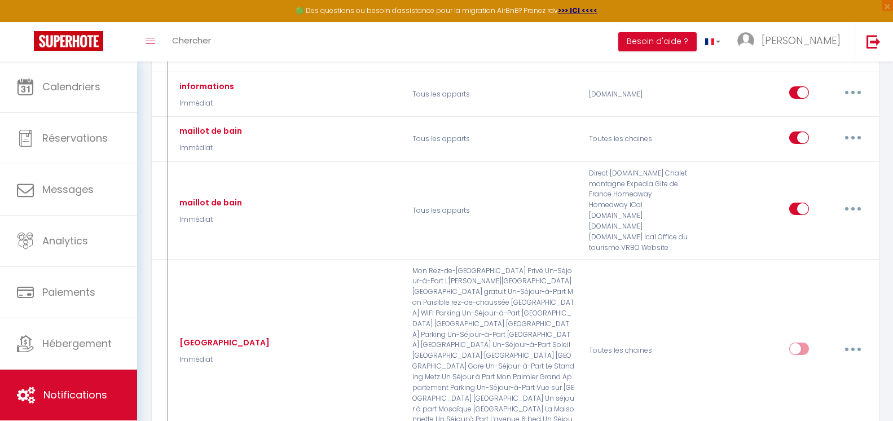
scroll to position [4459, 0]
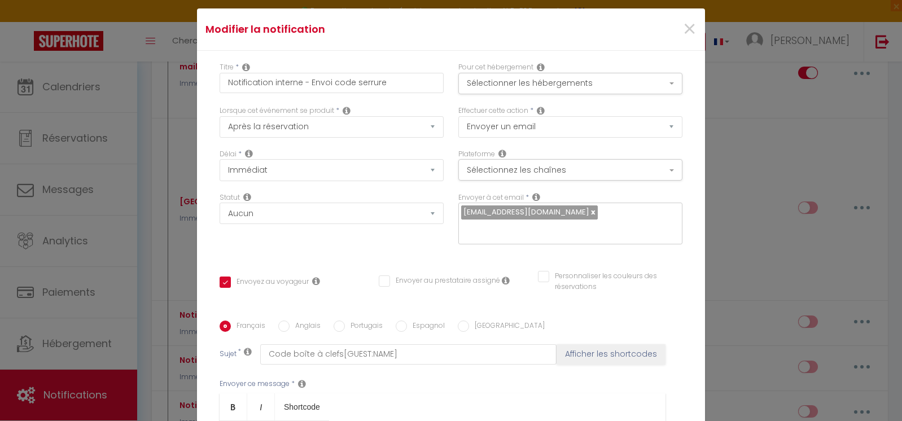
scroll to position [0, 0]
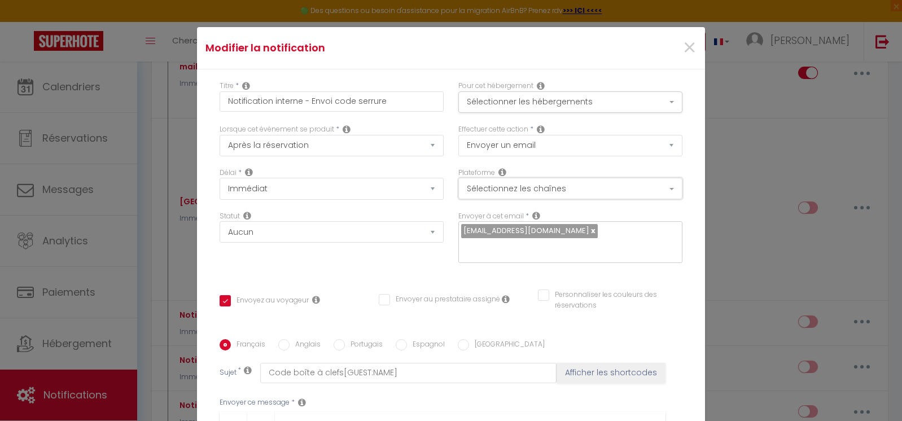
click at [656, 197] on button "Sélectionnez les chaînes" at bounding box center [570, 188] width 224 height 21
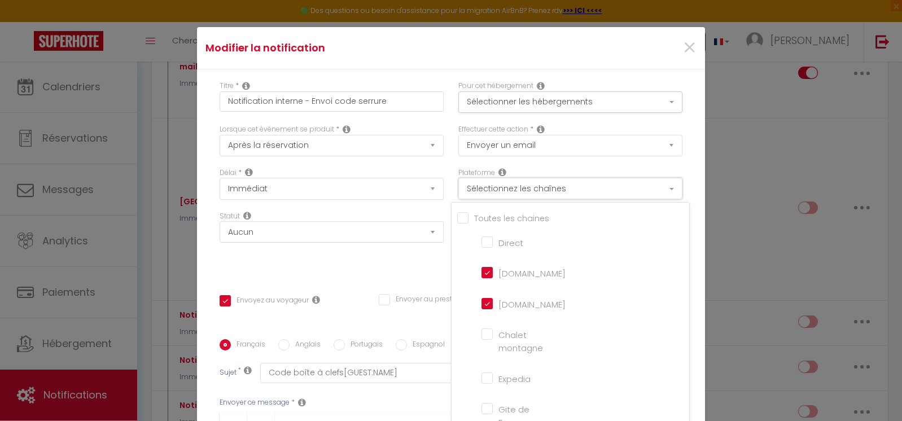
click at [663, 183] on button "Sélectionnez les chaînes" at bounding box center [570, 188] width 224 height 21
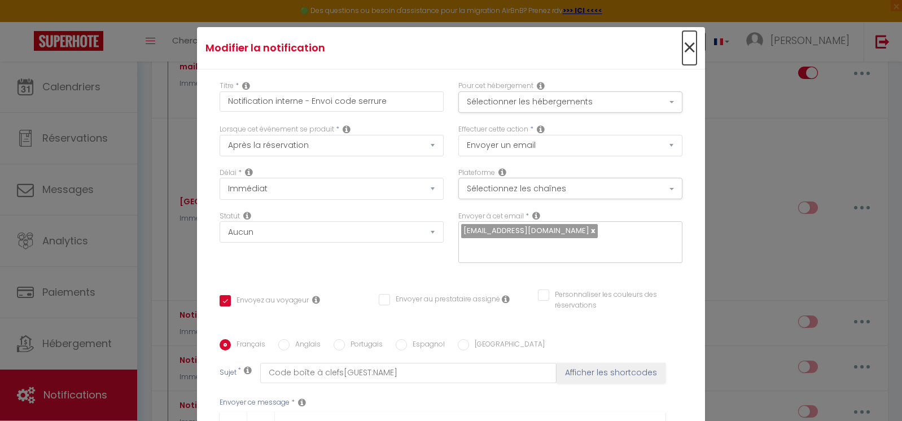
click at [682, 52] on span "×" at bounding box center [689, 48] width 14 height 34
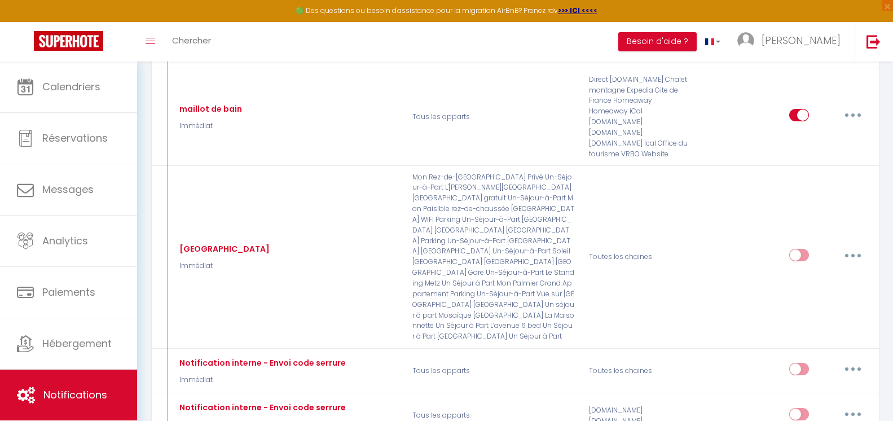
scroll to position [4515, 0]
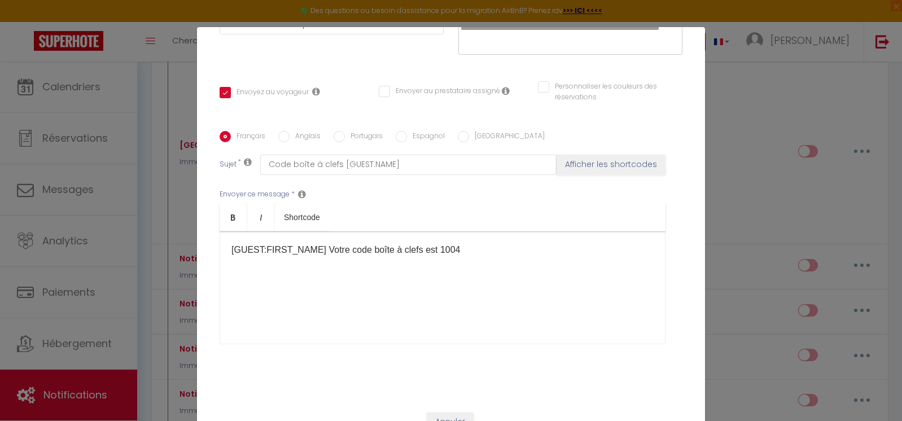
scroll to position [6, 0]
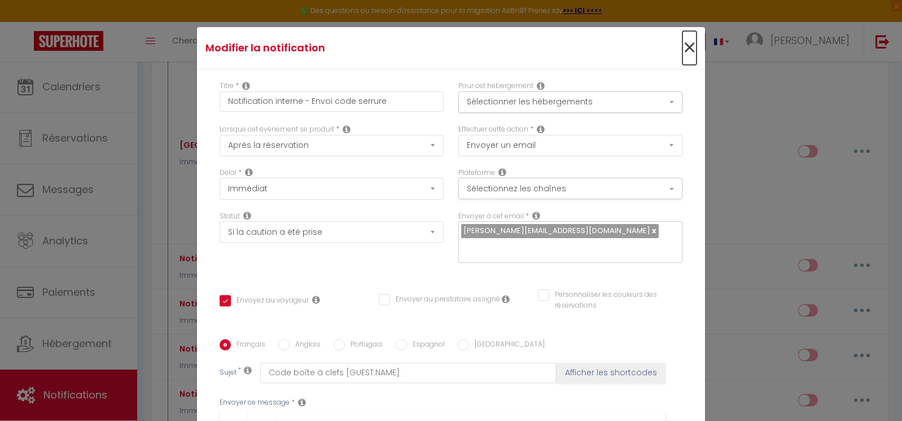
drag, startPoint x: 678, startPoint y: 45, endPoint x: 677, endPoint y: 59, distance: 14.7
click at [682, 46] on span "×" at bounding box center [689, 48] width 14 height 34
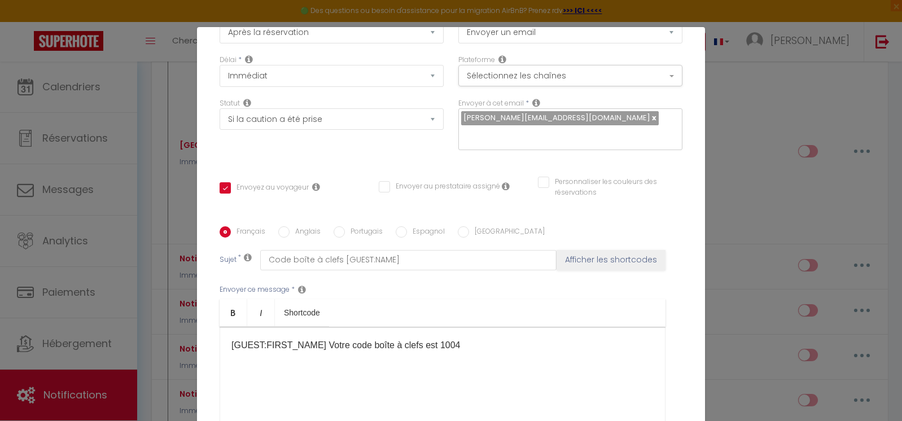
scroll to position [0, 0]
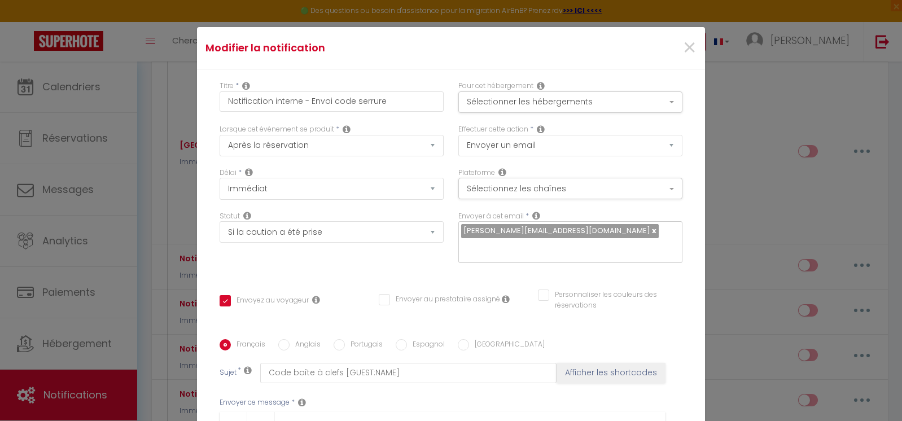
drag, startPoint x: 685, startPoint y: 40, endPoint x: 684, endPoint y: 47, distance: 6.9
click at [685, 41] on div "×" at bounding box center [619, 48] width 169 height 25
click at [683, 50] on span "×" at bounding box center [689, 48] width 14 height 34
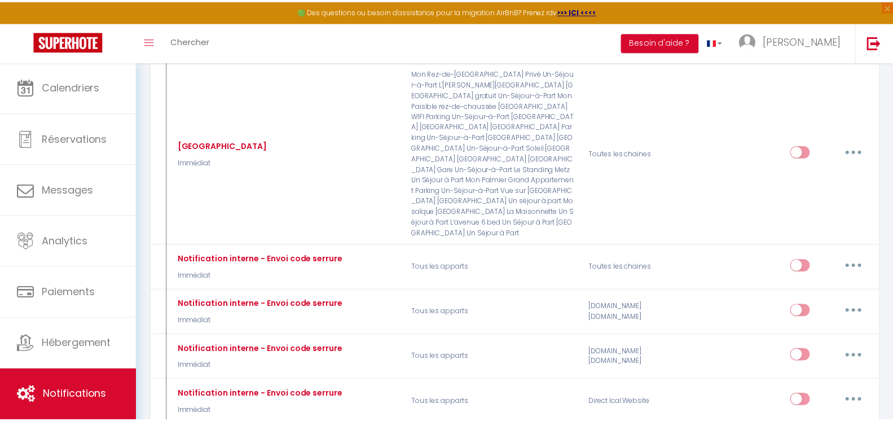
scroll to position [4515, 0]
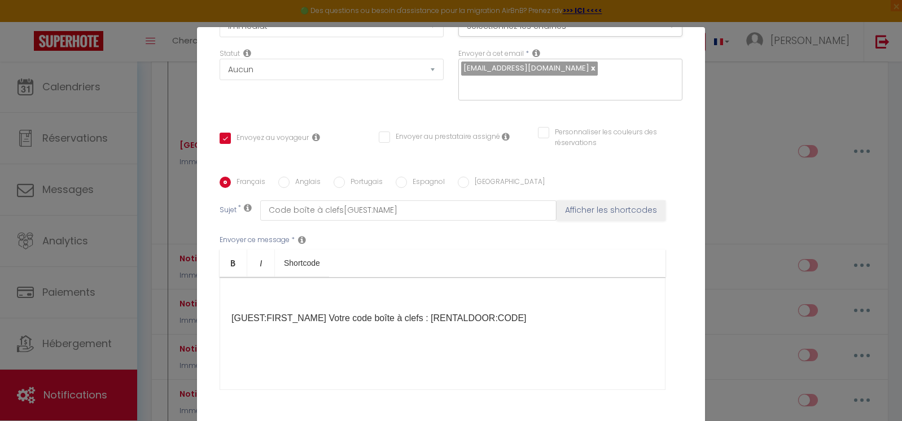
scroll to position [169, 0]
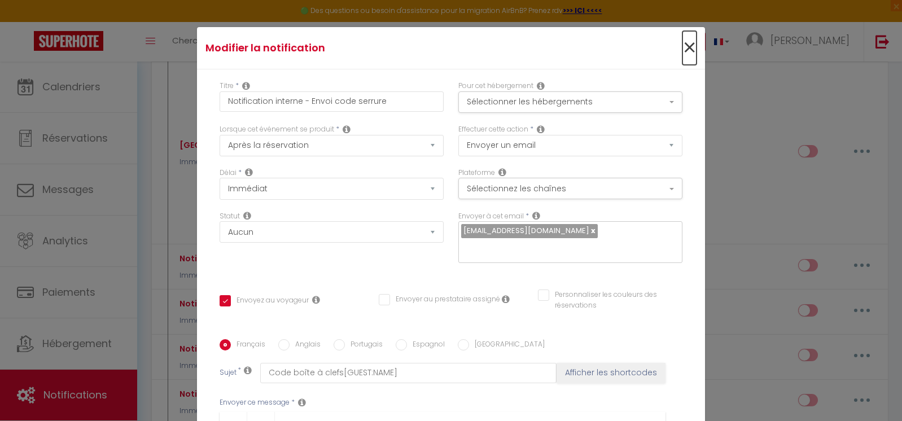
click at [682, 52] on span "×" at bounding box center [689, 48] width 14 height 34
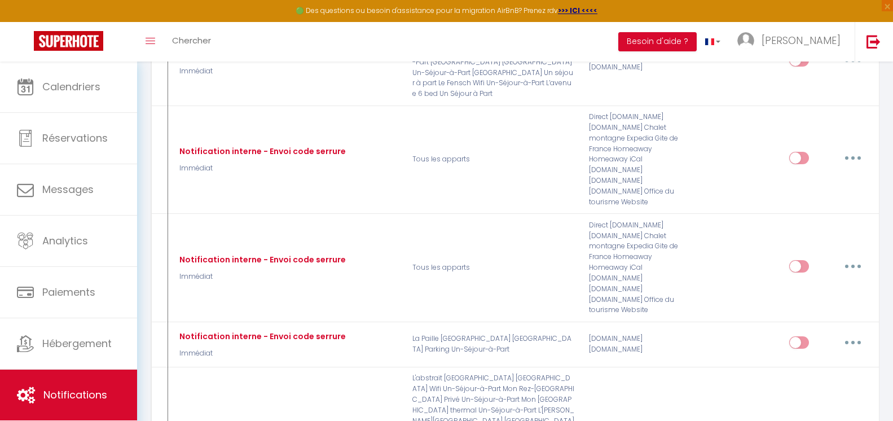
scroll to position [5475, 0]
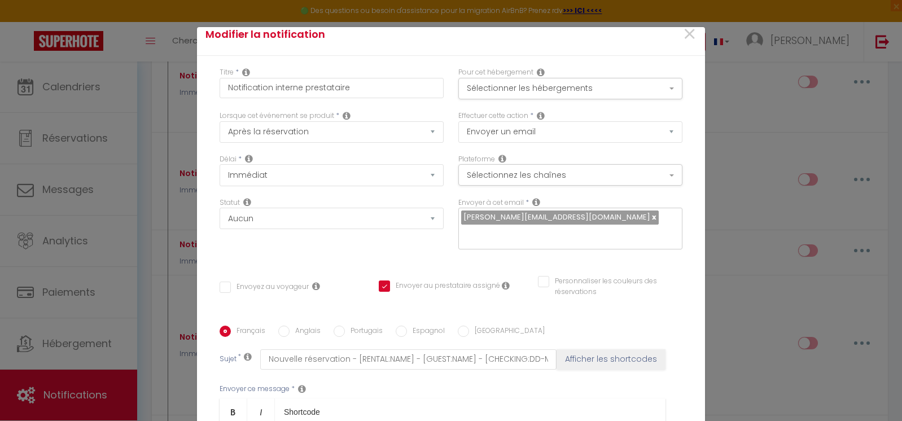
scroll to position [0, 0]
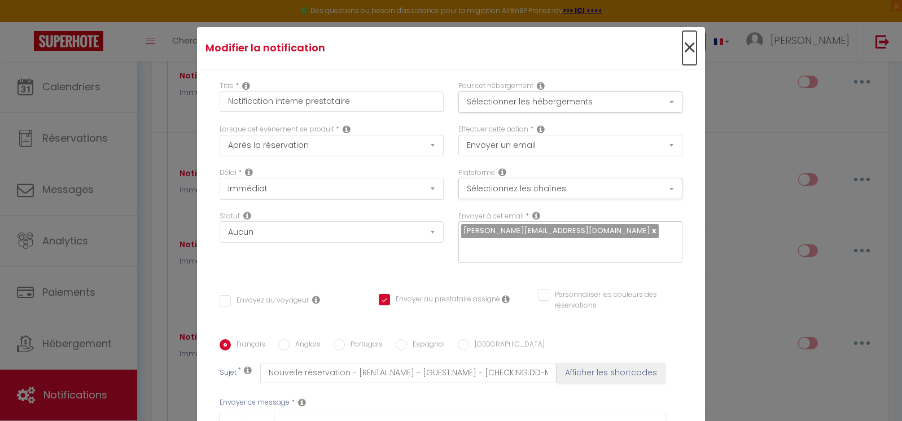
click at [682, 52] on span "×" at bounding box center [689, 48] width 14 height 34
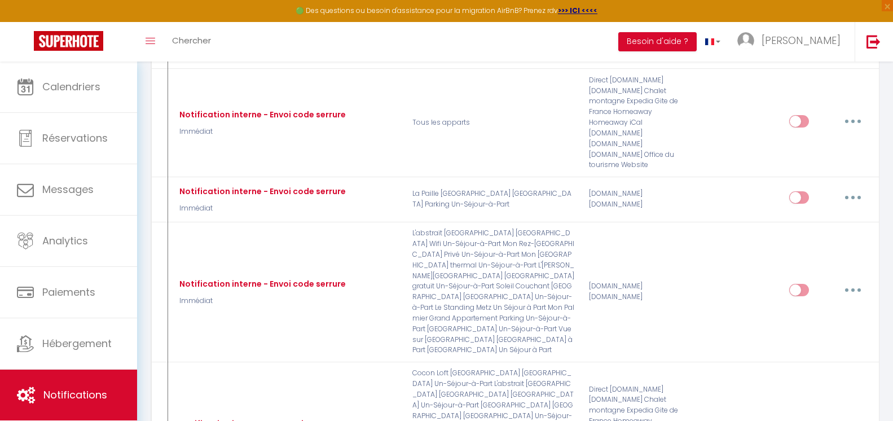
scroll to position [5644, 0]
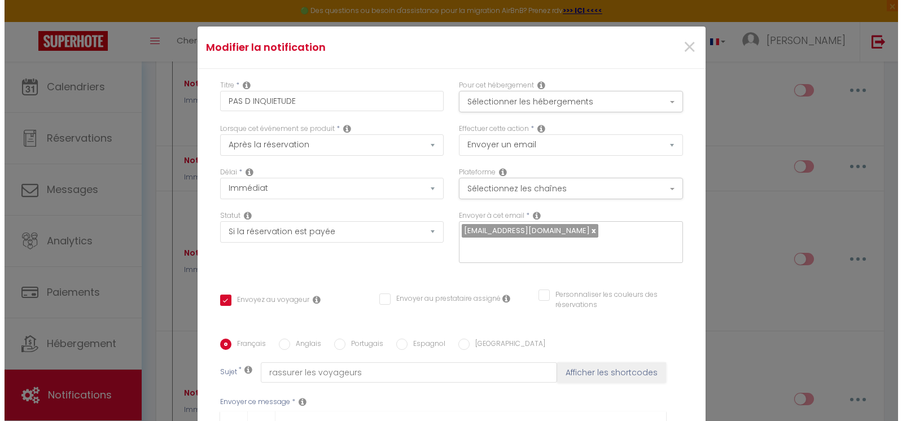
scroll to position [21, 0]
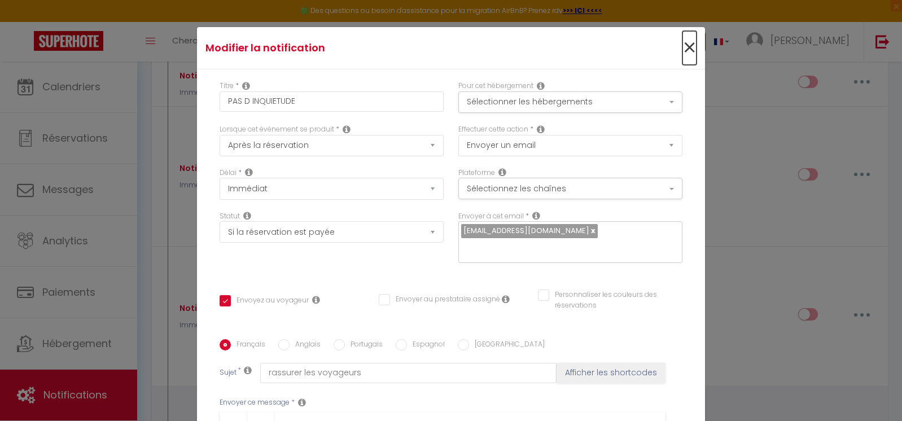
drag, startPoint x: 681, startPoint y: 46, endPoint x: 685, endPoint y: 63, distance: 17.3
click at [682, 47] on span "×" at bounding box center [689, 48] width 14 height 34
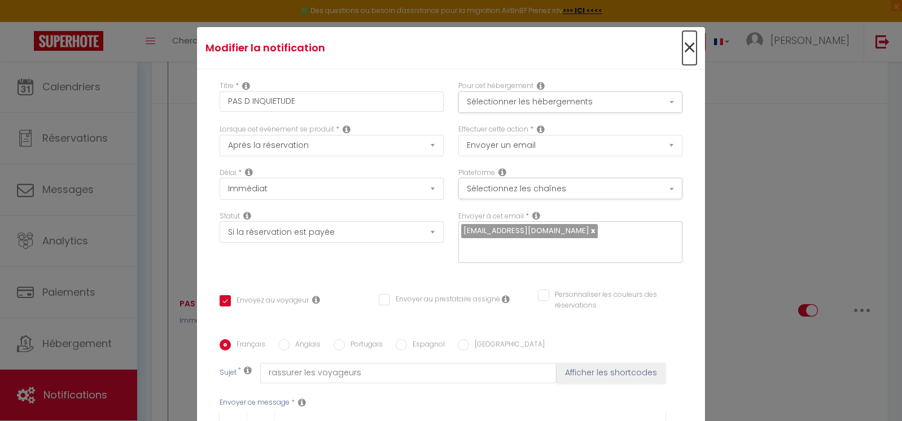
click at [682, 58] on span "×" at bounding box center [689, 48] width 14 height 34
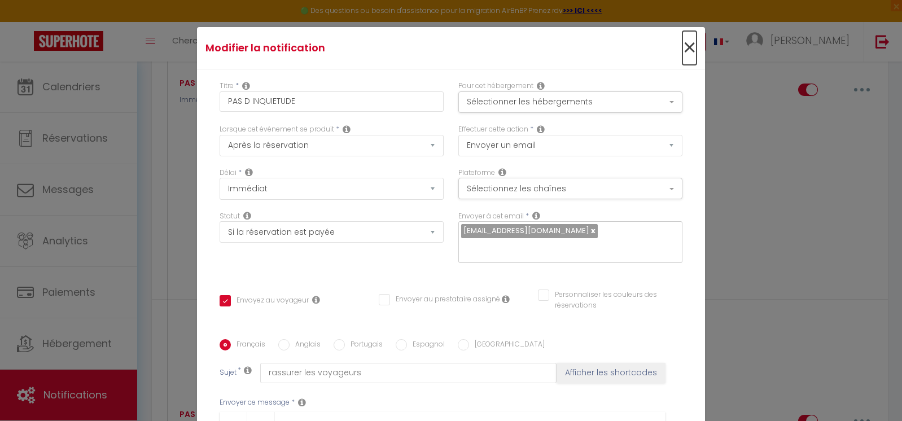
drag, startPoint x: 680, startPoint y: 42, endPoint x: 684, endPoint y: 55, distance: 14.3
click at [682, 42] on span "×" at bounding box center [689, 48] width 14 height 34
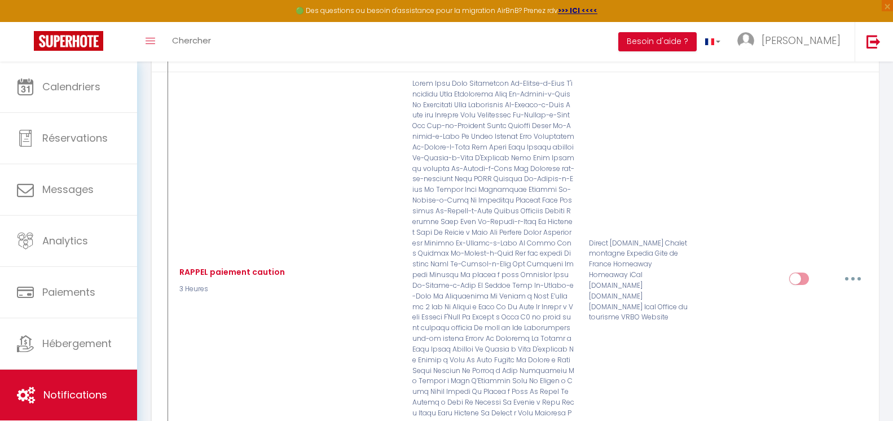
scroll to position [16312, 0]
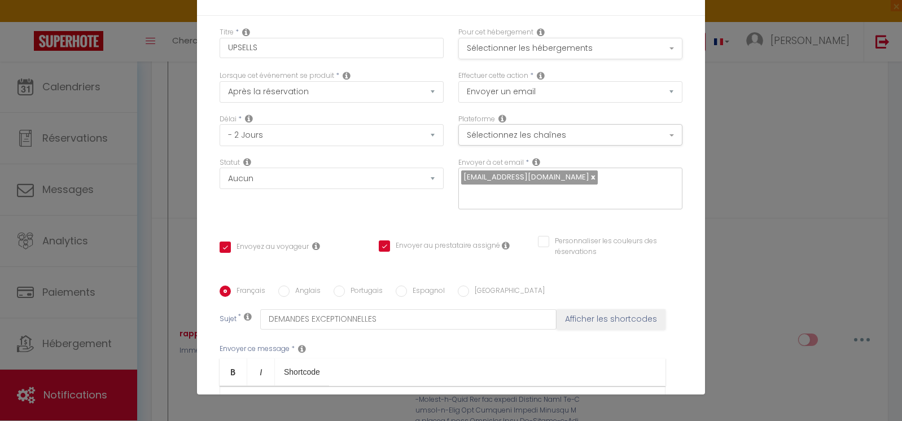
scroll to position [0, 0]
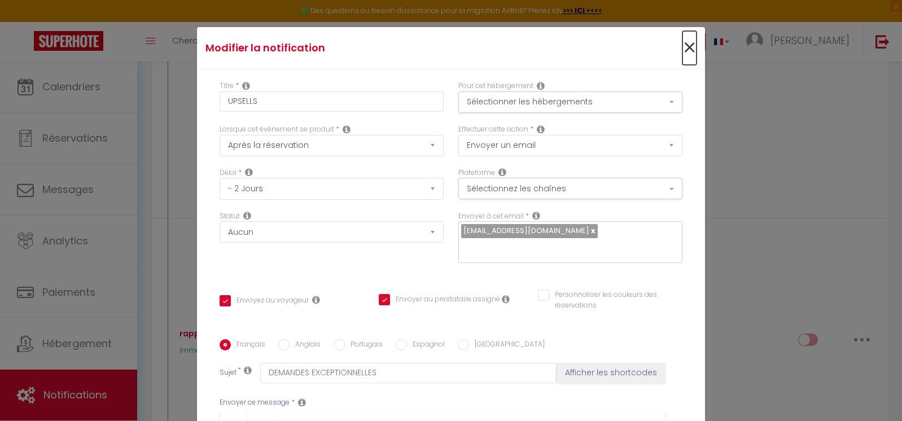
click at [682, 51] on span "×" at bounding box center [689, 48] width 14 height 34
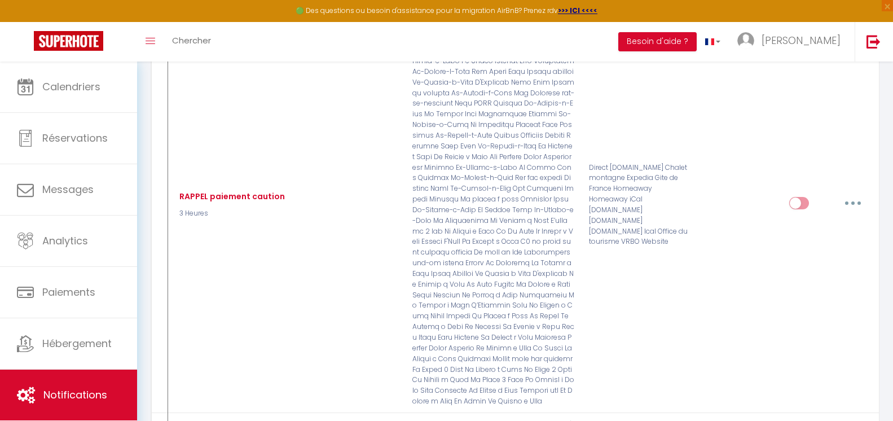
scroll to position [16368, 0]
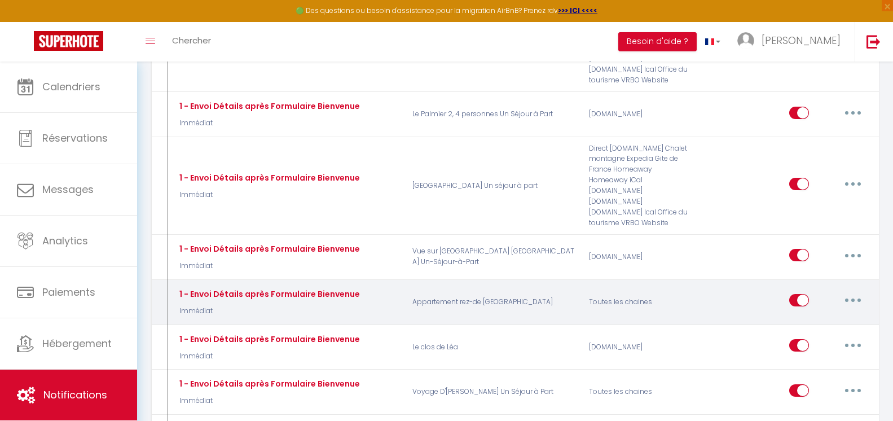
scroll to position [18344, 0]
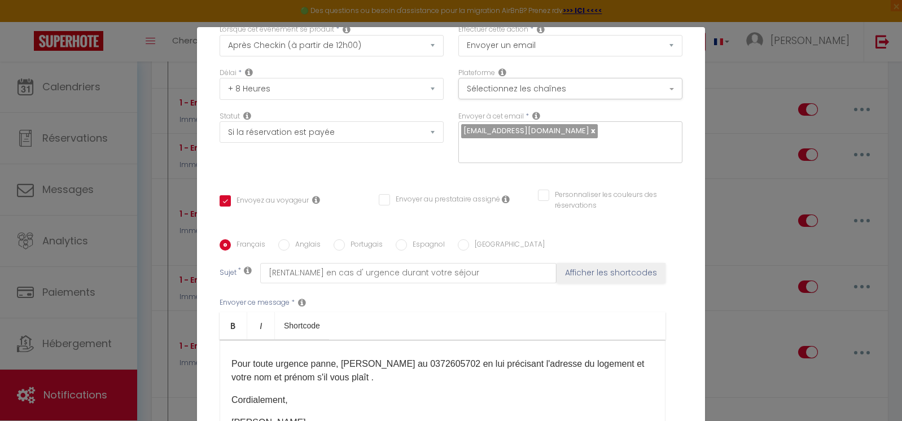
scroll to position [0, 0]
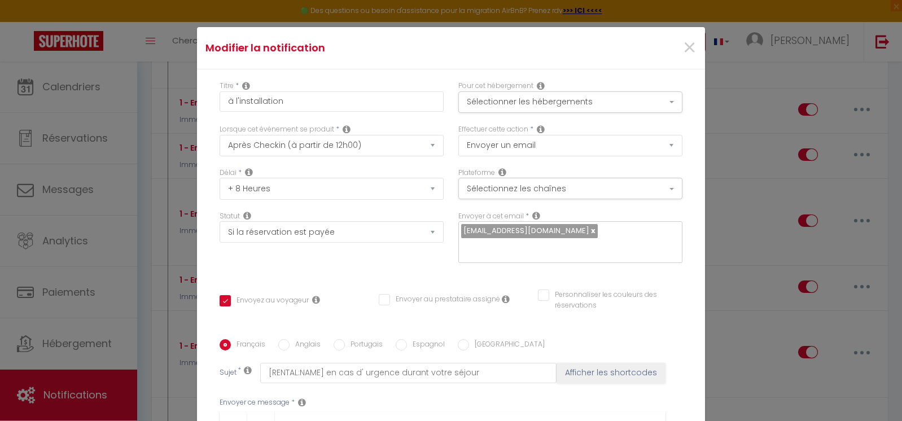
click at [685, 47] on div "×" at bounding box center [619, 48] width 169 height 25
click at [682, 47] on div "×" at bounding box center [619, 48] width 169 height 25
drag, startPoint x: 676, startPoint y: 50, endPoint x: 509, endPoint y: 89, distance: 171.5
click at [682, 50] on span "×" at bounding box center [689, 48] width 14 height 34
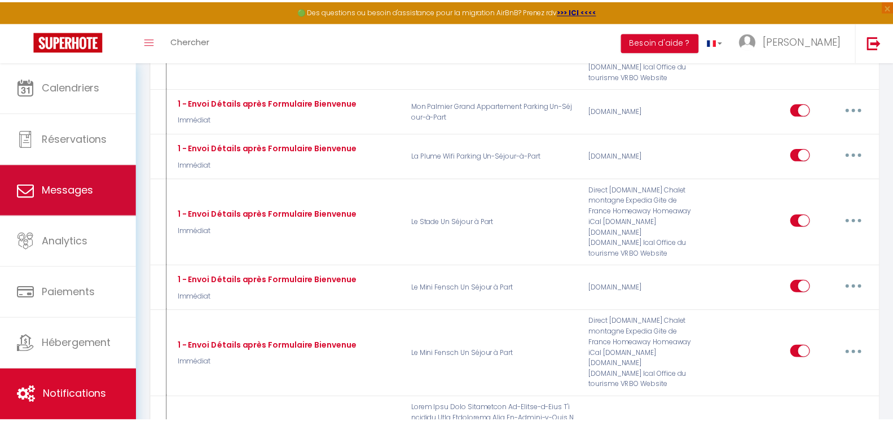
scroll to position [18344, 0]
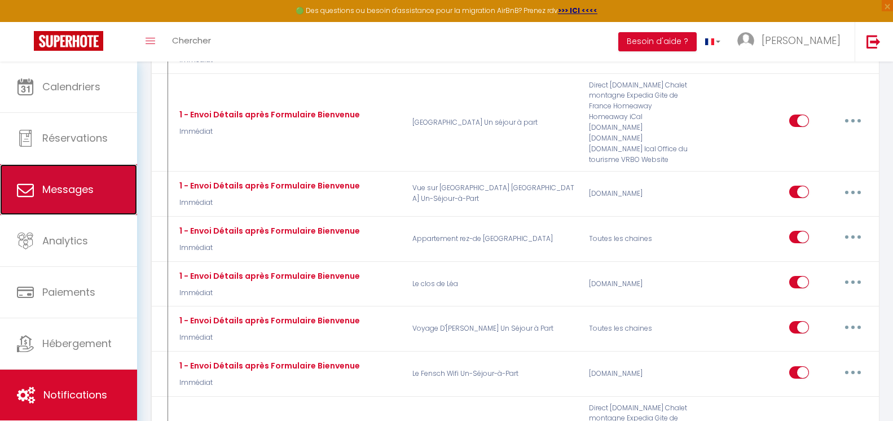
click at [110, 200] on link "Messages" at bounding box center [68, 189] width 137 height 51
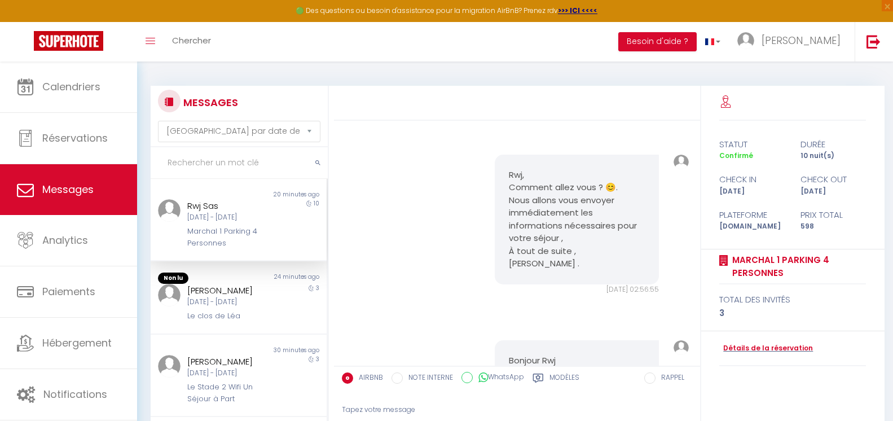
scroll to position [3359, 0]
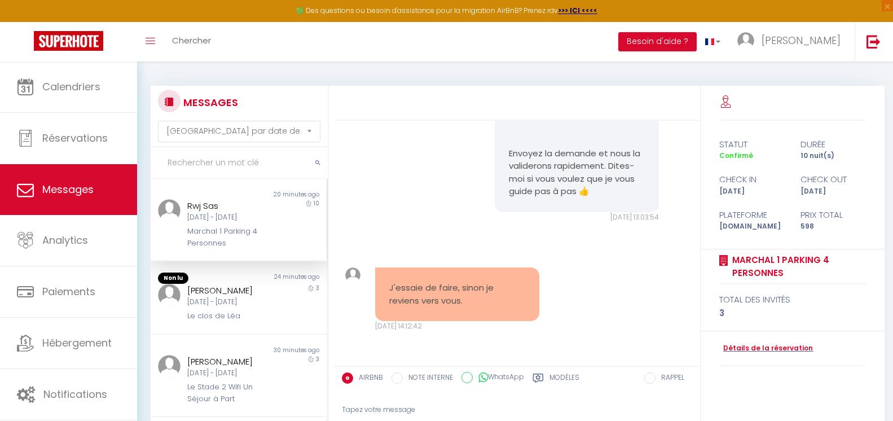
click at [290, 237] on div "10" at bounding box center [305, 224] width 44 height 50
click at [283, 297] on div "3" at bounding box center [305, 303] width 44 height 38
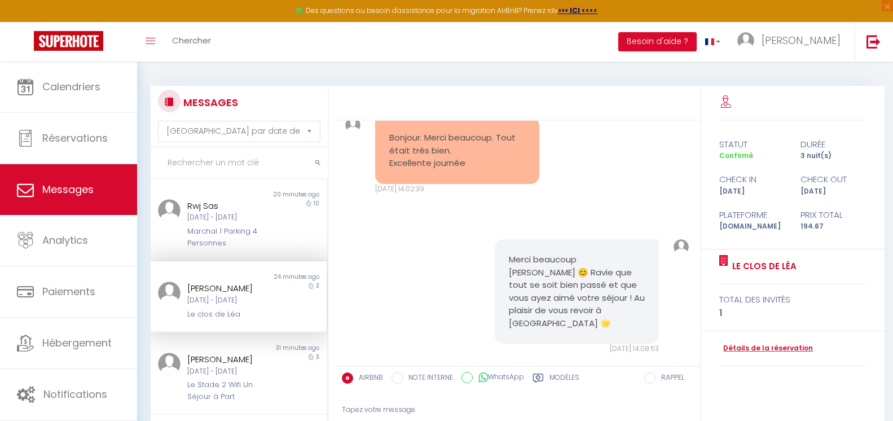
scroll to position [5721, 0]
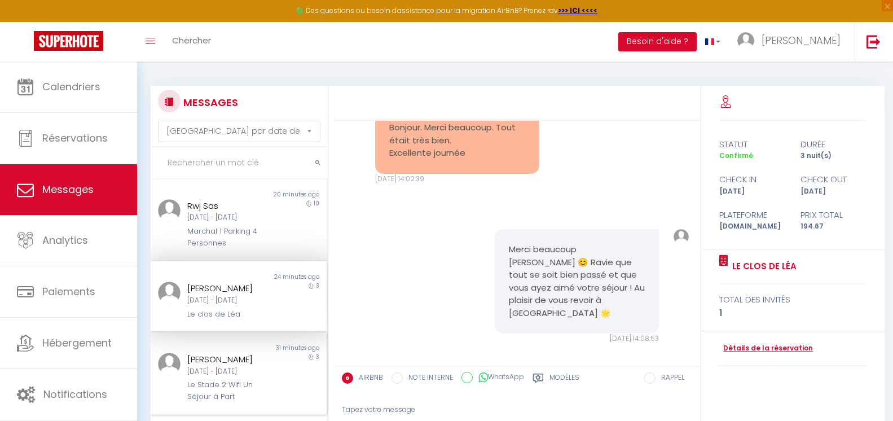
click at [292, 373] on div "3" at bounding box center [305, 378] width 44 height 50
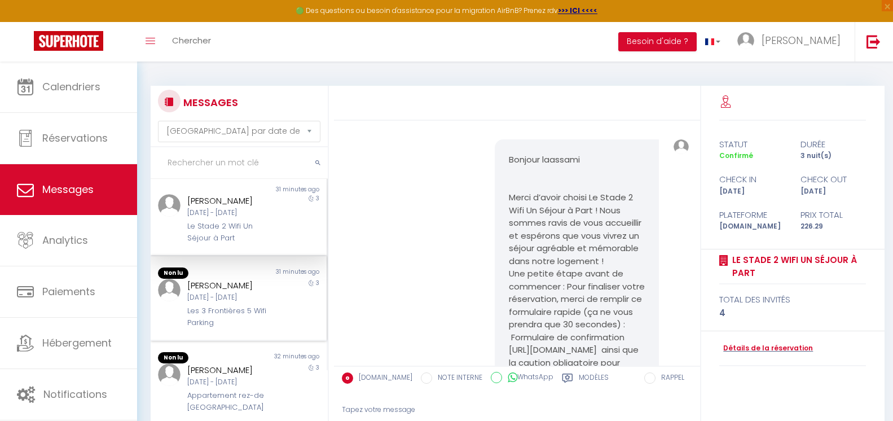
scroll to position [169, 0]
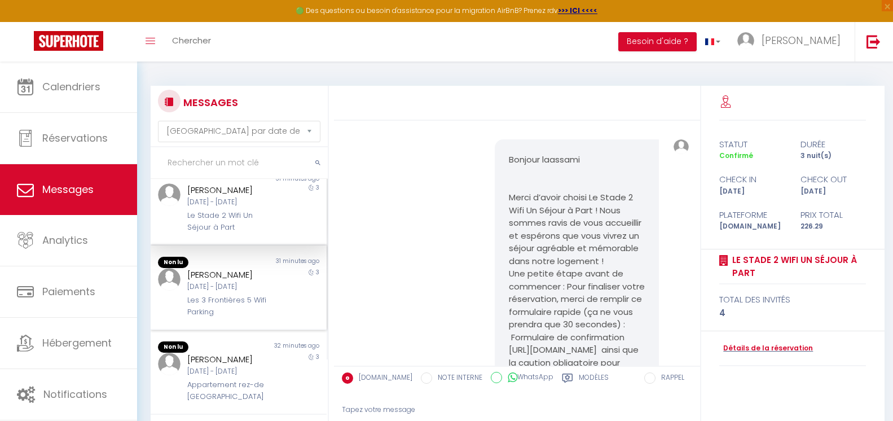
click at [284, 296] on div "3" at bounding box center [305, 293] width 44 height 50
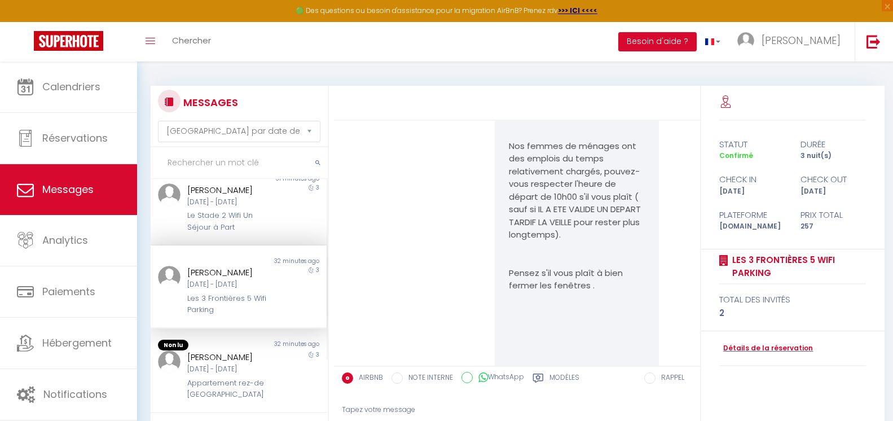
scroll to position [226, 0]
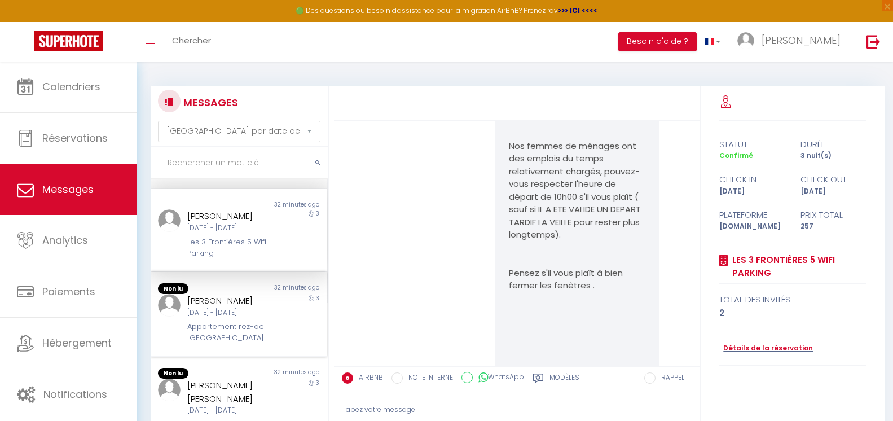
click at [270, 313] on div "[PERSON_NAME][DATE] - [DATE] Appartement rez-de [GEOGRAPHIC_DATA]" at bounding box center [231, 319] width 103 height 50
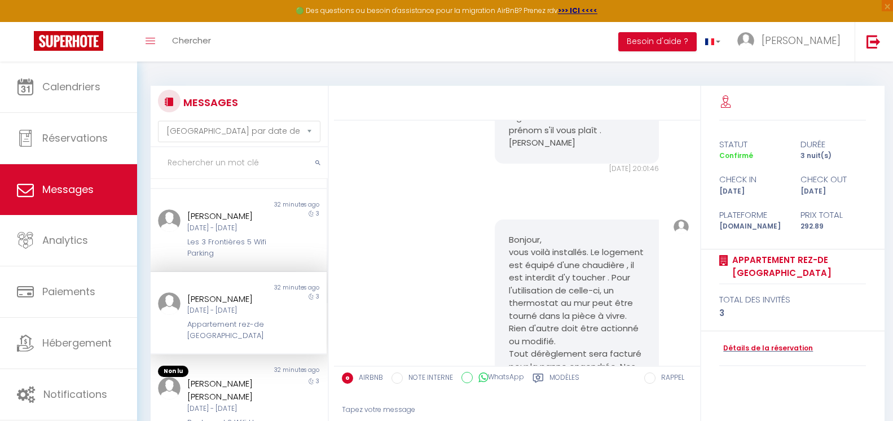
scroll to position [282, 0]
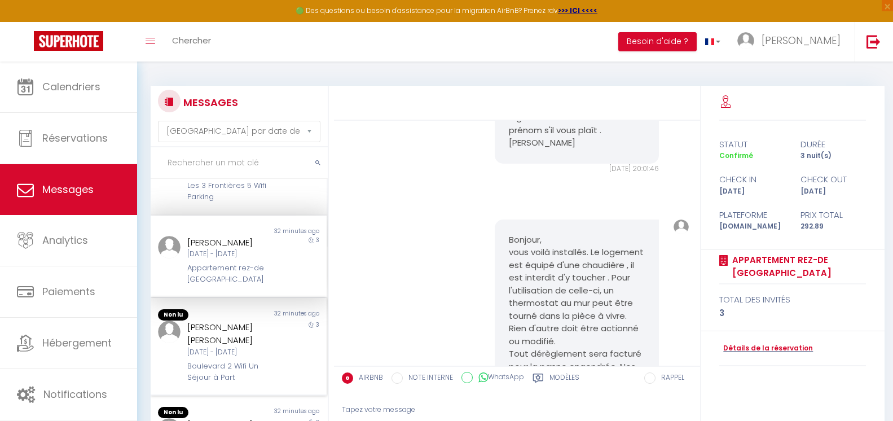
click at [258, 325] on div "[PERSON_NAME] [PERSON_NAME]" at bounding box center [231, 334] width 88 height 27
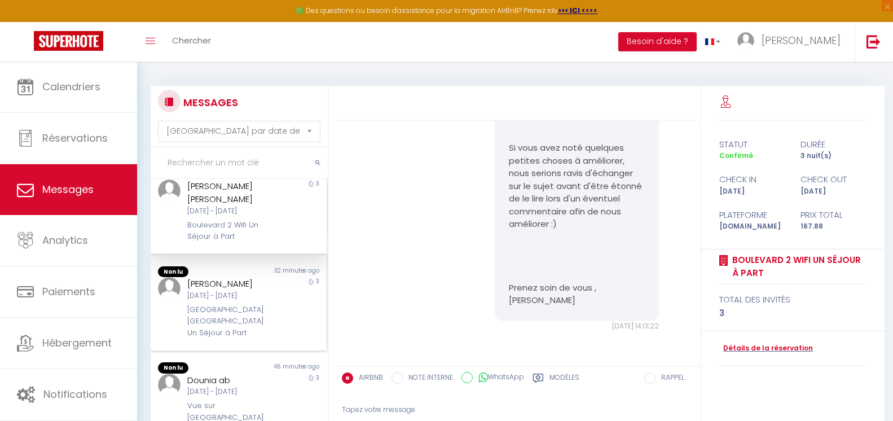
scroll to position [452, 0]
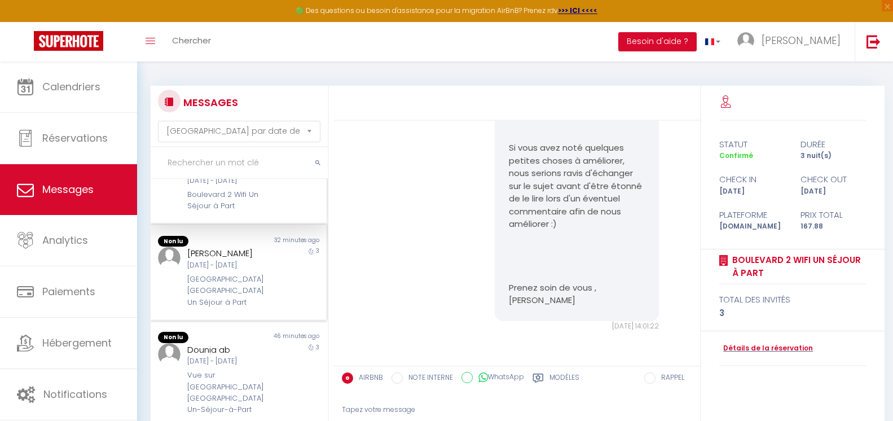
click at [271, 308] on div "[PERSON_NAME] [DATE] - [DATE] [GEOGRAPHIC_DATA] [GEOGRAPHIC_DATA] Un Séjour à P…" at bounding box center [231, 278] width 103 height 62
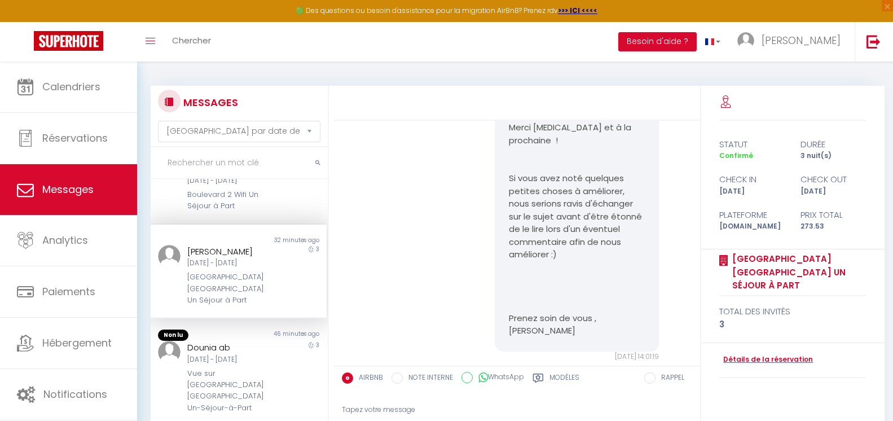
scroll to position [5182, 0]
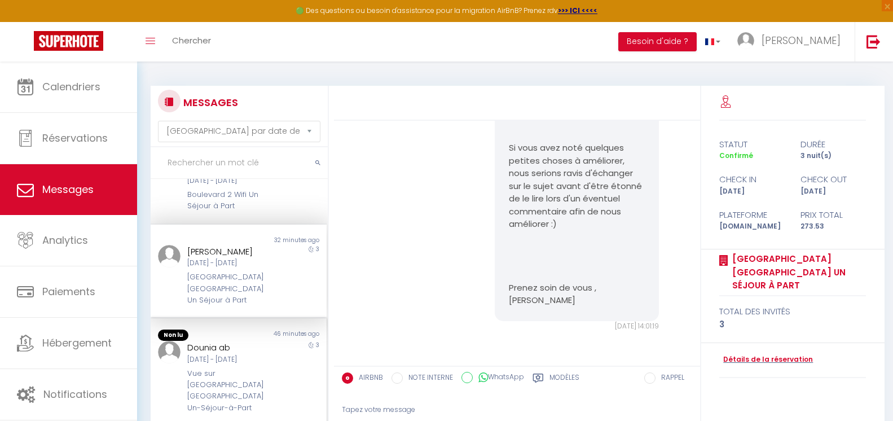
drag, startPoint x: 195, startPoint y: 389, endPoint x: 223, endPoint y: 382, distance: 28.6
click at [195, 389] on div "Vue sur [GEOGRAPHIC_DATA] [GEOGRAPHIC_DATA] Un-Séjour-à-Part" at bounding box center [231, 391] width 88 height 46
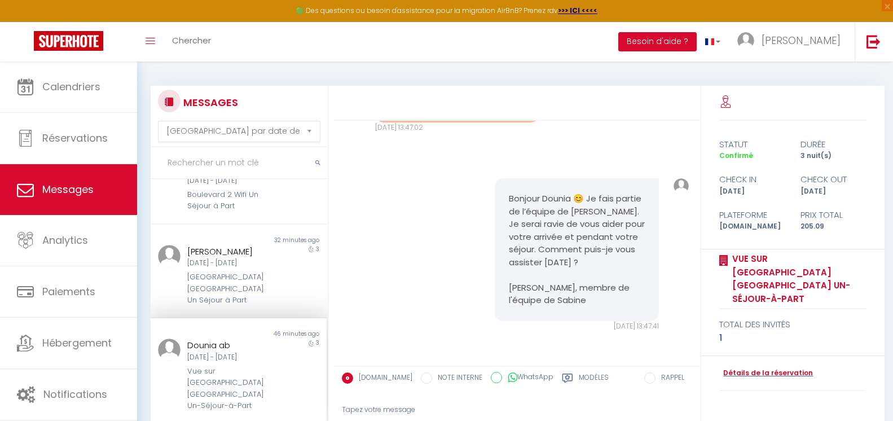
click at [675, 248] on div "Note Sms" at bounding box center [682, 254] width 30 height 153
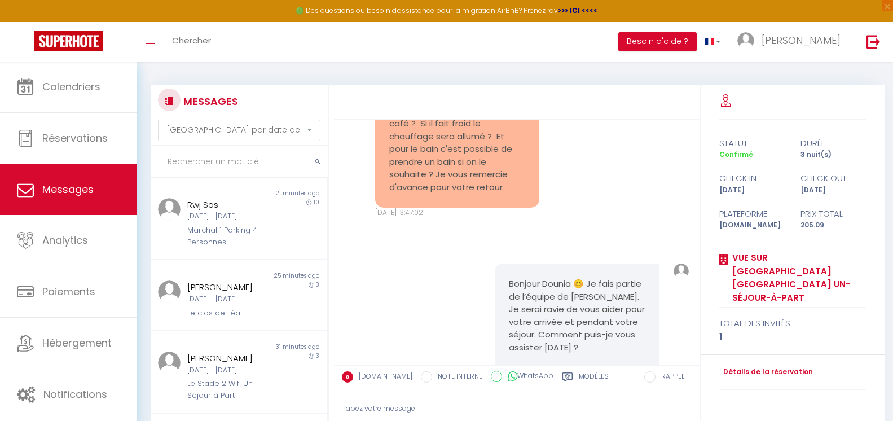
scroll to position [0, 0]
click at [209, 159] on input "text" at bounding box center [239, 163] width 177 height 32
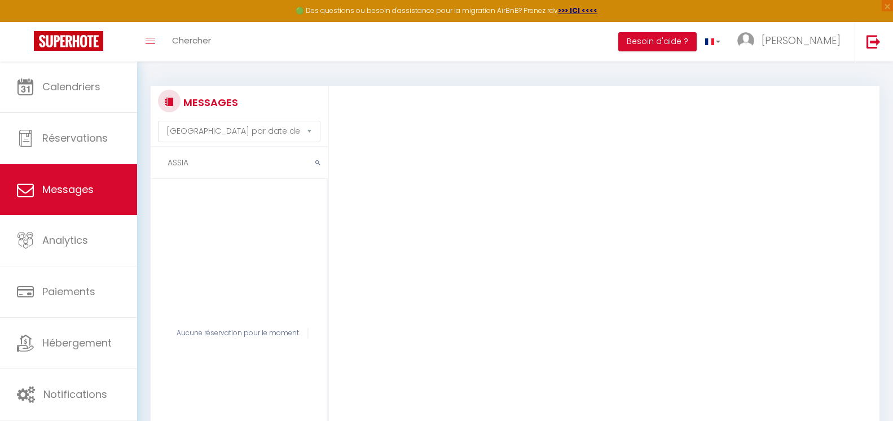
drag, startPoint x: 218, startPoint y: 169, endPoint x: 164, endPoint y: 174, distance: 55.0
click at [164, 174] on input "ASSIA" at bounding box center [239, 163] width 177 height 32
click at [90, 195] on span "Messages" at bounding box center [67, 189] width 51 height 14
click at [229, 157] on input "text" at bounding box center [239, 163] width 177 height 32
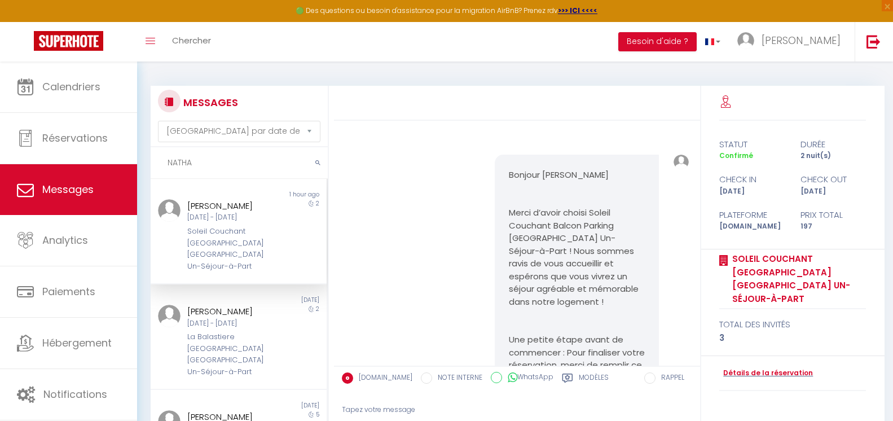
scroll to position [3701, 0]
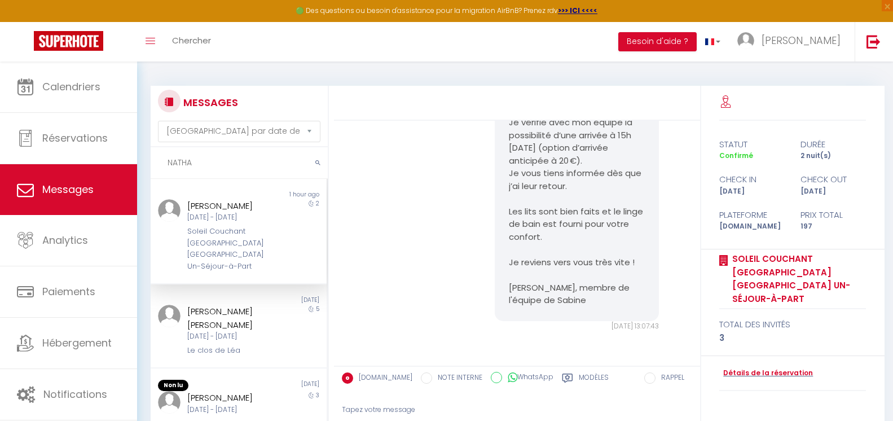
click at [253, 246] on div "Soleil Couchant [GEOGRAPHIC_DATA] [GEOGRAPHIC_DATA] Un-Séjour-à-Part" at bounding box center [231, 249] width 88 height 46
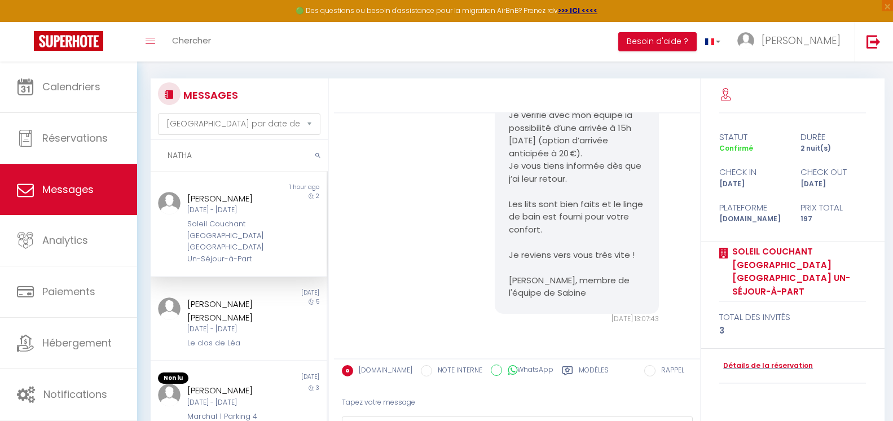
scroll to position [109, 0]
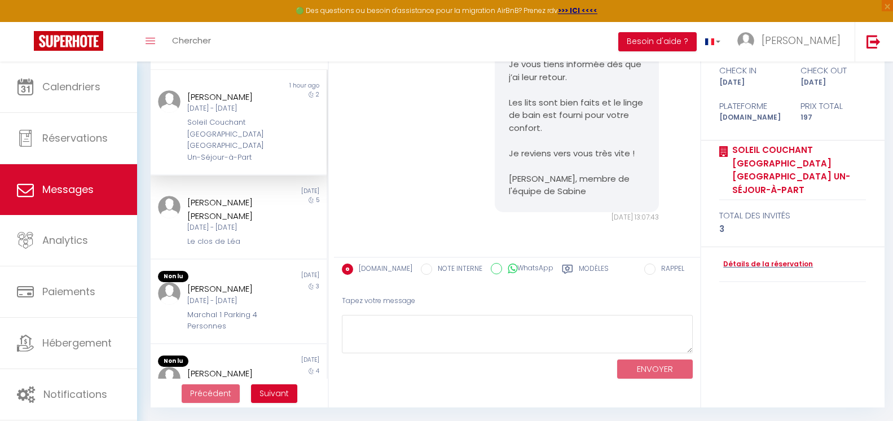
click at [464, 354] on div "ENVOYER" at bounding box center [517, 368] width 351 height 30
click at [458, 334] on textarea at bounding box center [517, 334] width 351 height 39
click at [620, 371] on button "ENVOYER" at bounding box center [655, 370] width 76 height 20
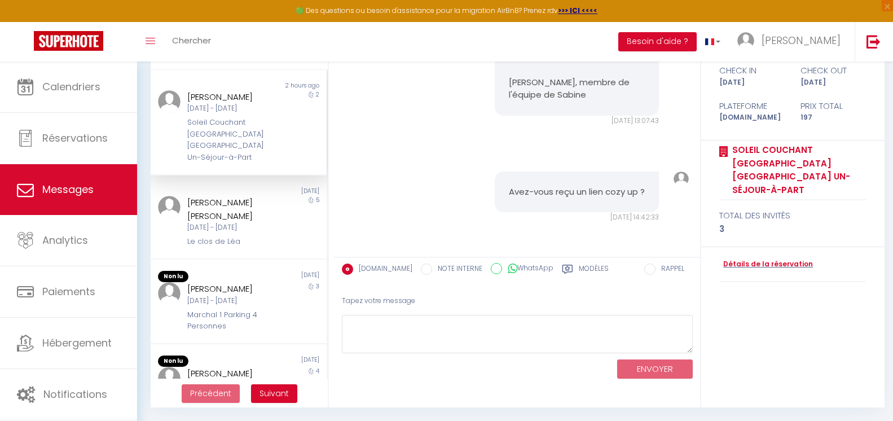
scroll to position [3810, 0]
click at [683, 39] on button "Besoin d'aide ?" at bounding box center [658, 41] width 78 height 19
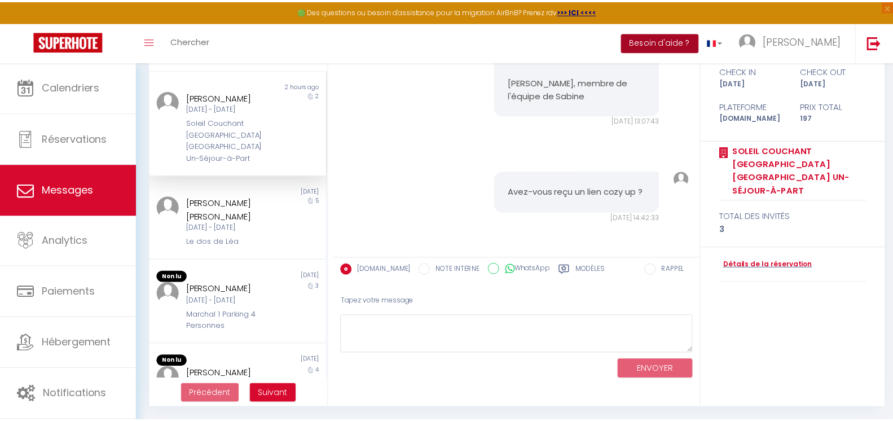
scroll to position [3734, 0]
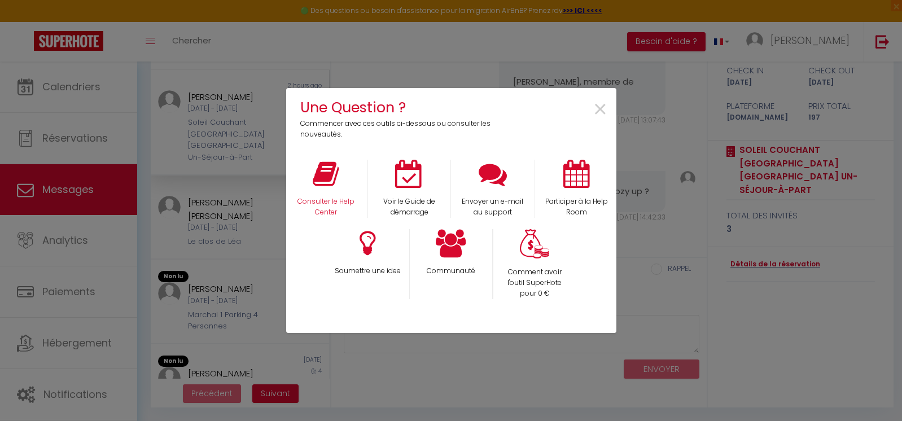
click at [306, 173] on div "Consulter le Help Center" at bounding box center [326, 189] width 84 height 58
click at [326, 216] on p "Consulter le Help Center" at bounding box center [326, 206] width 69 height 21
click at [599, 112] on span "×" at bounding box center [600, 110] width 15 height 36
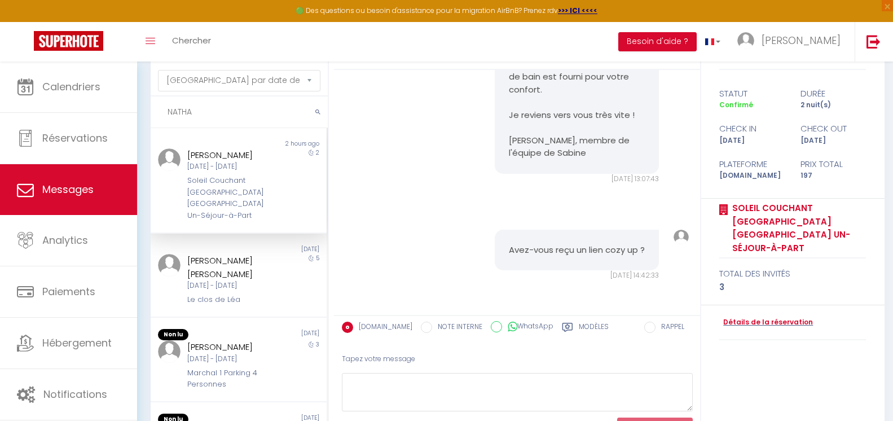
scroll to position [0, 0]
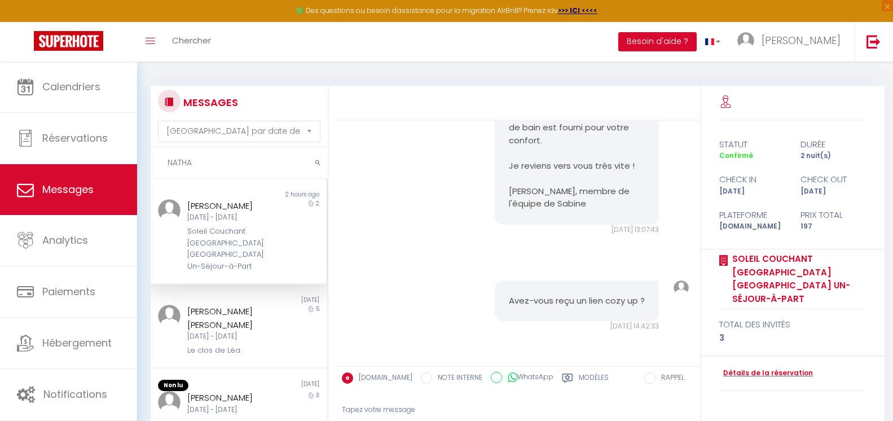
click at [215, 159] on input "NATHA" at bounding box center [239, 163] width 177 height 32
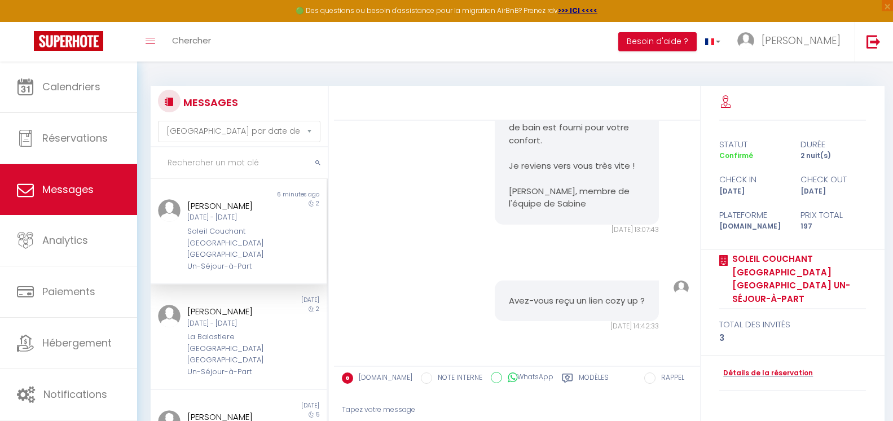
scroll to position [3810, 0]
click at [320, 161] on icon "submit" at bounding box center [318, 163] width 5 height 7
click at [318, 167] on button "submit" at bounding box center [318, 163] width 20 height 32
click at [283, 316] on div "2" at bounding box center [305, 341] width 44 height 73
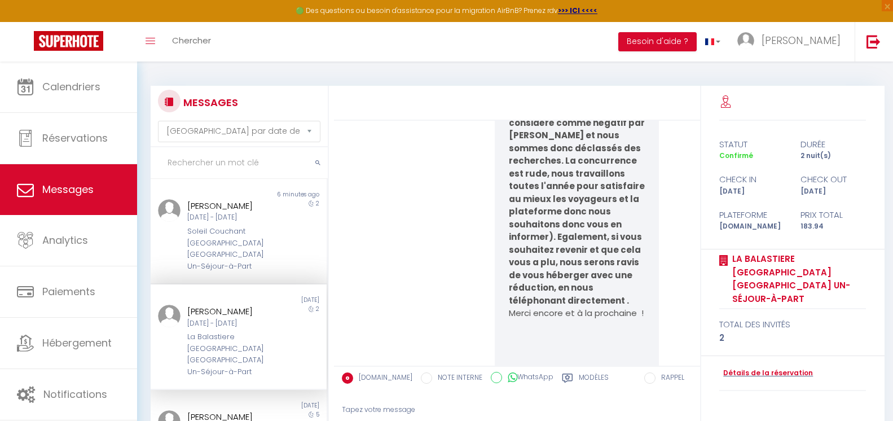
scroll to position [8077, 0]
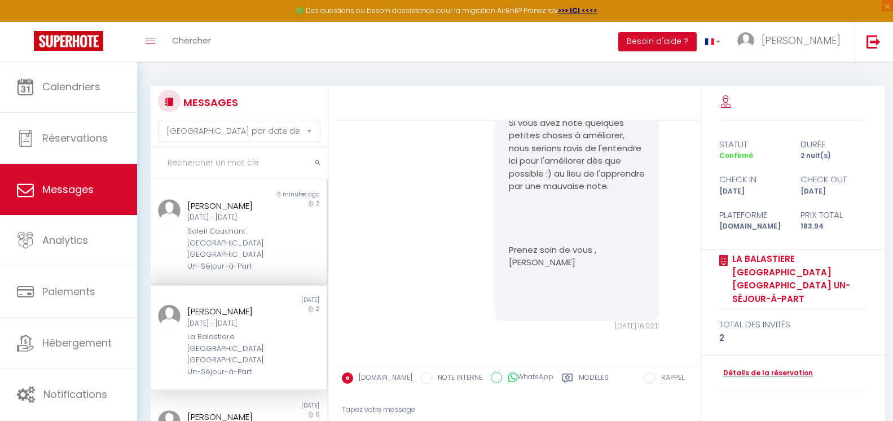
click at [273, 209] on div "[PERSON_NAME] [DATE] - [DATE] Soleil Couchant [GEOGRAPHIC_DATA] [GEOGRAPHIC_DAT…" at bounding box center [231, 235] width 103 height 73
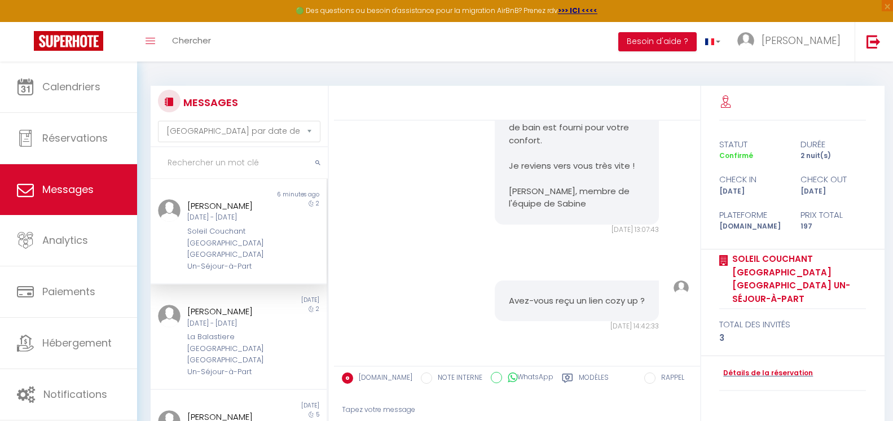
scroll to position [3810, 0]
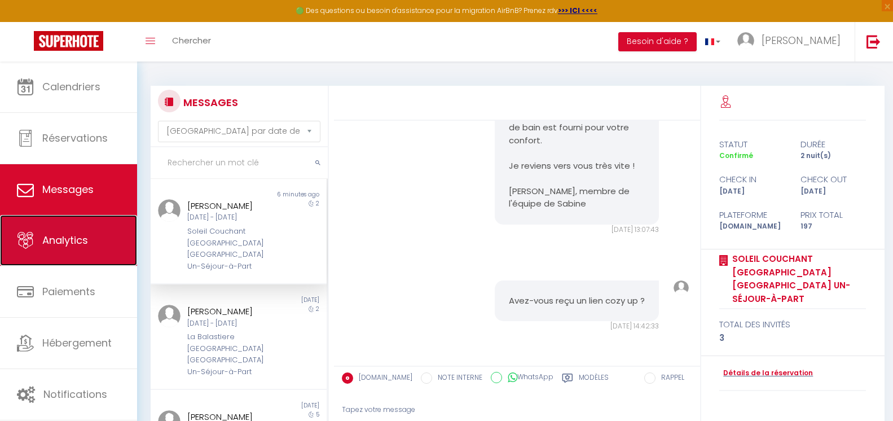
click at [41, 222] on link "Analytics" at bounding box center [68, 240] width 137 height 51
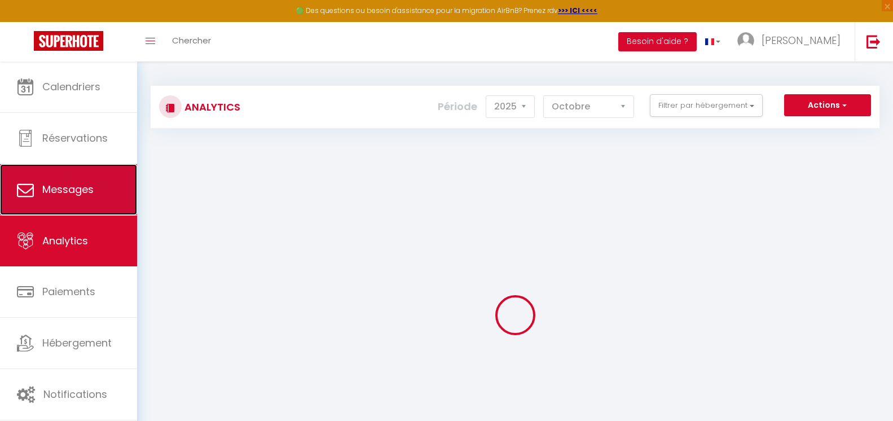
click at [62, 186] on span "Messages" at bounding box center [67, 189] width 51 height 14
